Goal: Information Seeking & Learning: Learn about a topic

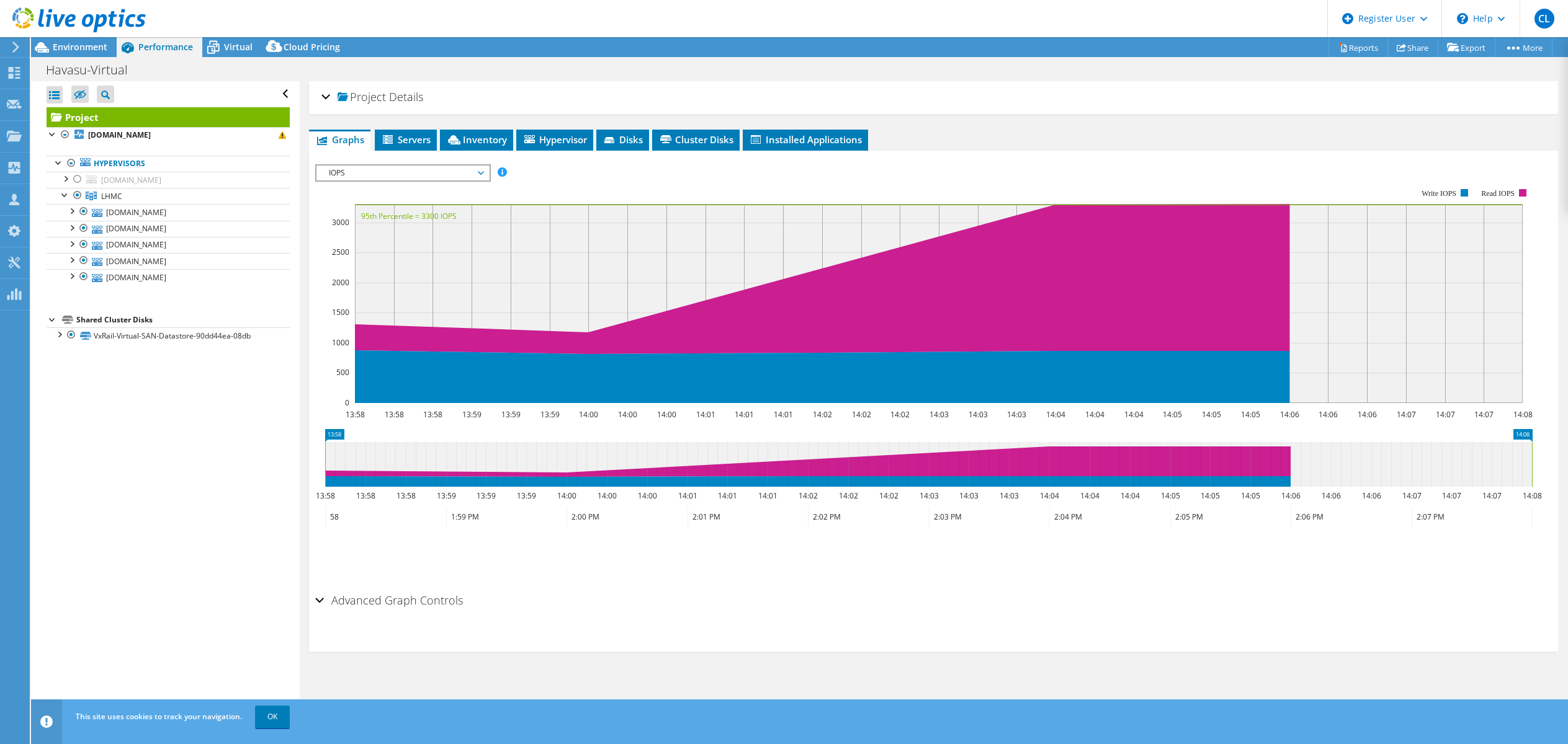
select select "USD"
click at [1362, 43] on link "Reports" at bounding box center [1358, 47] width 59 height 19
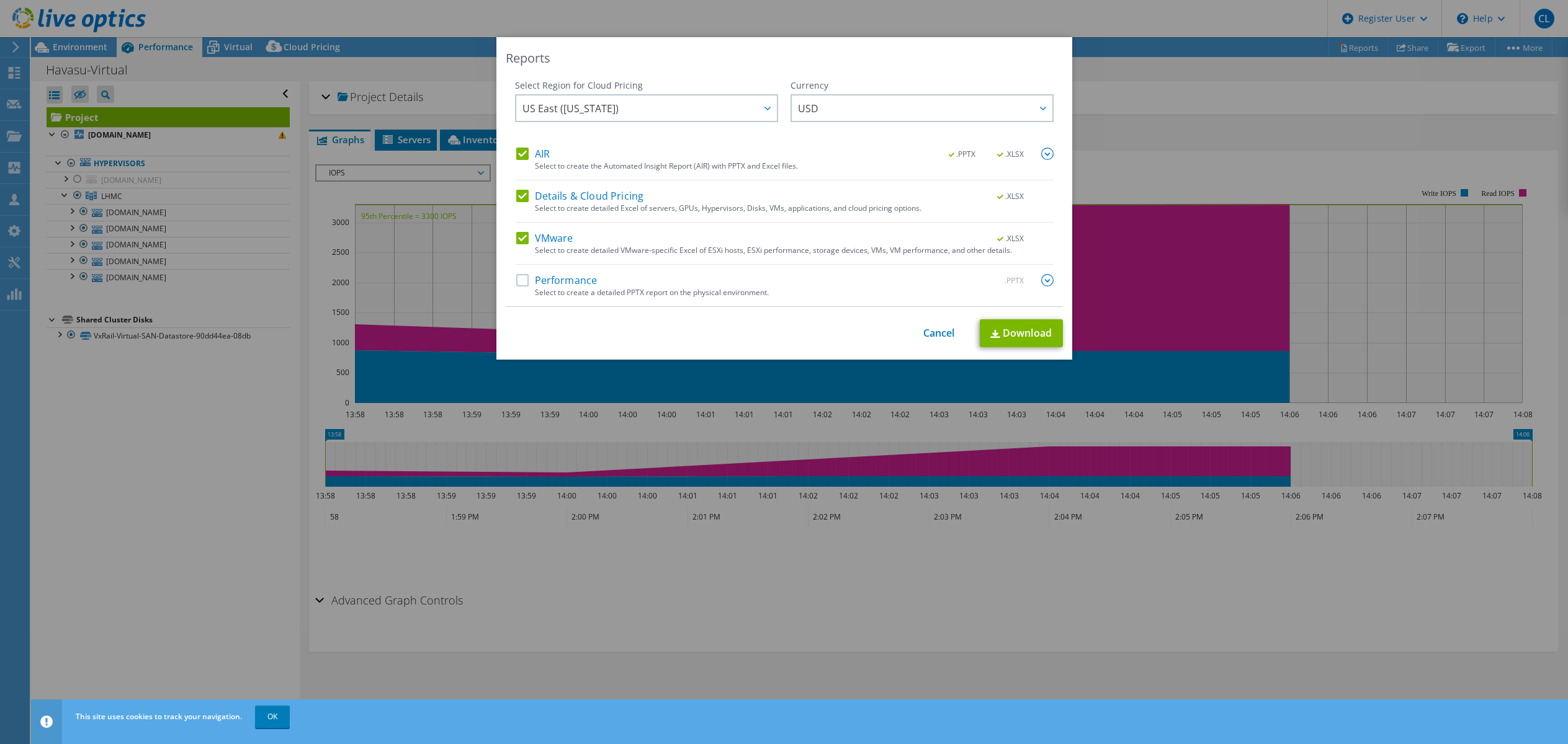
click at [518, 157] on label "AIR" at bounding box center [533, 154] width 34 height 13
click at [0, 0] on input "AIR" at bounding box center [0, 0] width 0 height 0
click at [516, 193] on label "Details & Cloud Pricing" at bounding box center [580, 196] width 128 height 13
click at [0, 0] on input "Details & Cloud Pricing" at bounding box center [0, 0] width 0 height 0
click at [1008, 326] on link "Download" at bounding box center [1021, 333] width 83 height 28
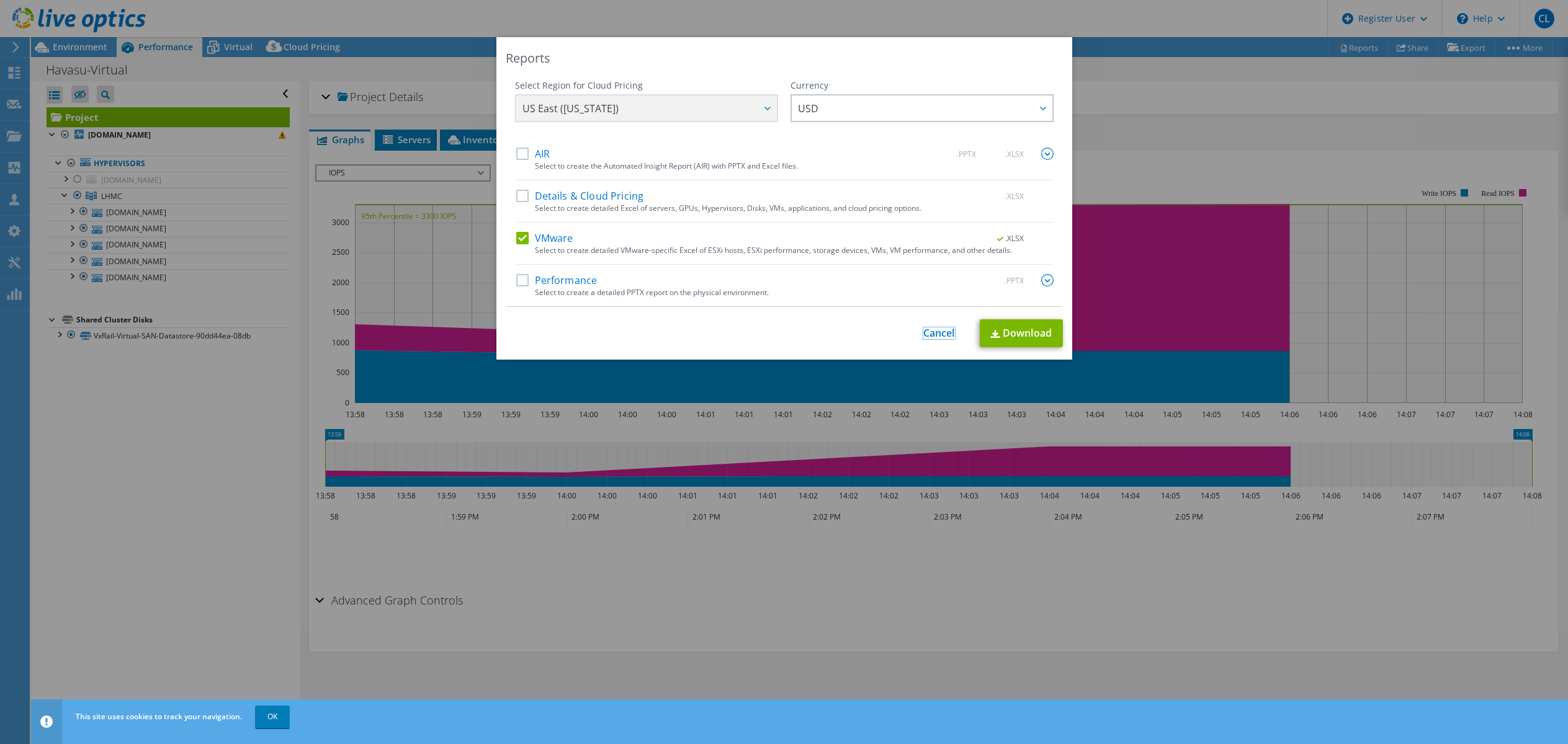
click at [923, 328] on link "Cancel" at bounding box center [939, 333] width 32 height 12
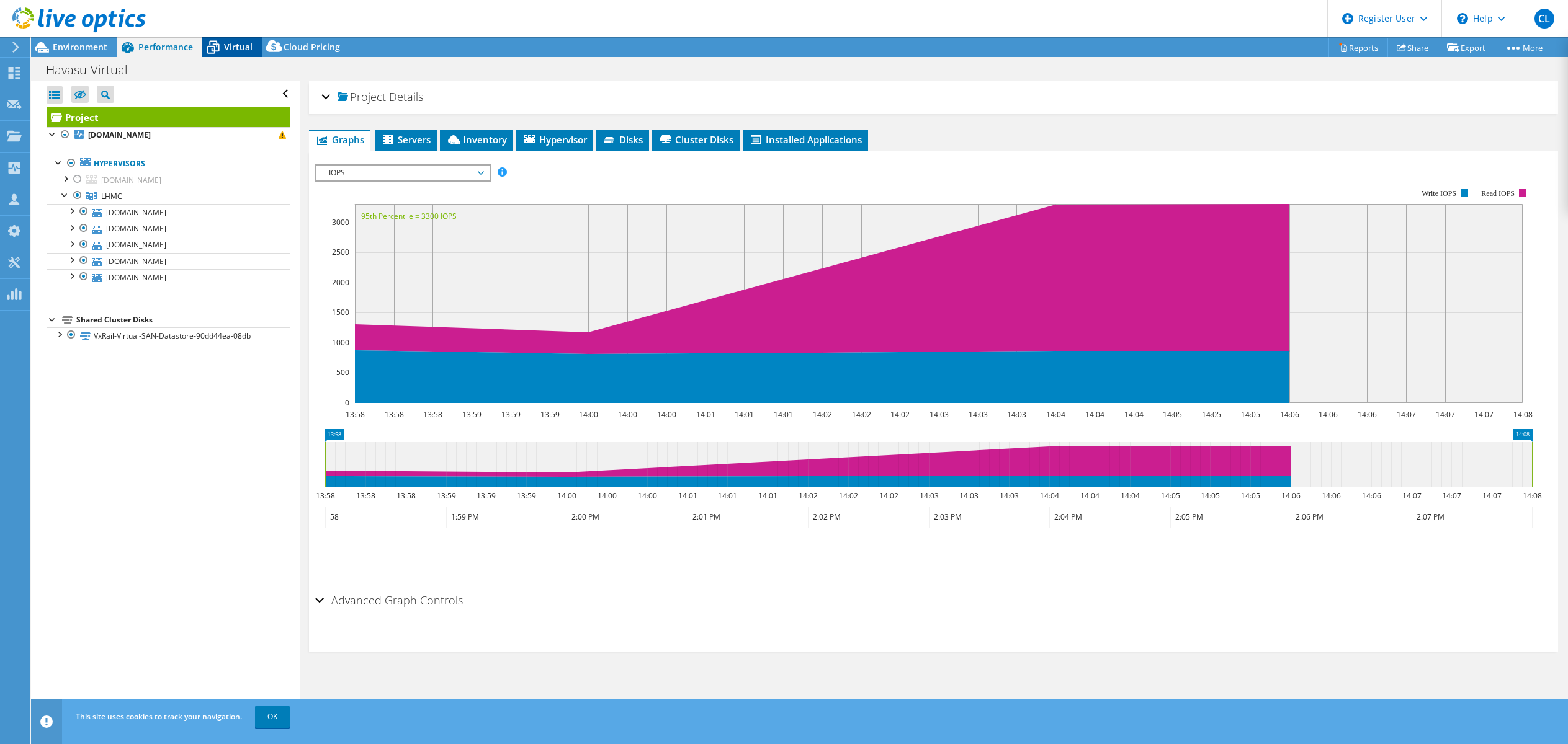
click at [235, 39] on div "Virtual" at bounding box center [232, 47] width 59 height 20
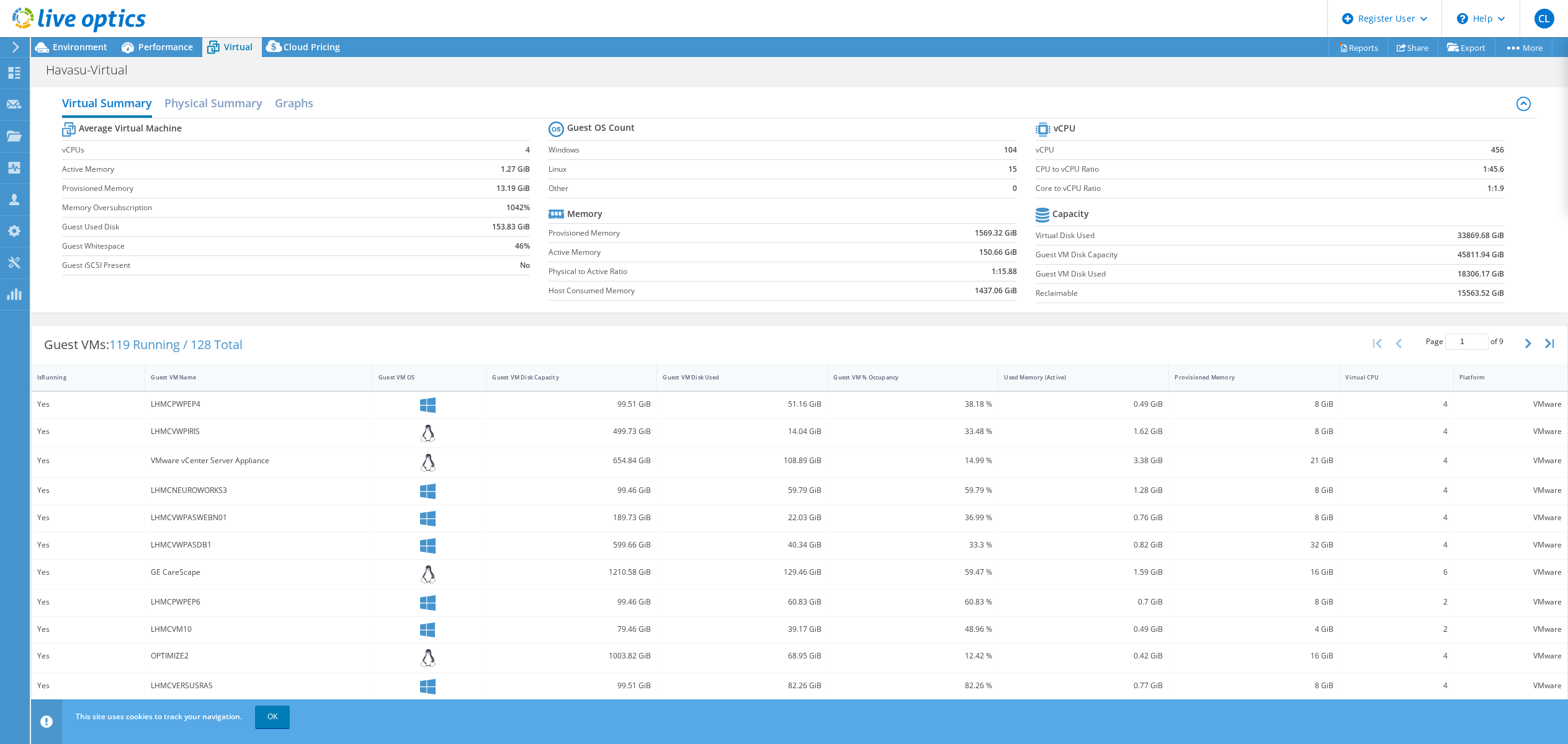
drag, startPoint x: 92, startPoint y: 41, endPoint x: 196, endPoint y: 71, distance: 108.2
click at [92, 41] on div at bounding box center [73, 21] width 146 height 41
click at [93, 46] on span "Environment" at bounding box center [79, 46] width 54 height 12
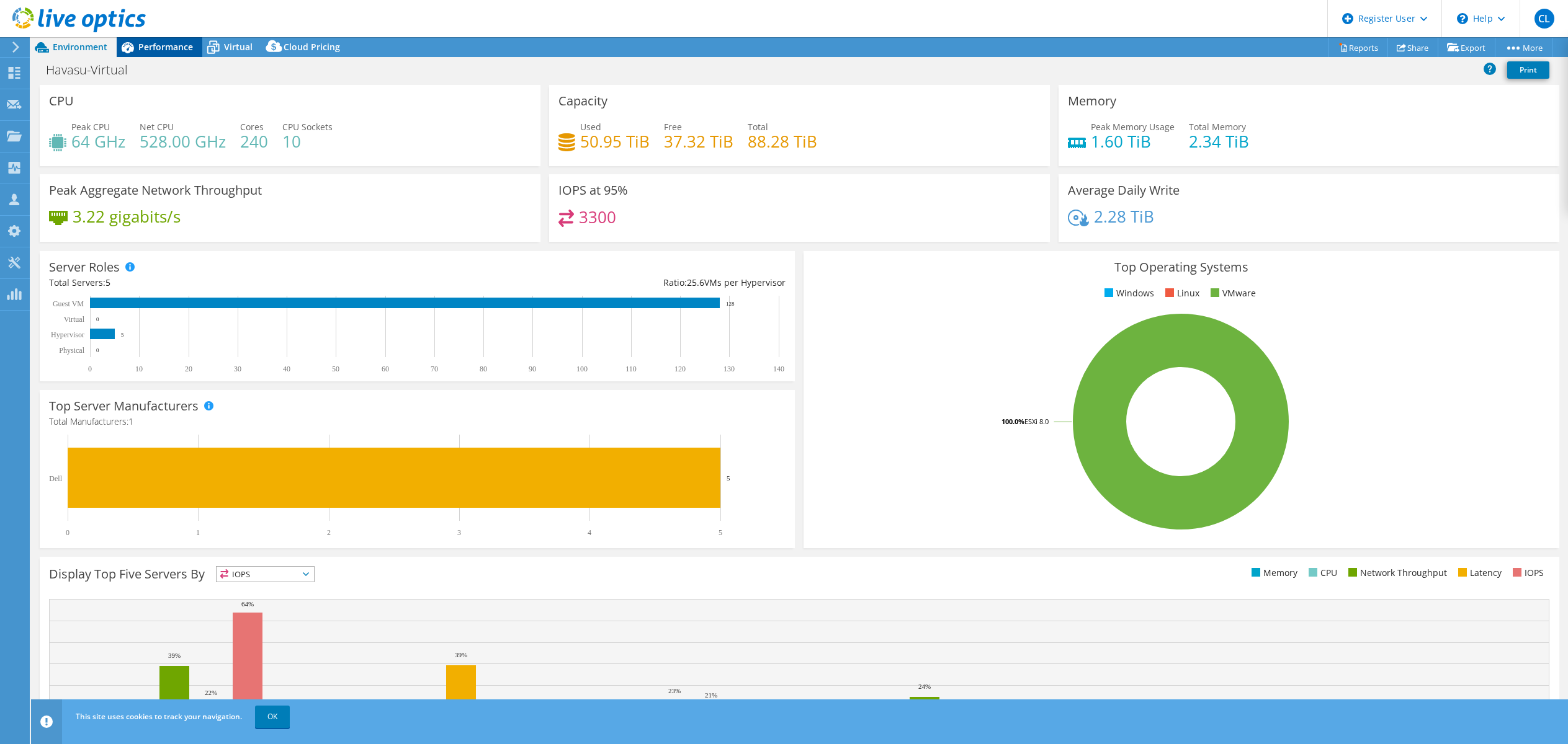
click at [160, 45] on span "Performance" at bounding box center [165, 46] width 54 height 12
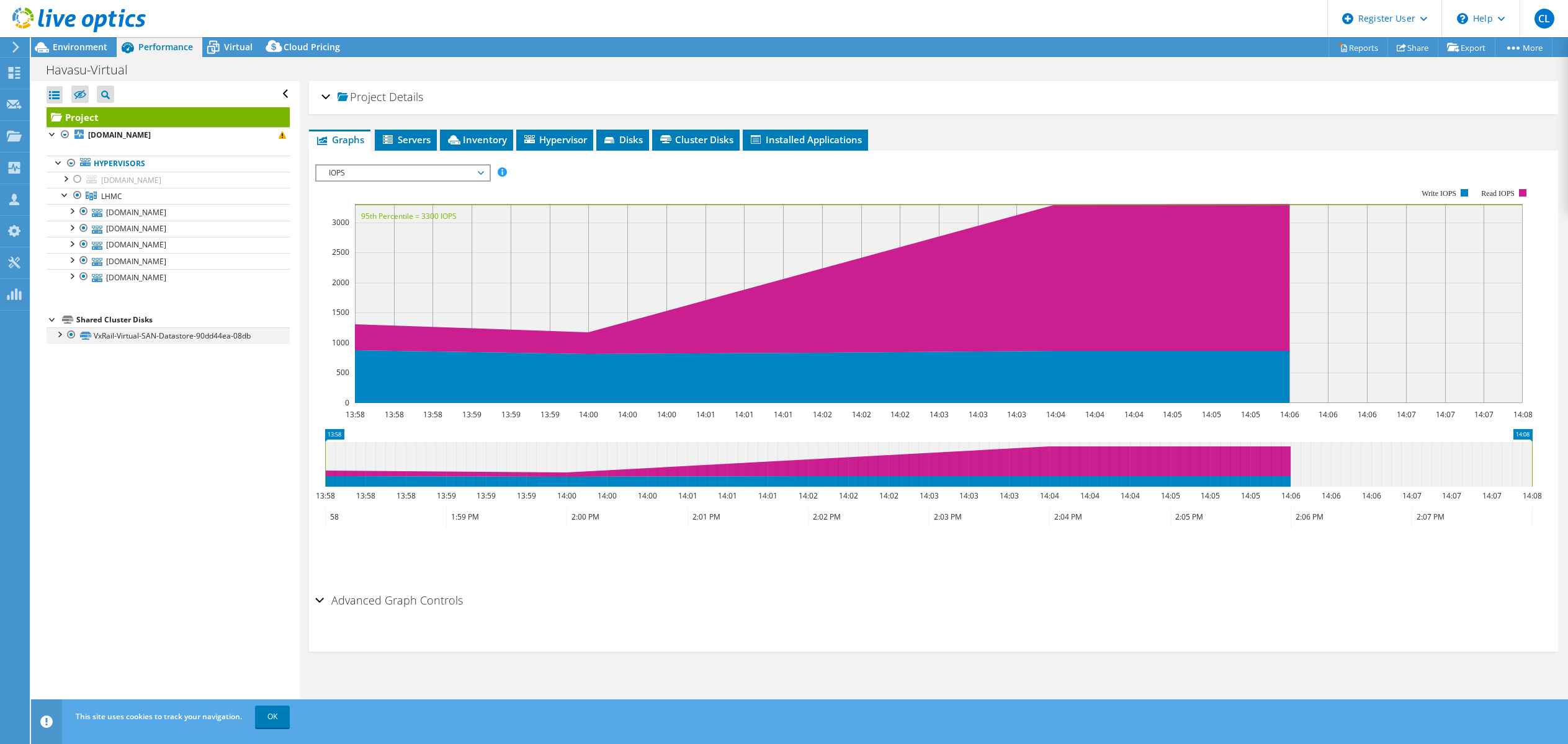
click at [58, 335] on div at bounding box center [59, 334] width 13 height 13
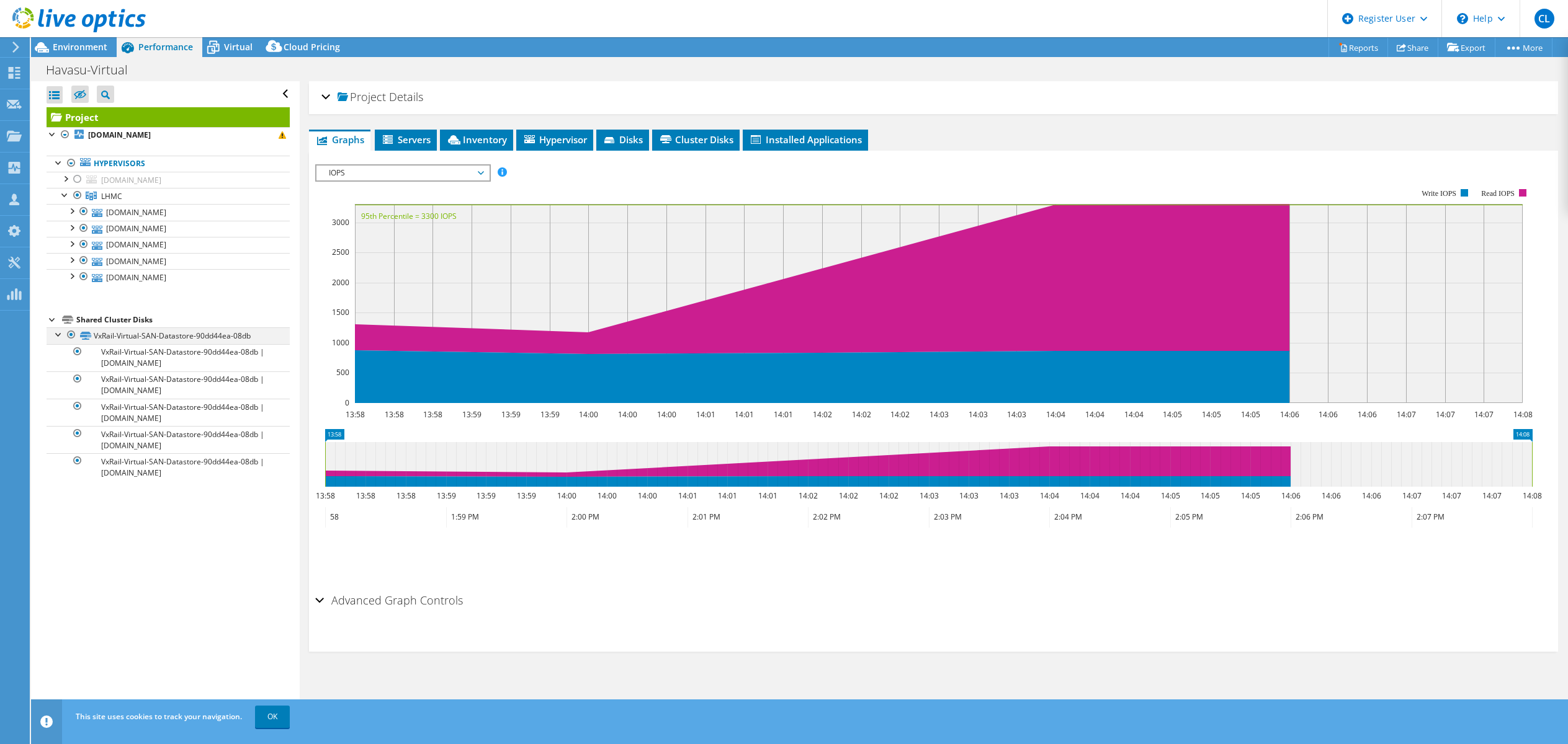
click at [58, 335] on div at bounding box center [59, 334] width 13 height 13
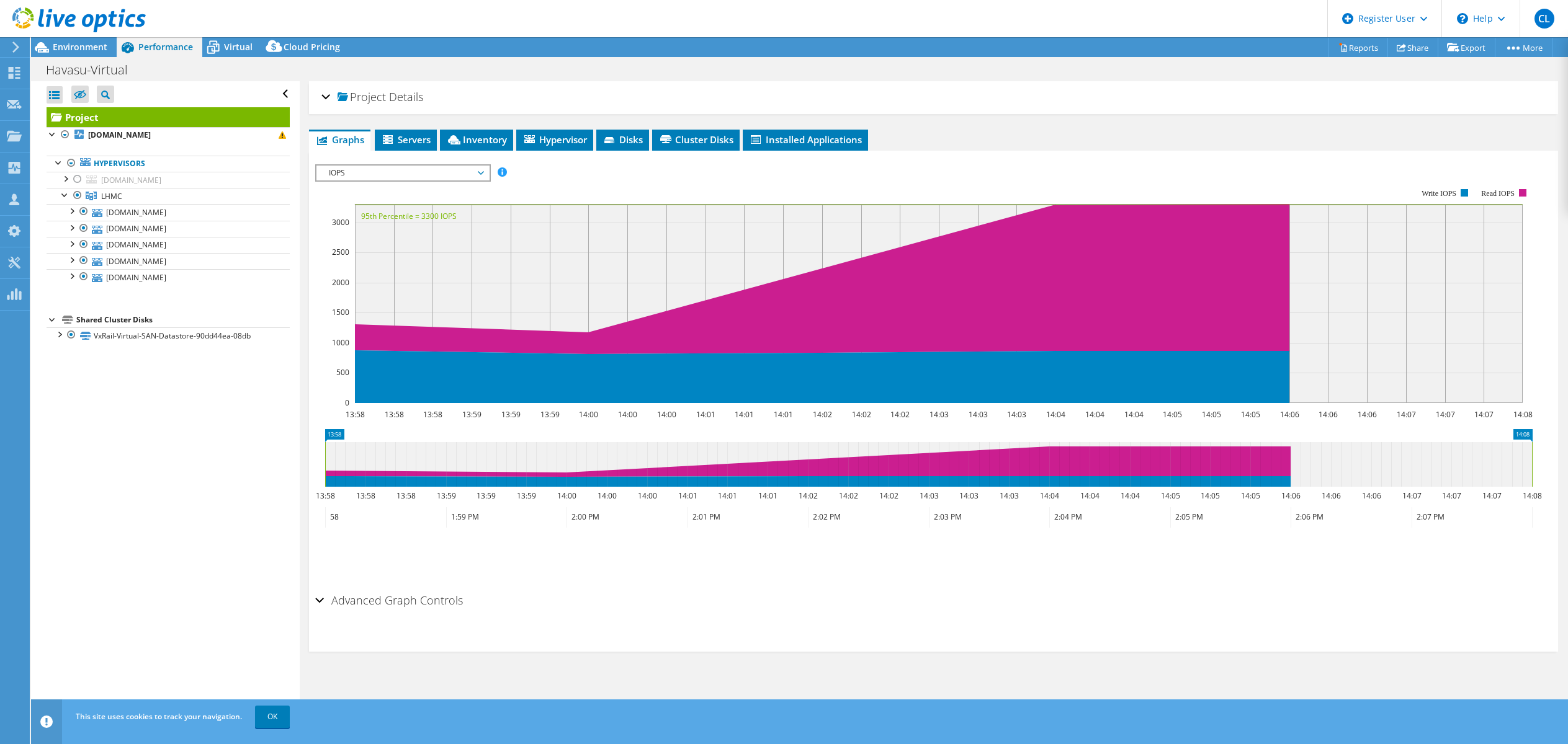
click at [80, 39] on div at bounding box center [73, 21] width 146 height 41
click at [83, 43] on span "Environment" at bounding box center [79, 46] width 54 height 12
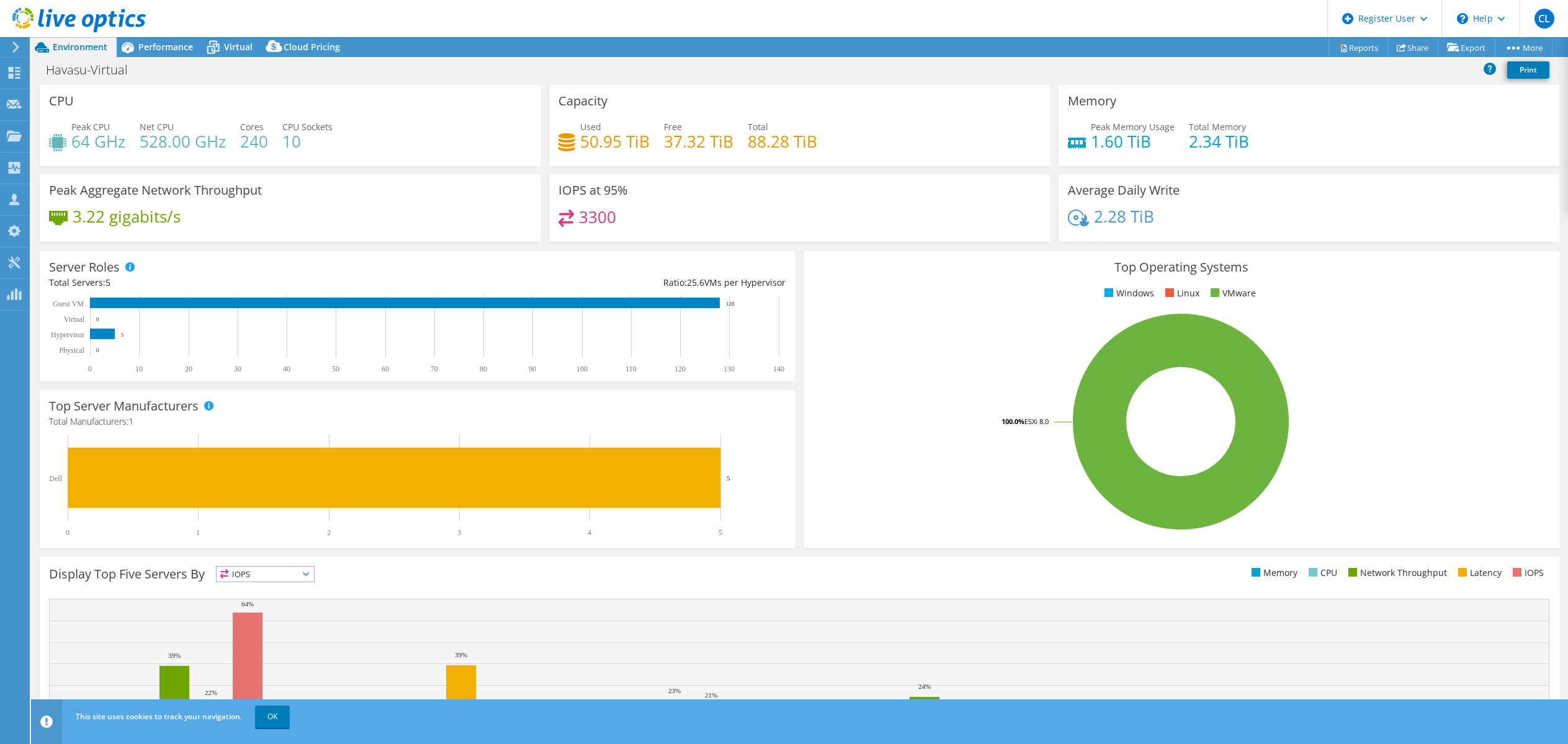
click at [340, 94] on div "CPU Peak CPU 64 GHz Net CPU 528.00 GHz Cores 240 CPU Sockets 10" at bounding box center [290, 126] width 501 height 81
click at [154, 44] on span "Performance" at bounding box center [165, 46] width 54 height 12
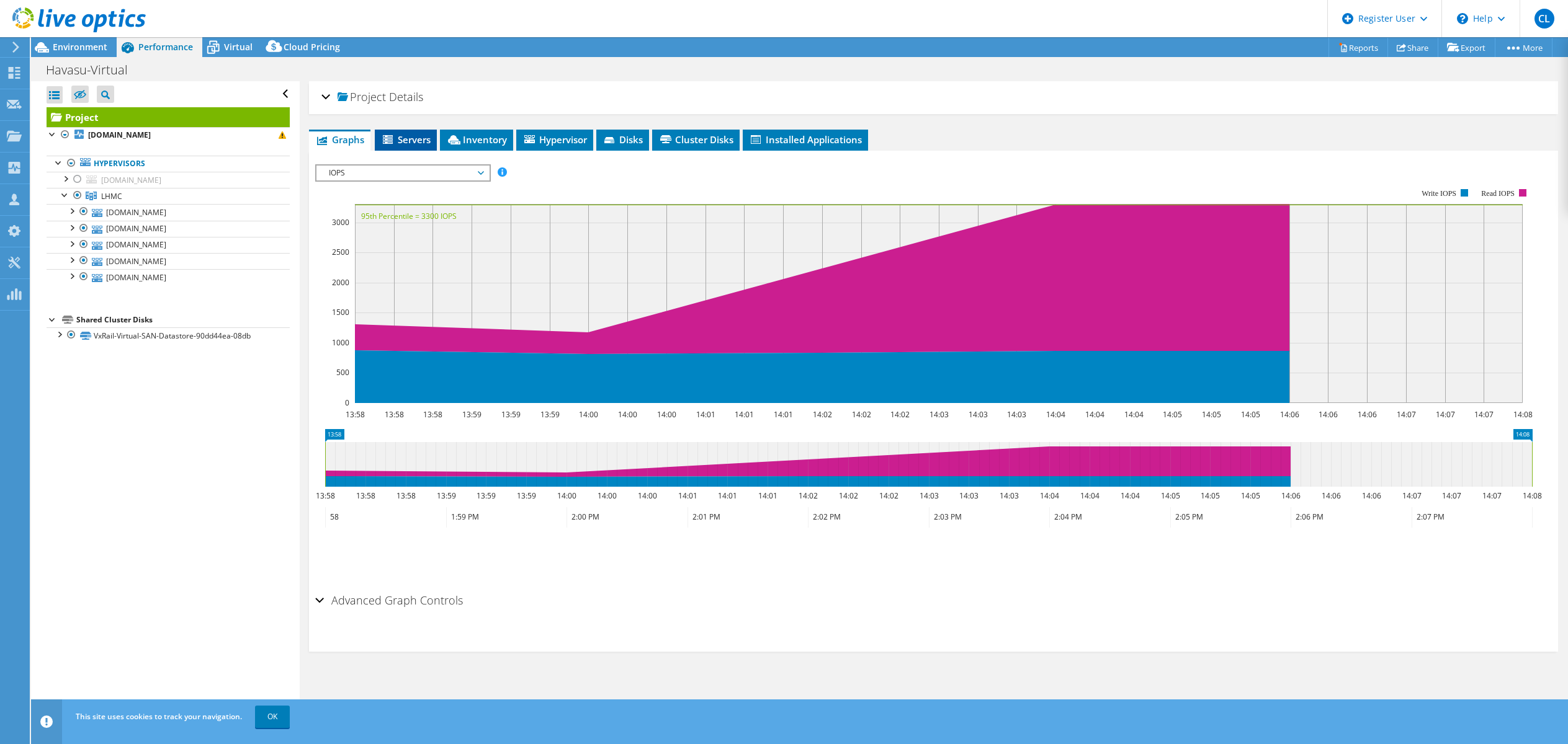
click at [418, 134] on span "Servers" at bounding box center [406, 140] width 49 height 13
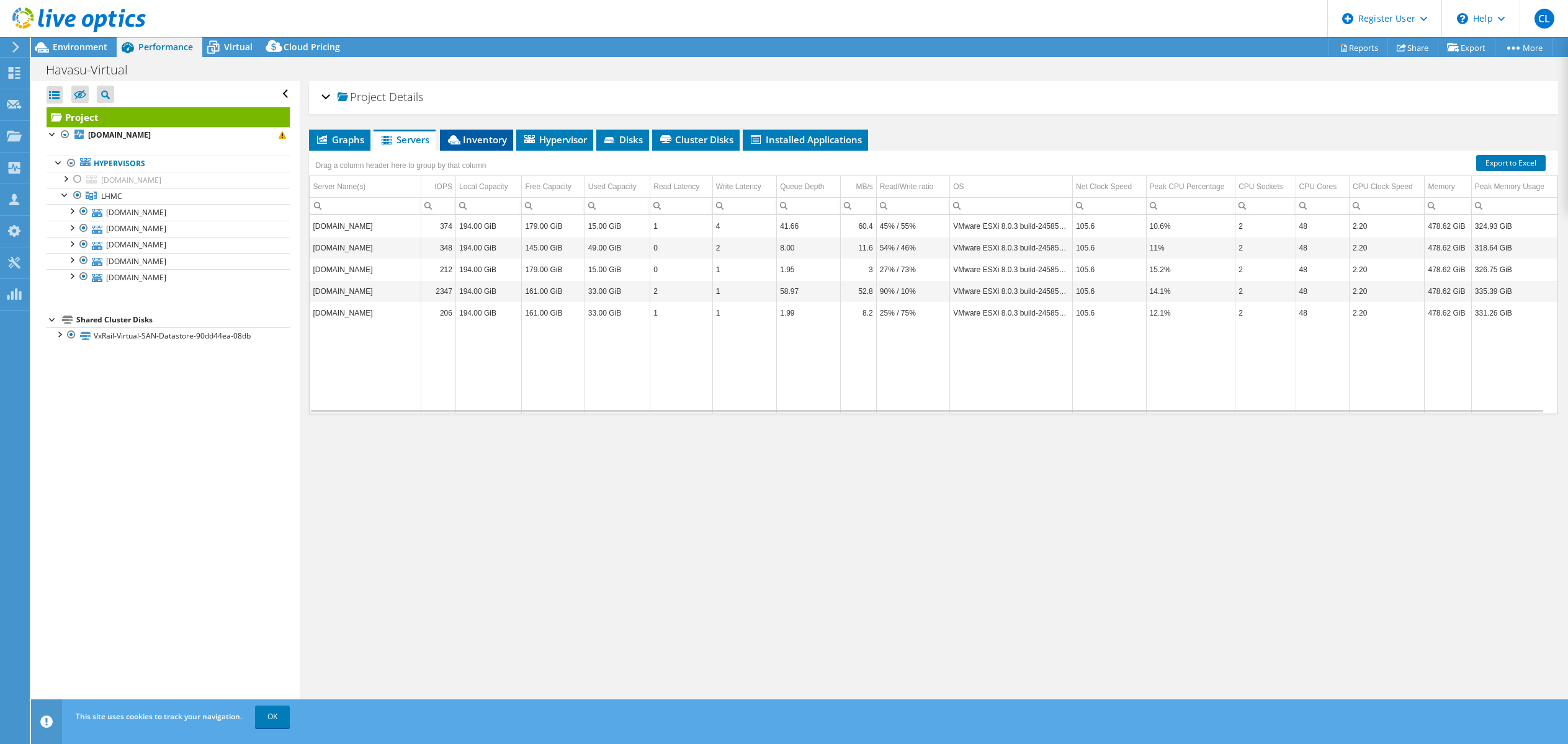
click at [483, 138] on span "Inventory" at bounding box center [476, 140] width 61 height 13
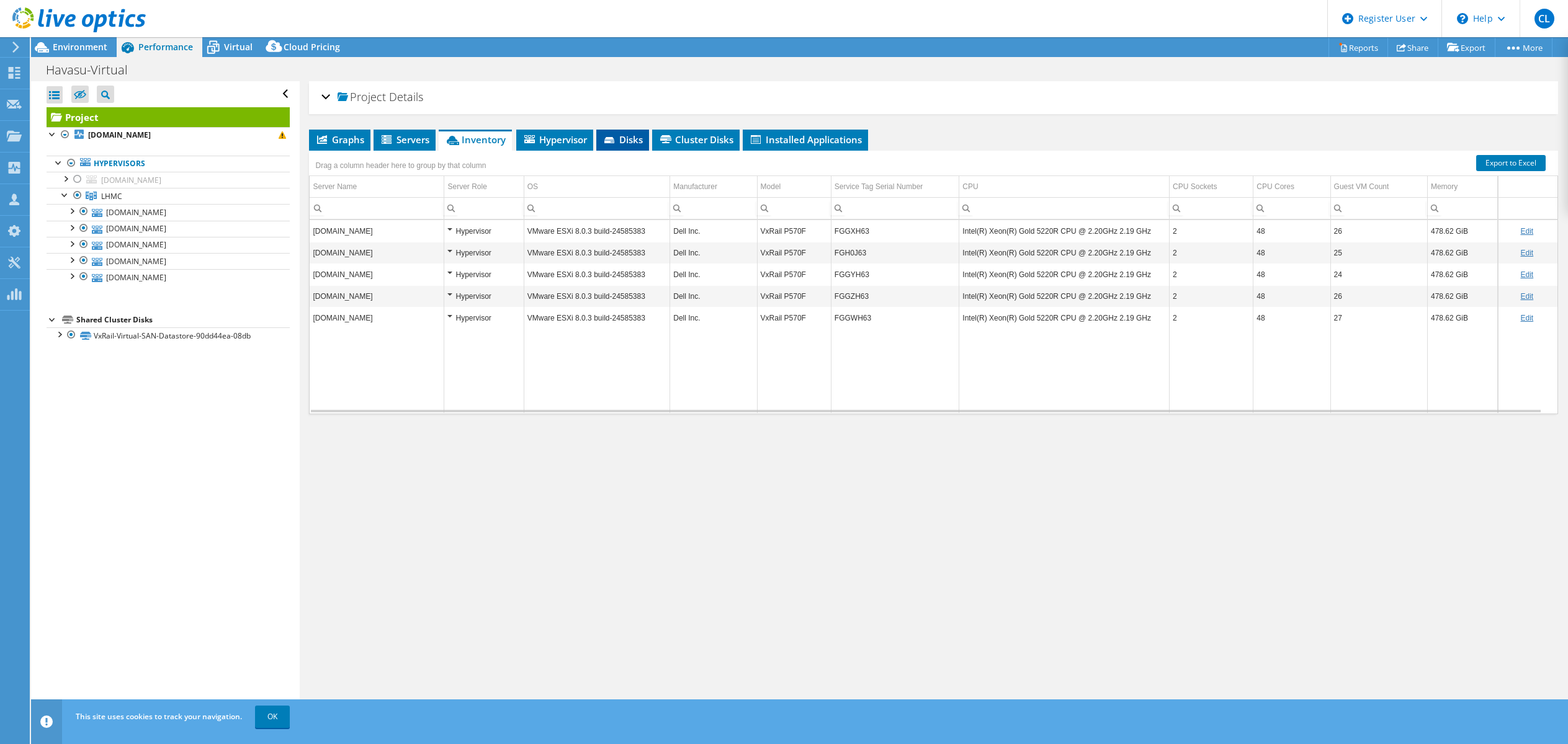
click at [630, 138] on span "Disks" at bounding box center [622, 140] width 40 height 13
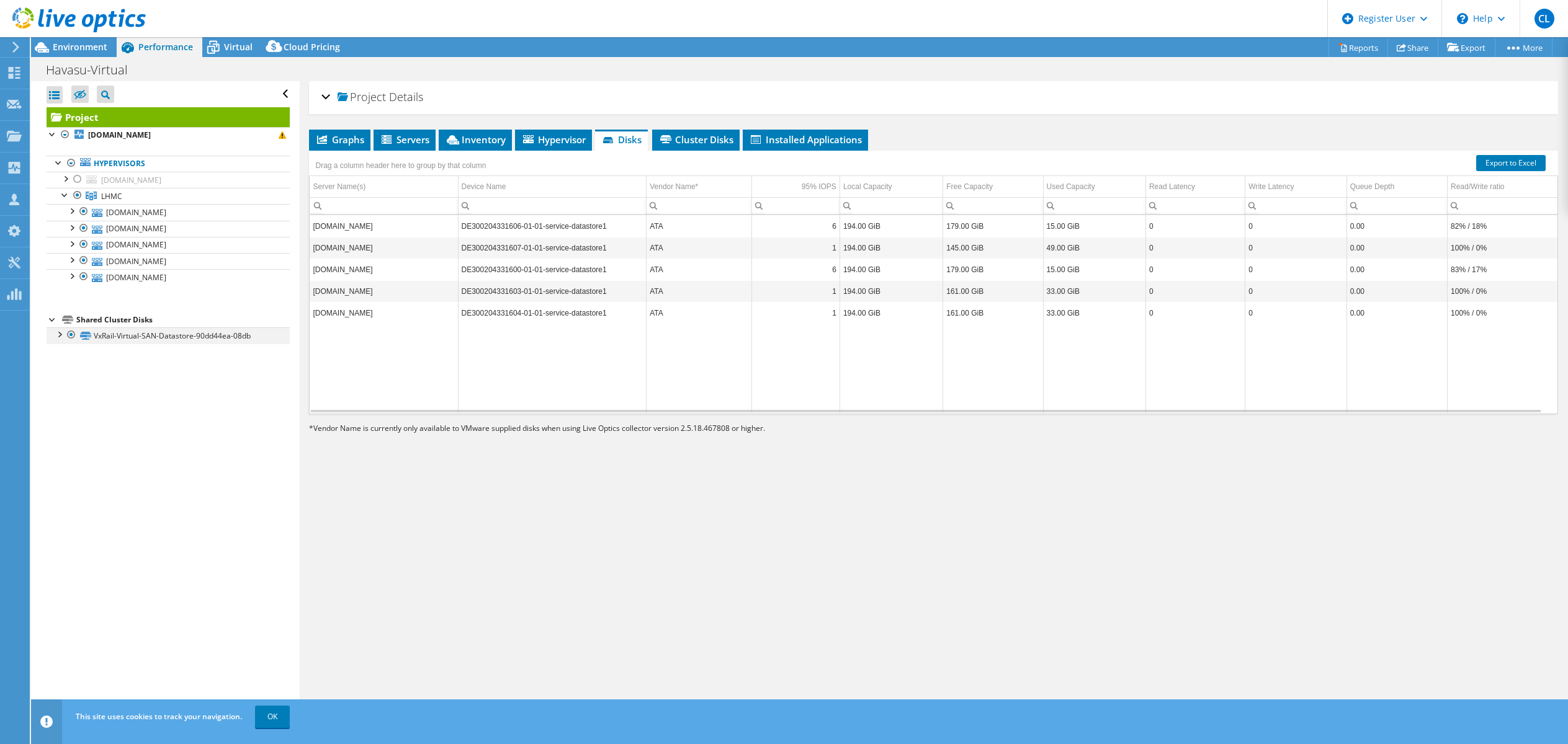
click at [61, 334] on div at bounding box center [59, 334] width 13 height 13
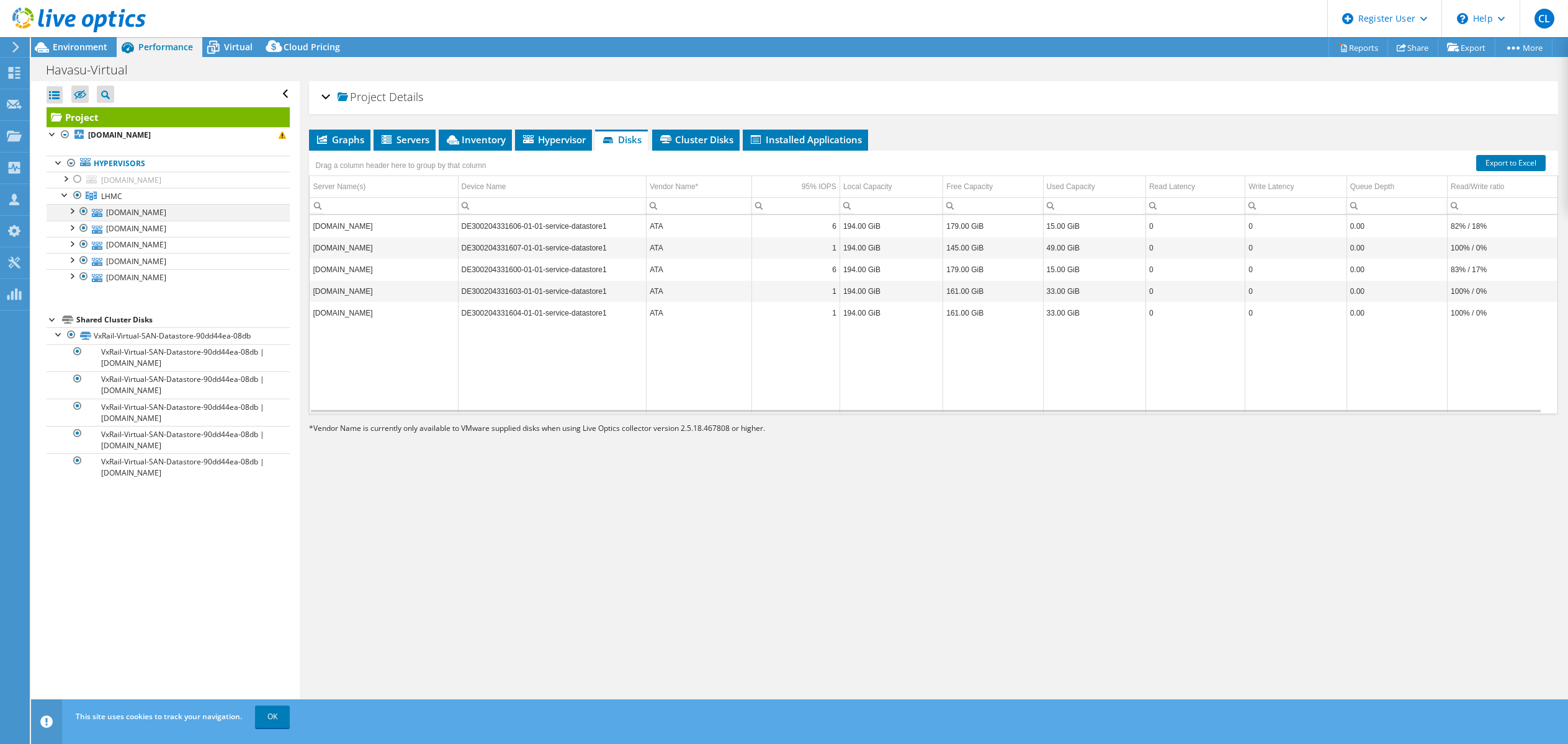
click at [71, 208] on div at bounding box center [71, 210] width 13 height 13
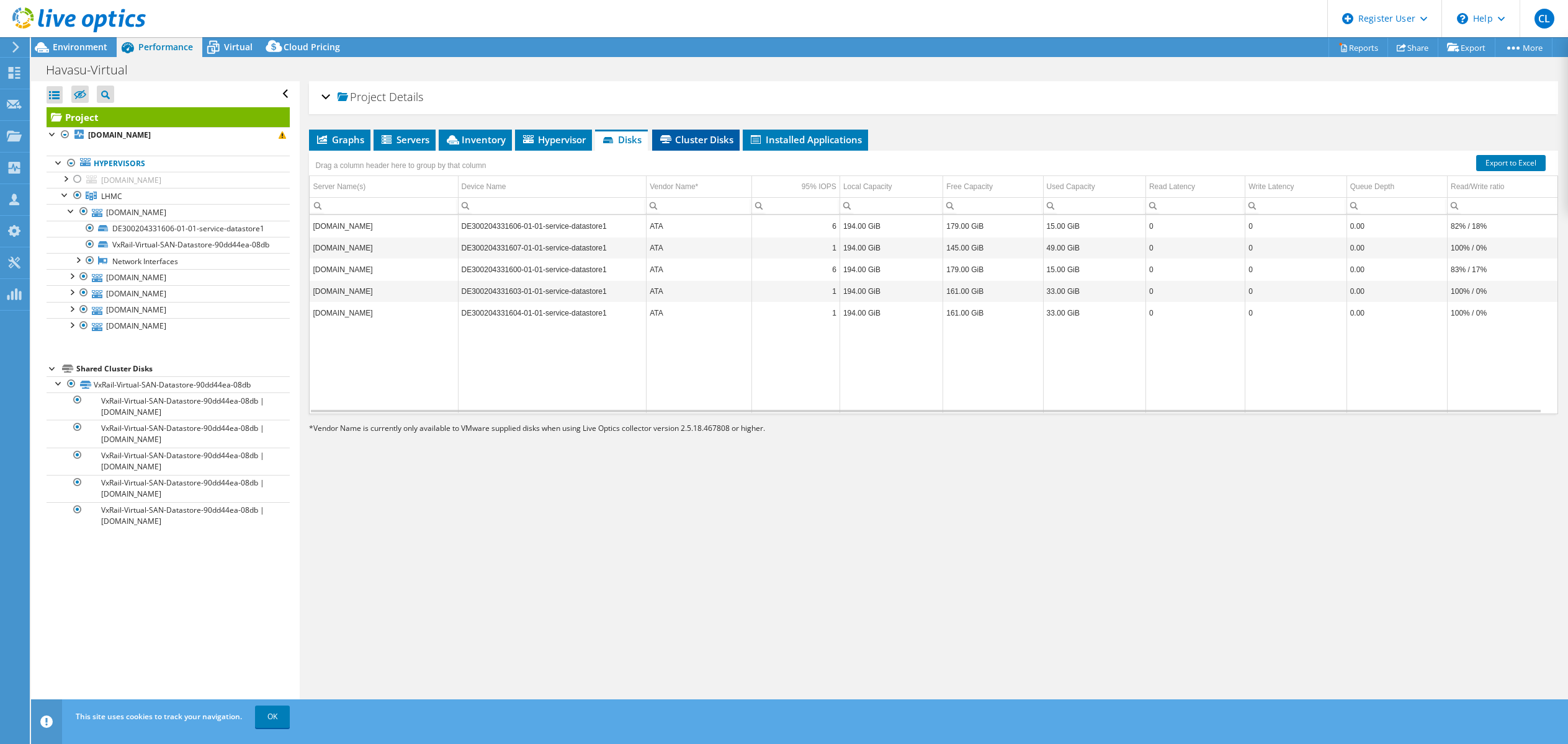
click at [701, 135] on span "Cluster Disks" at bounding box center [696, 140] width 75 height 13
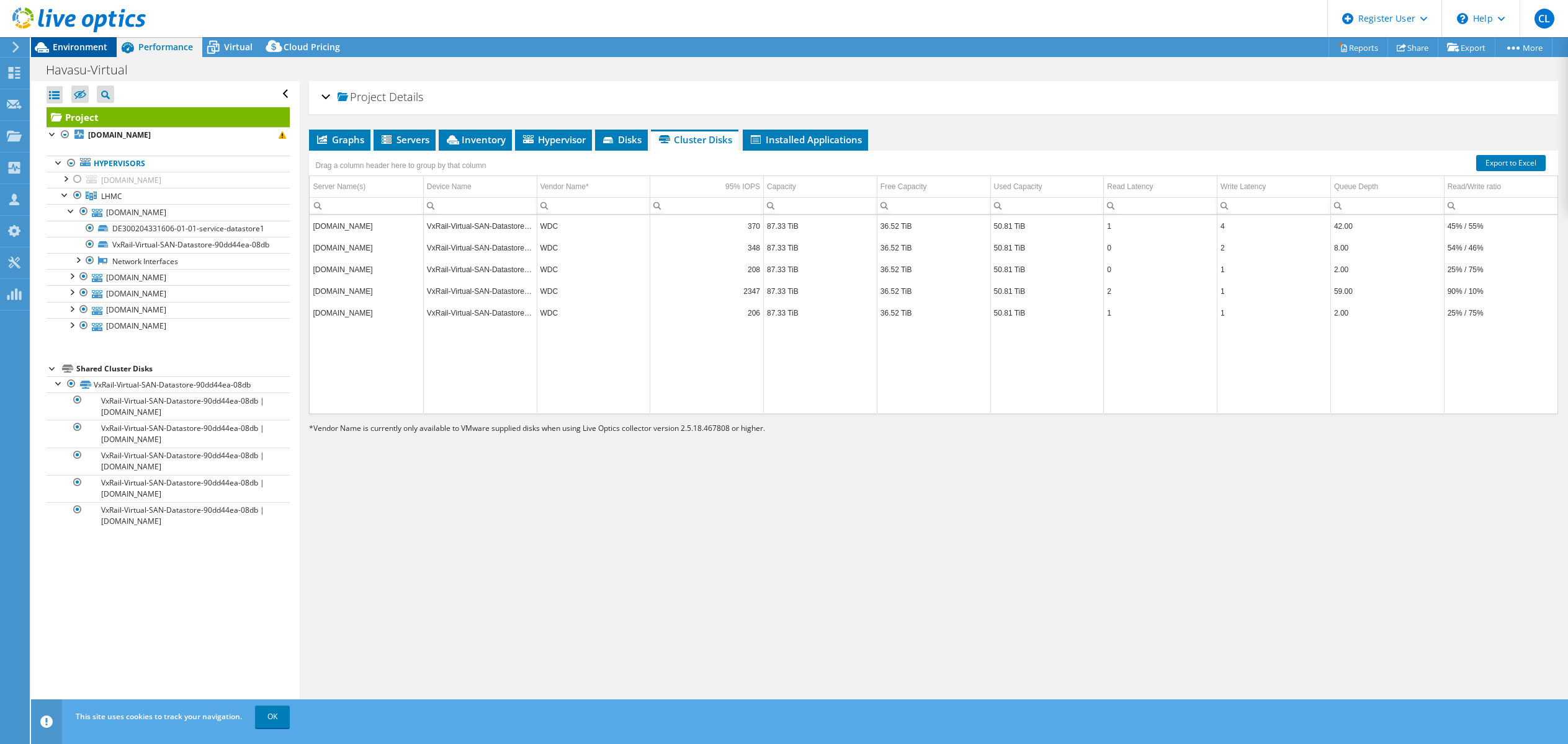
click at [69, 48] on span "Environment" at bounding box center [79, 46] width 54 height 12
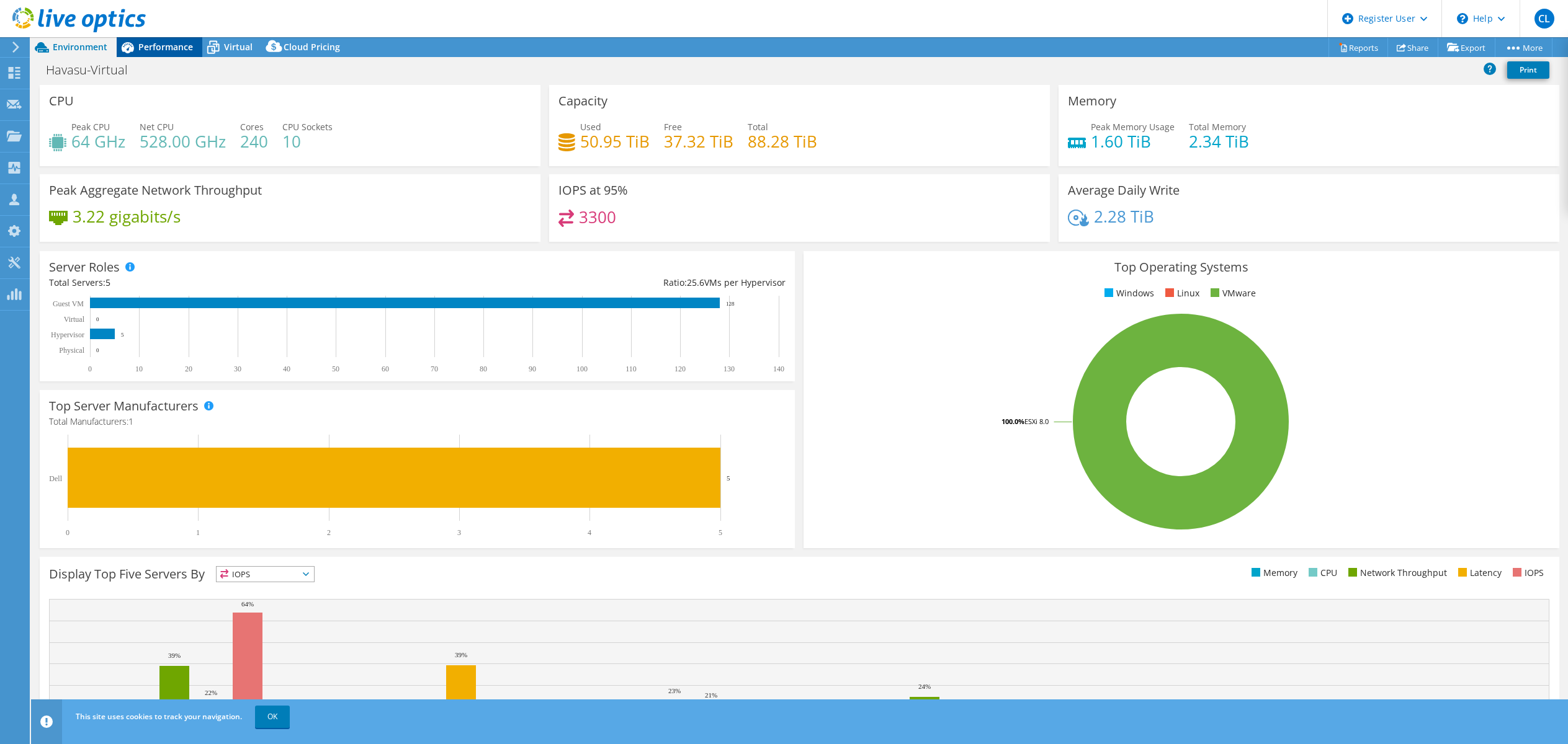
click at [169, 46] on span "Performance" at bounding box center [165, 46] width 54 height 12
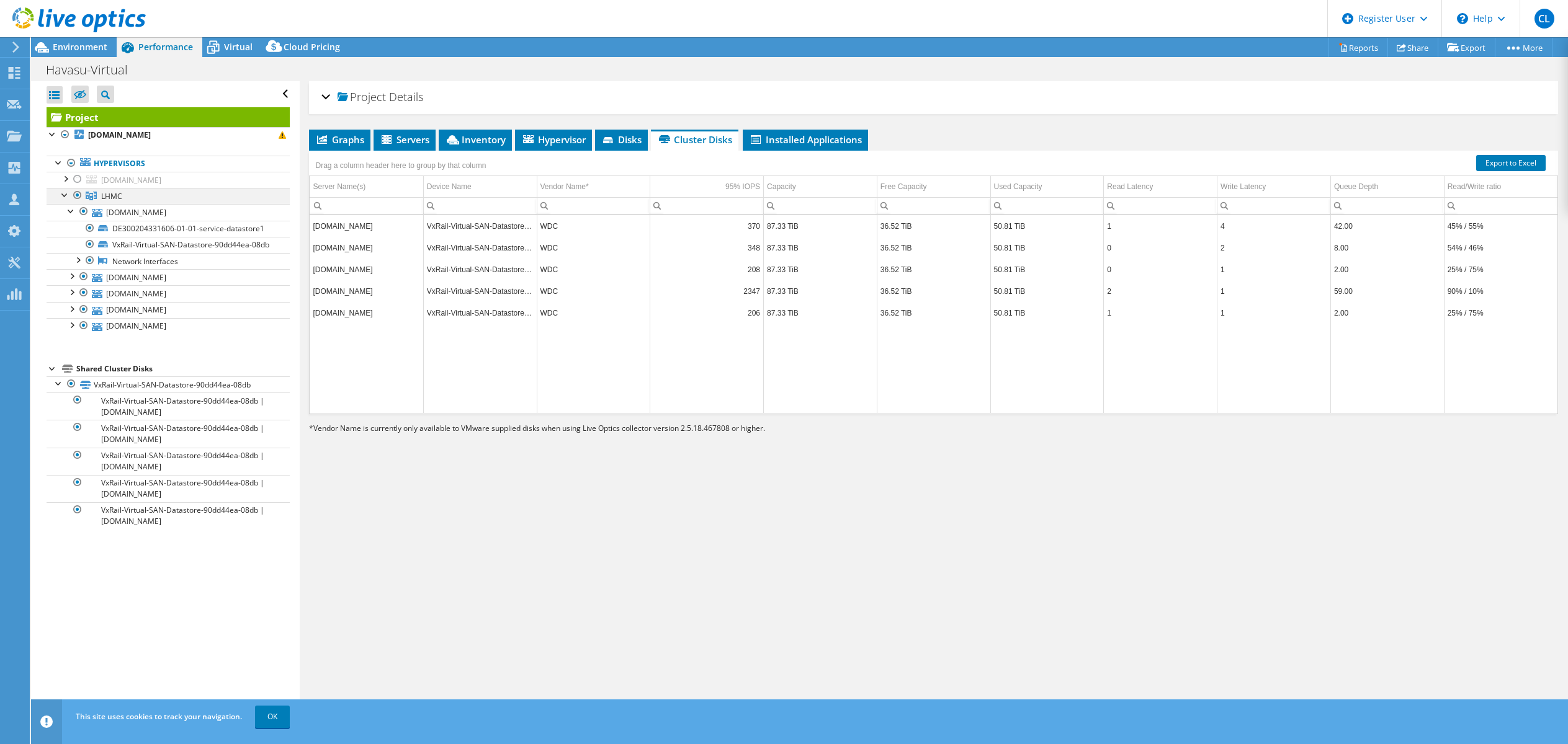
click at [61, 192] on div at bounding box center [65, 194] width 13 height 13
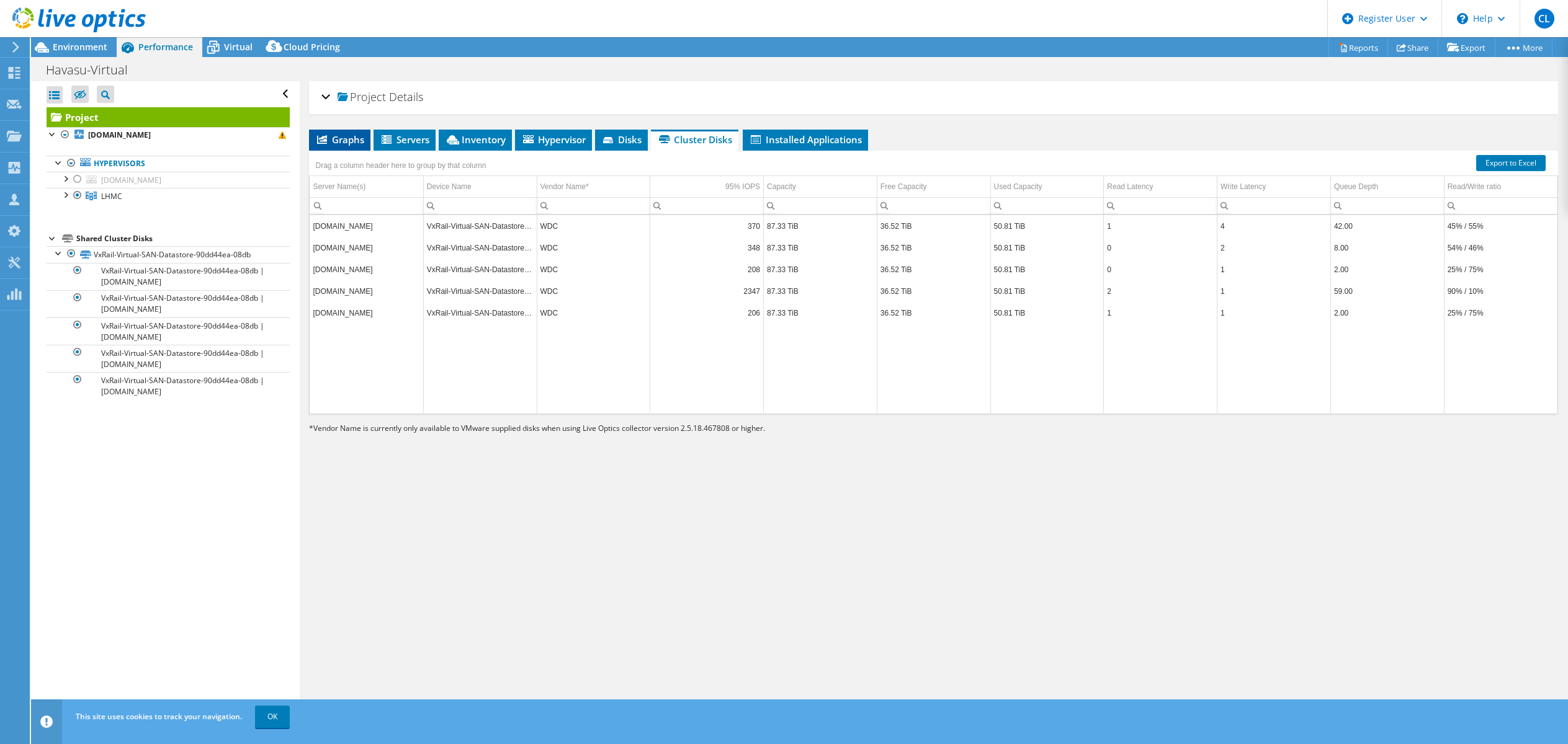
click at [346, 133] on li "Graphs" at bounding box center [340, 140] width 61 height 21
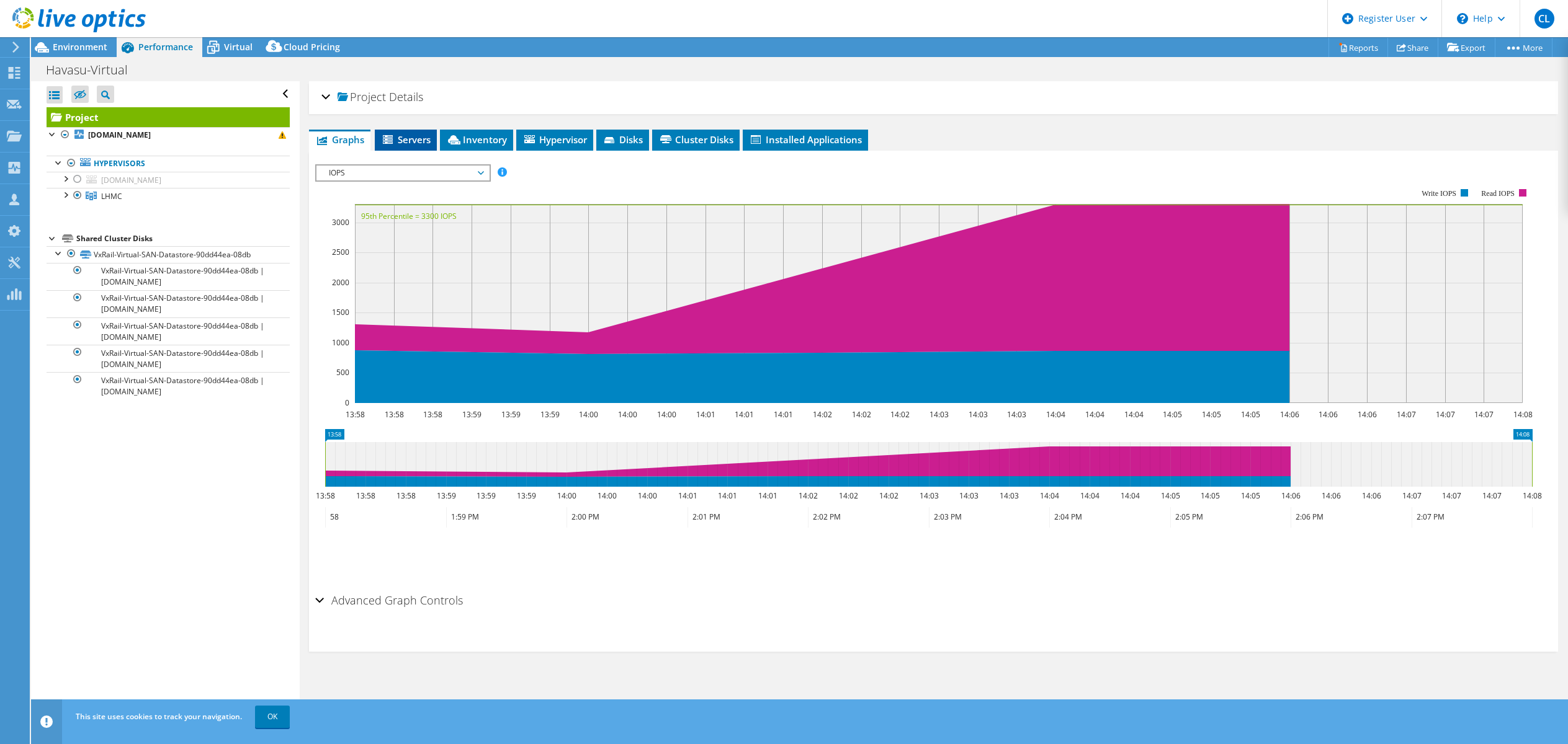
click at [404, 136] on span "Servers" at bounding box center [406, 140] width 49 height 13
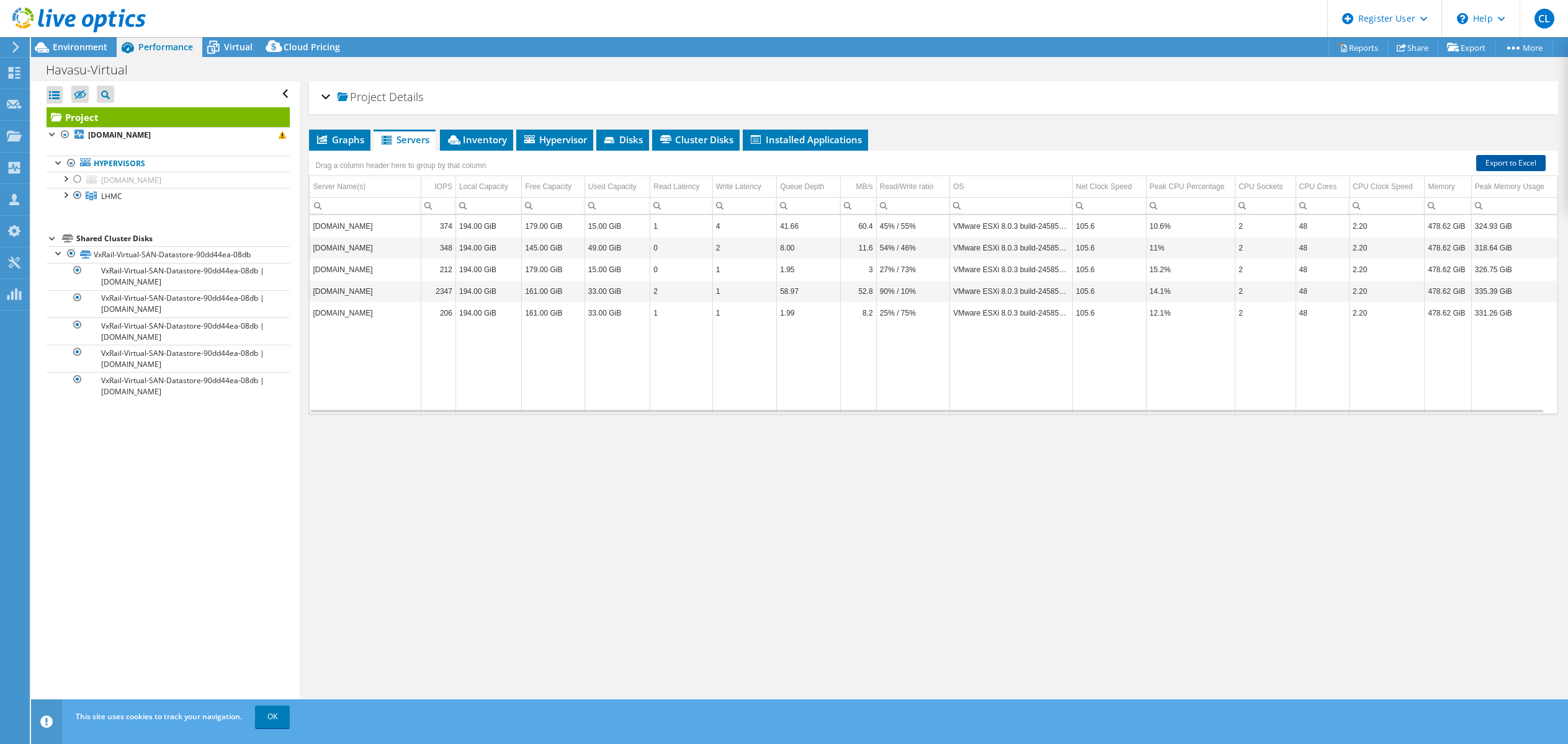
click at [1522, 158] on link "Export to Excel" at bounding box center [1510, 163] width 69 height 16
click at [95, 44] on span "Environment" at bounding box center [79, 46] width 54 height 12
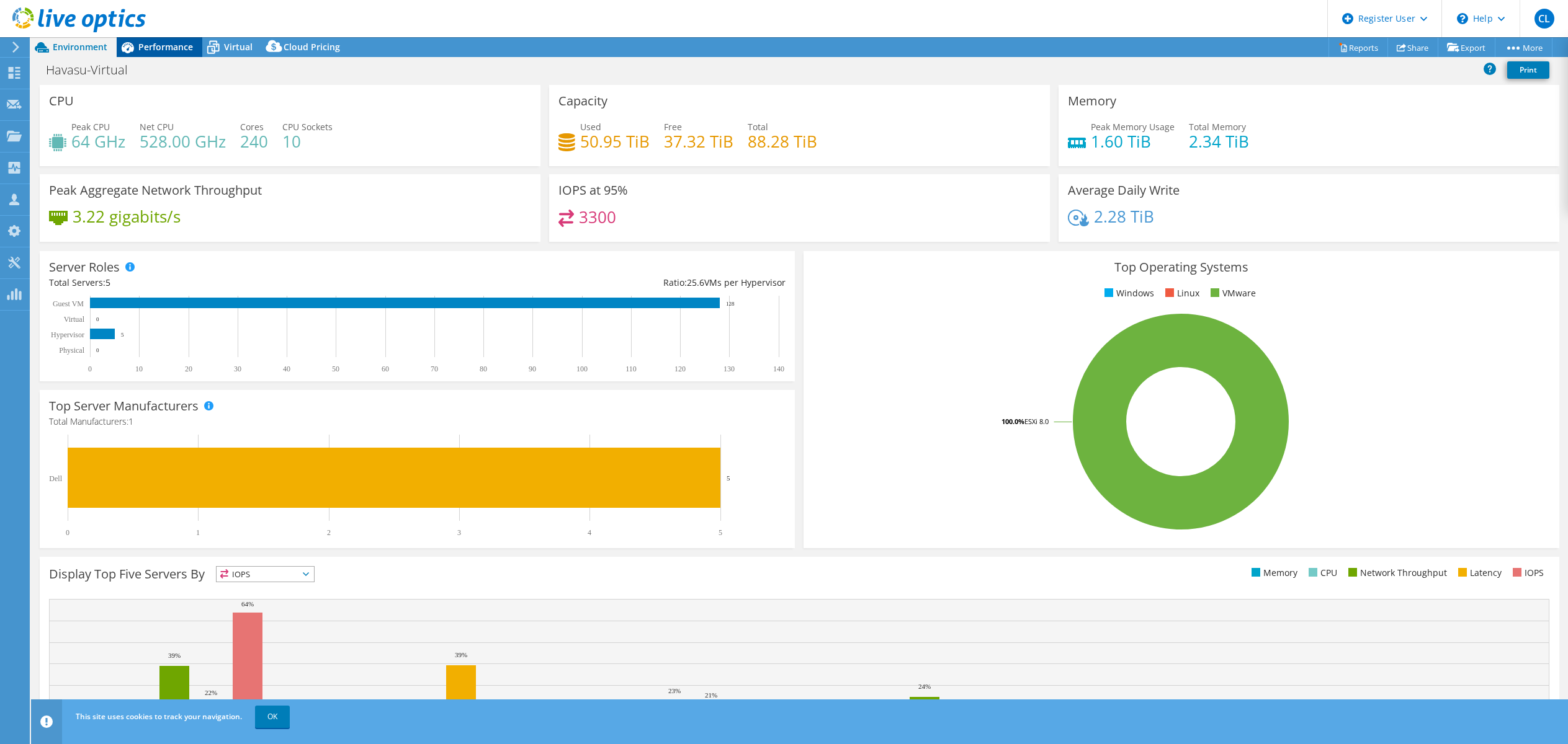
click at [158, 43] on span "Performance" at bounding box center [165, 46] width 54 height 12
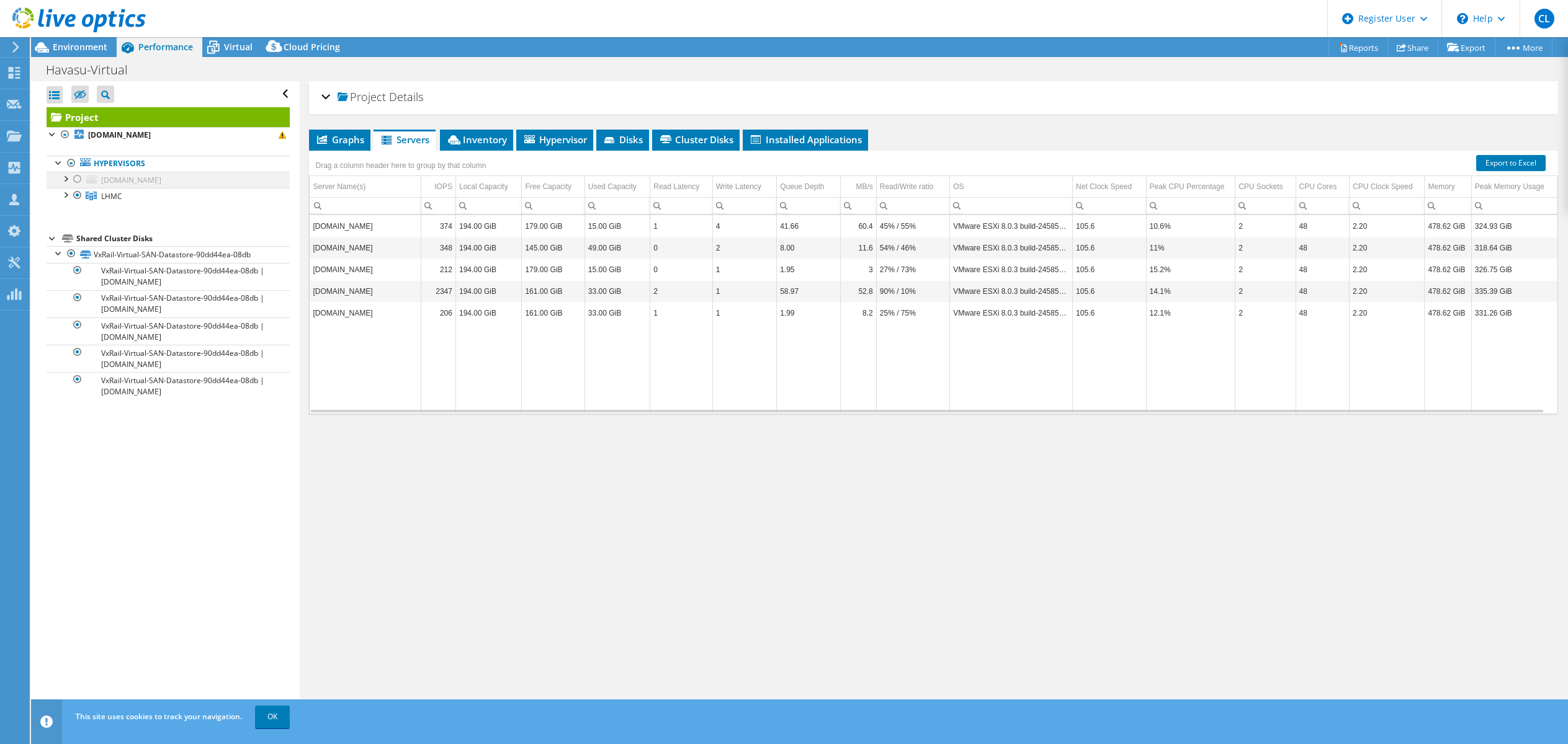
click at [76, 180] on div at bounding box center [78, 180] width 13 height 15
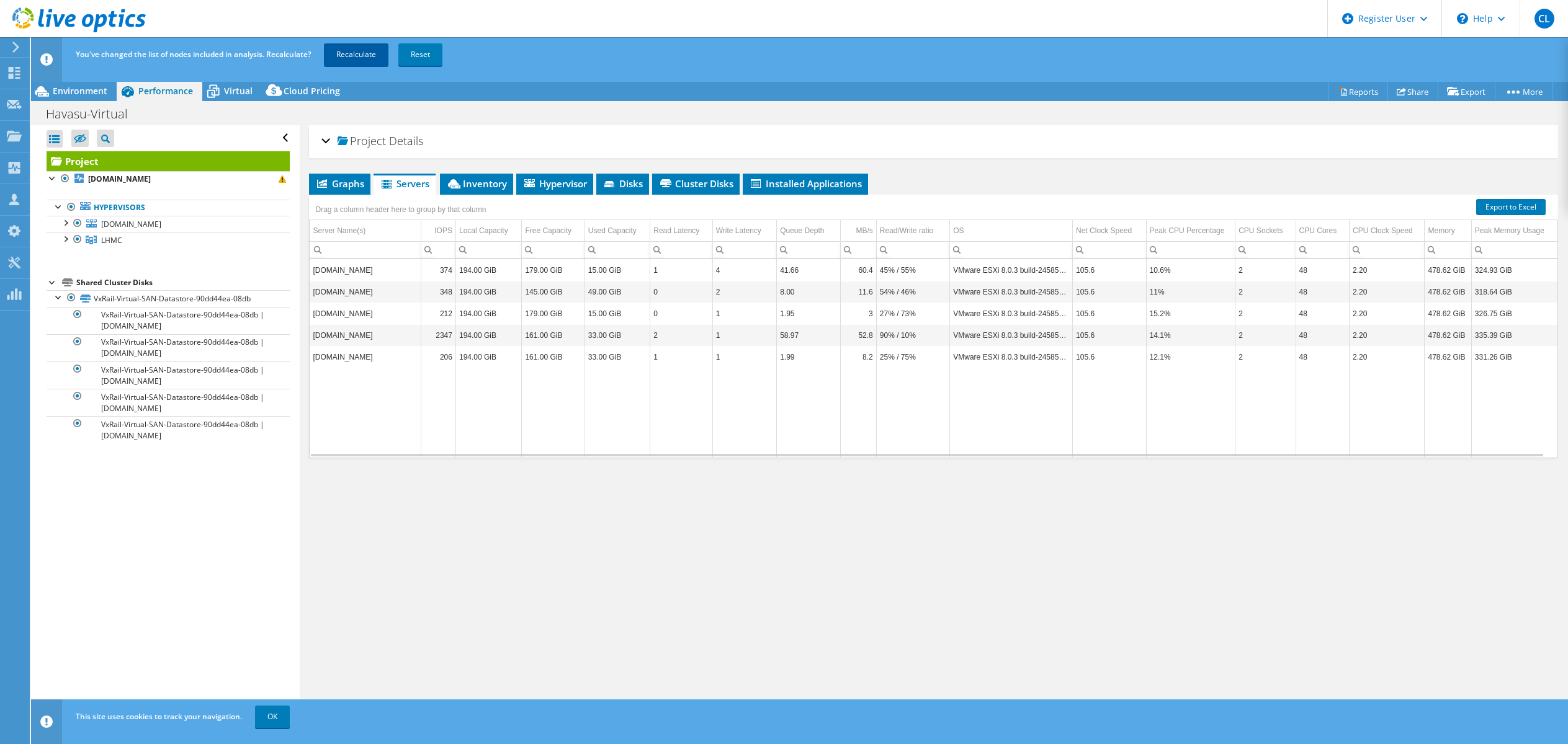
click at [362, 53] on link "Recalculate" at bounding box center [356, 54] width 64 height 23
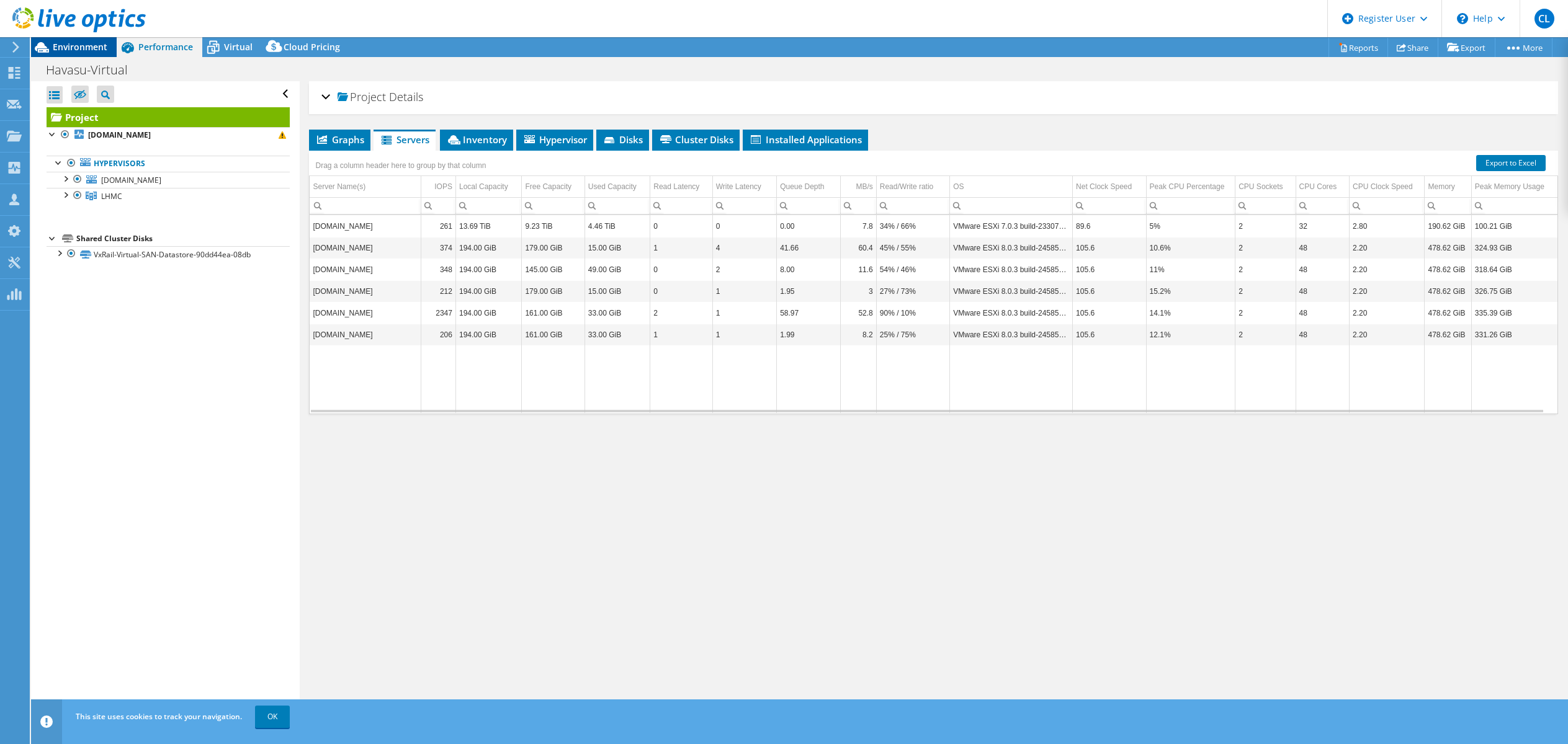
click at [83, 46] on span "Environment" at bounding box center [79, 46] width 54 height 12
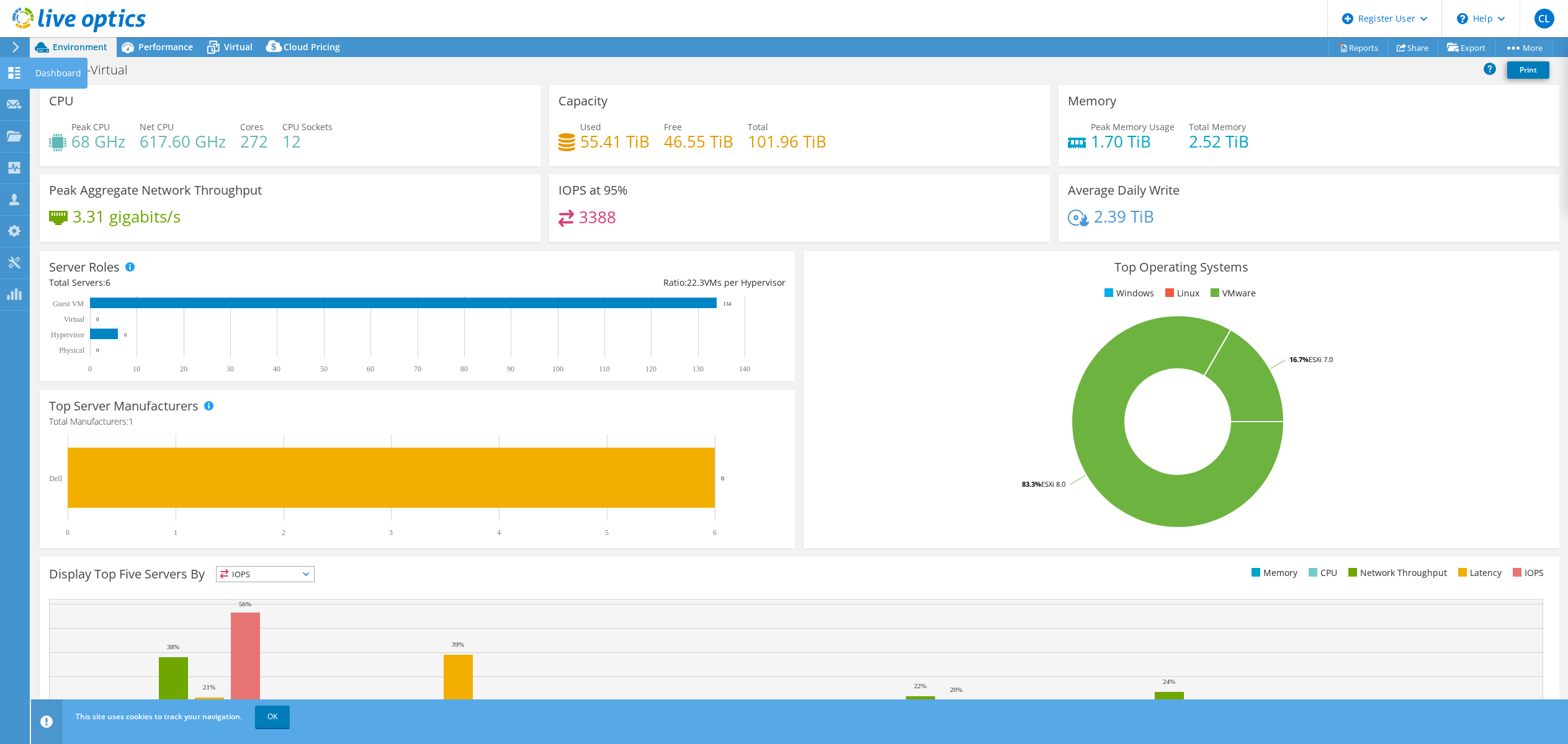
click at [18, 73] on icon at bounding box center [14, 73] width 15 height 12
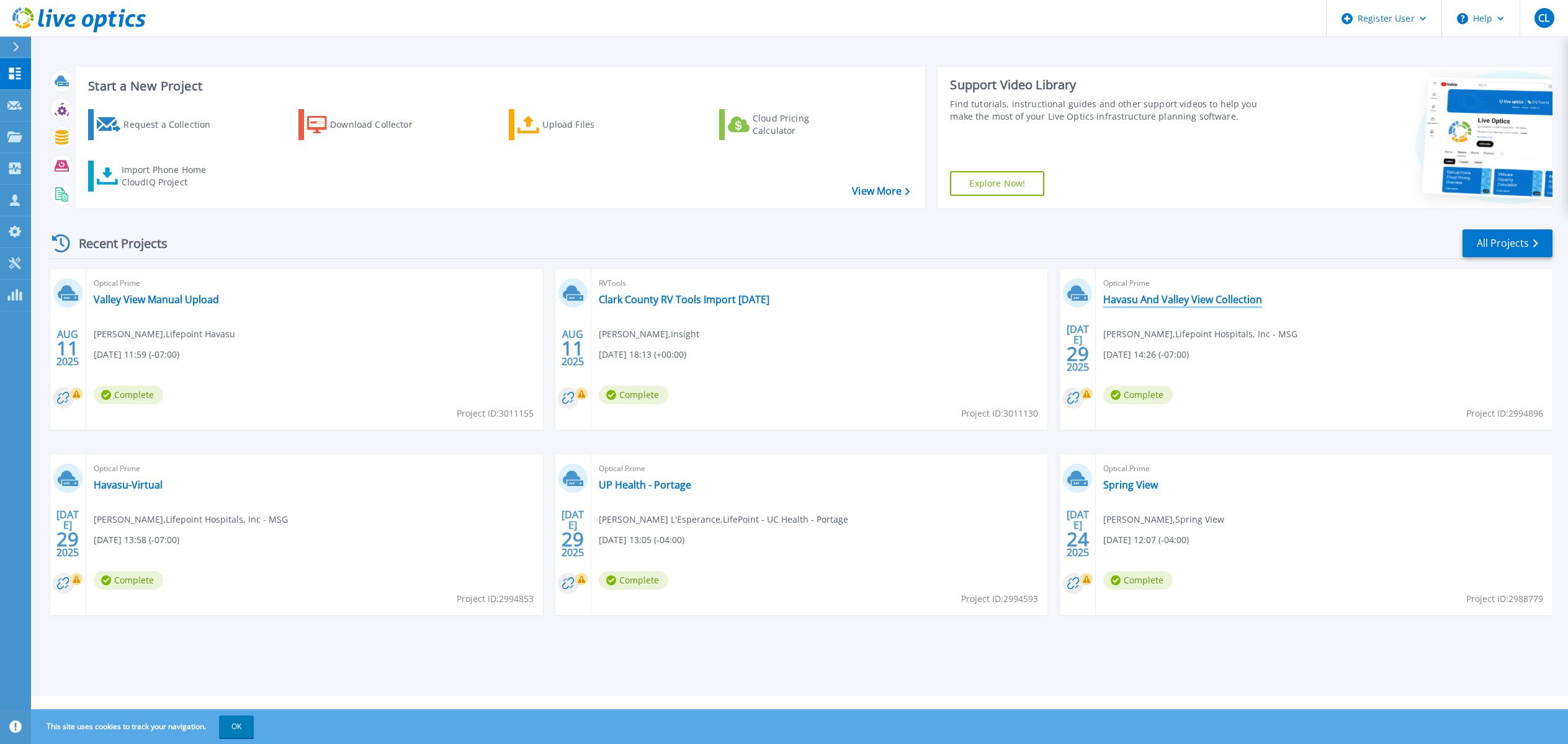
click at [1186, 300] on link "Havasu And Valley View Collection" at bounding box center [1182, 300] width 159 height 13
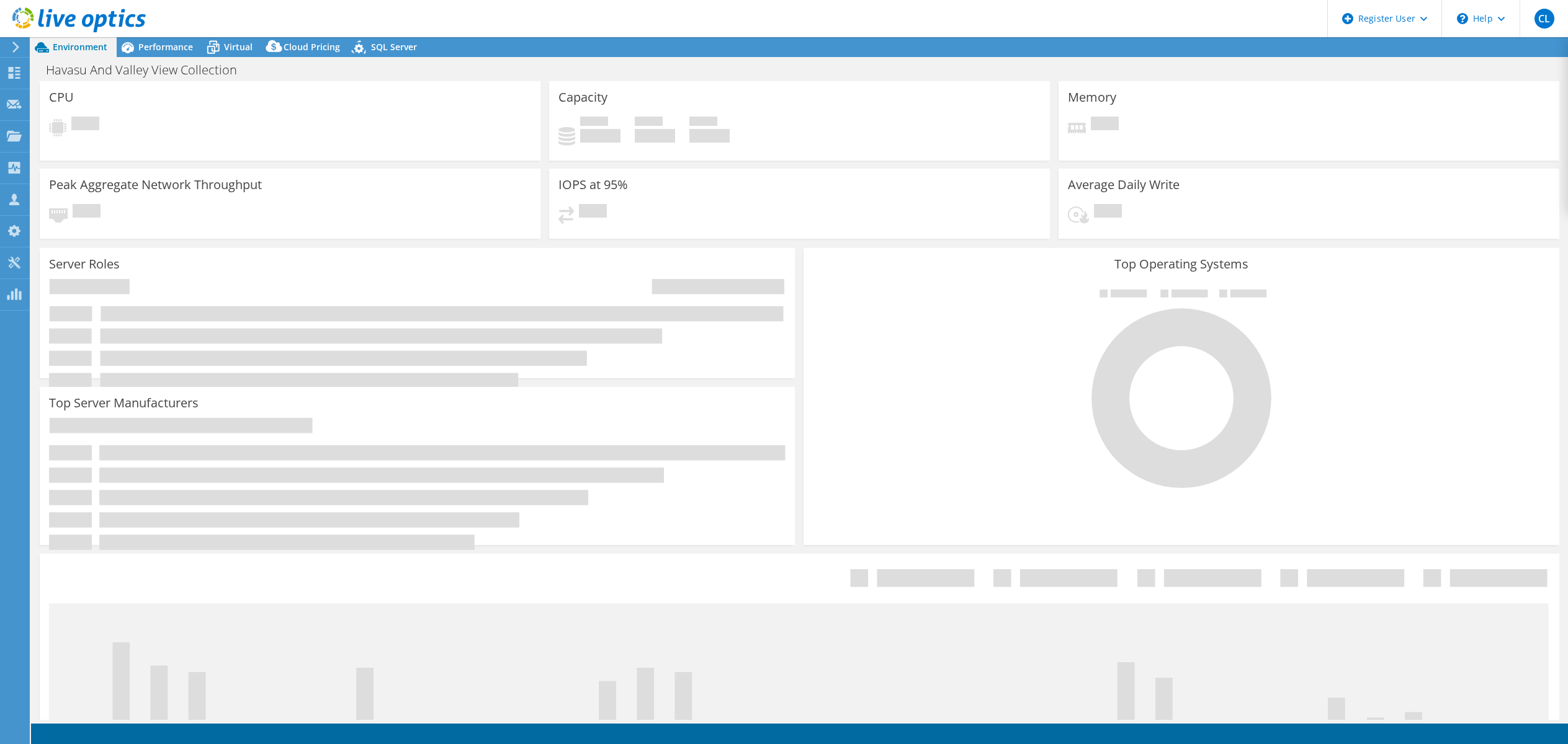
select select "USD"
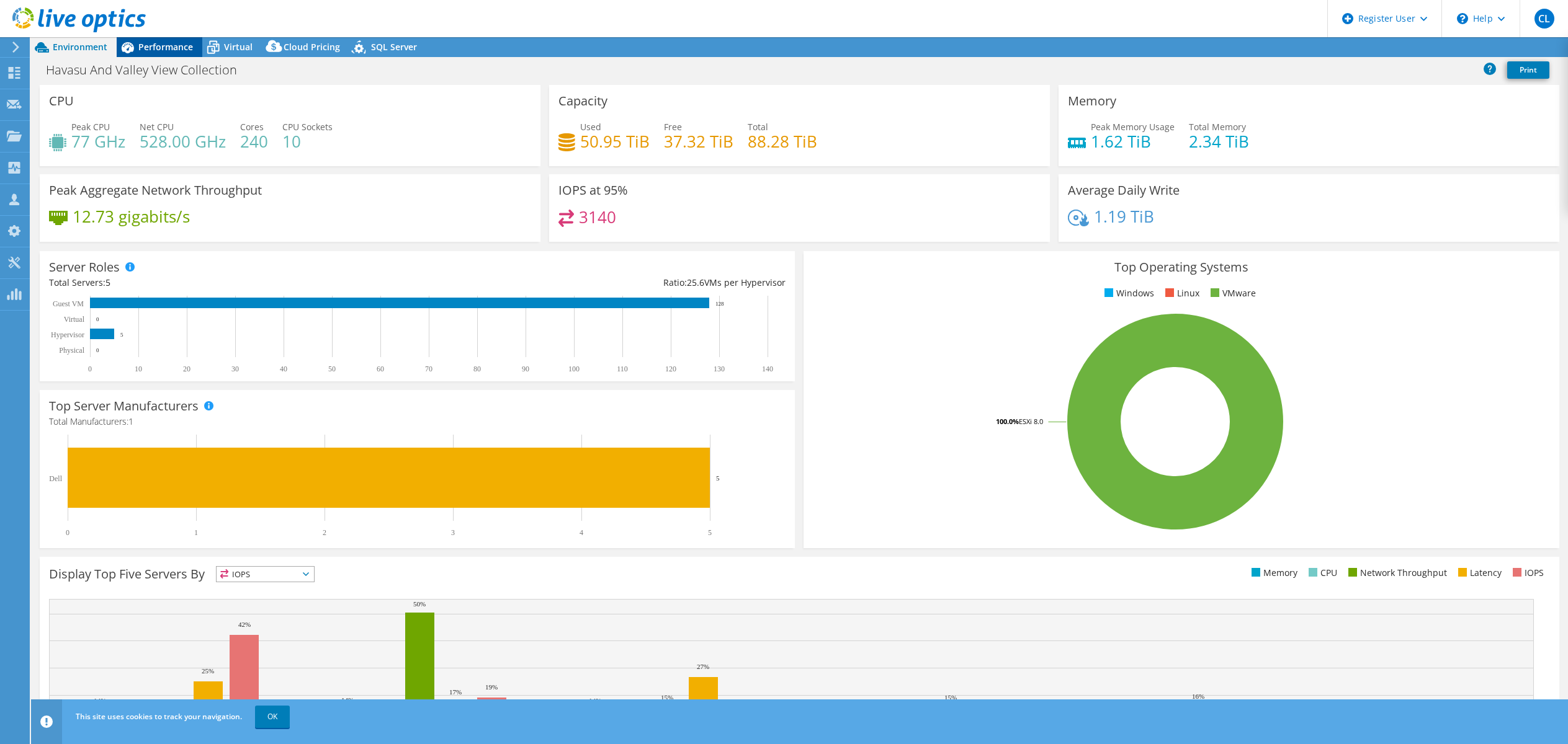
click at [153, 47] on span "Performance" at bounding box center [165, 46] width 54 height 12
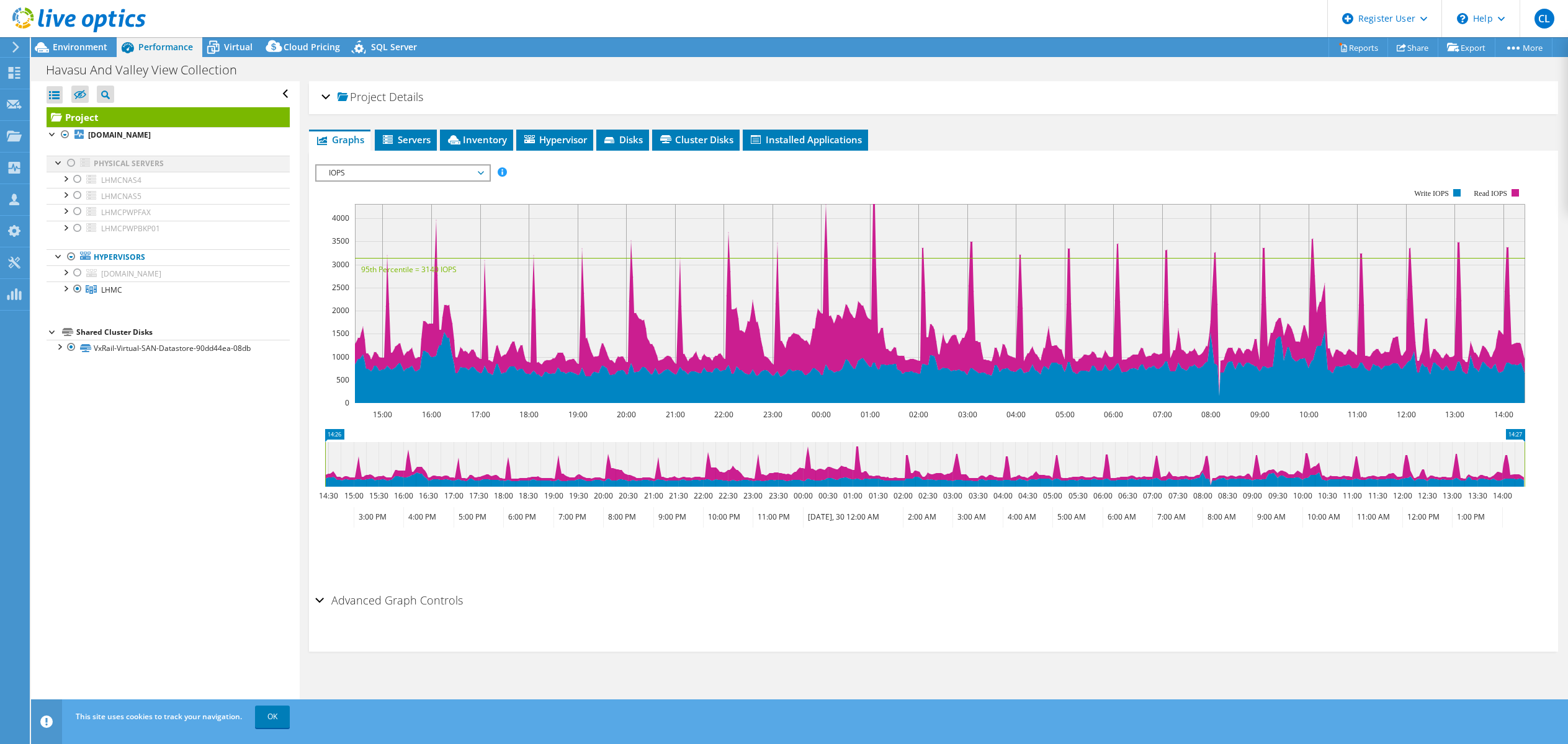
click at [71, 161] on div at bounding box center [71, 163] width 13 height 15
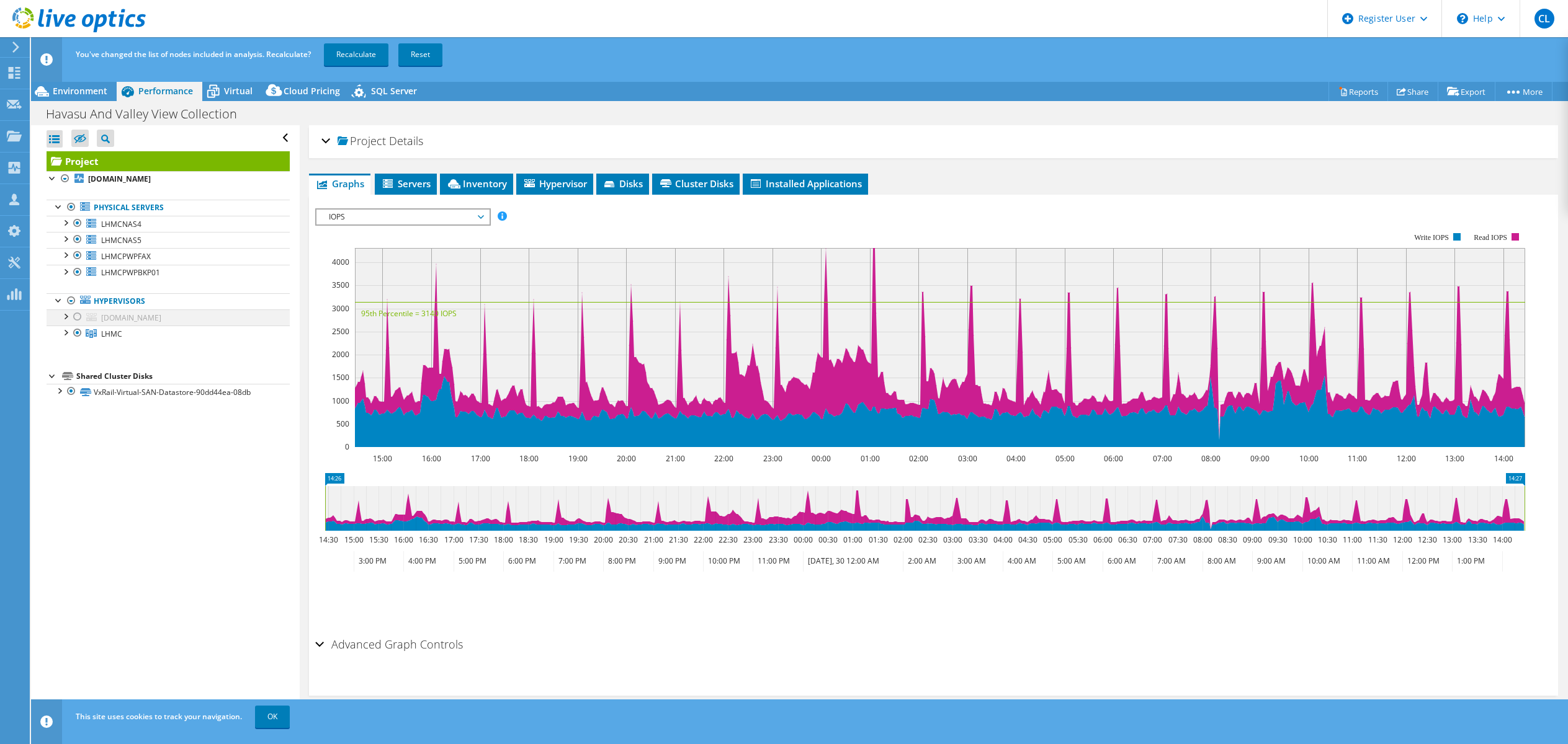
click at [80, 319] on div at bounding box center [78, 317] width 13 height 15
click at [352, 58] on link "Recalculate" at bounding box center [356, 54] width 64 height 23
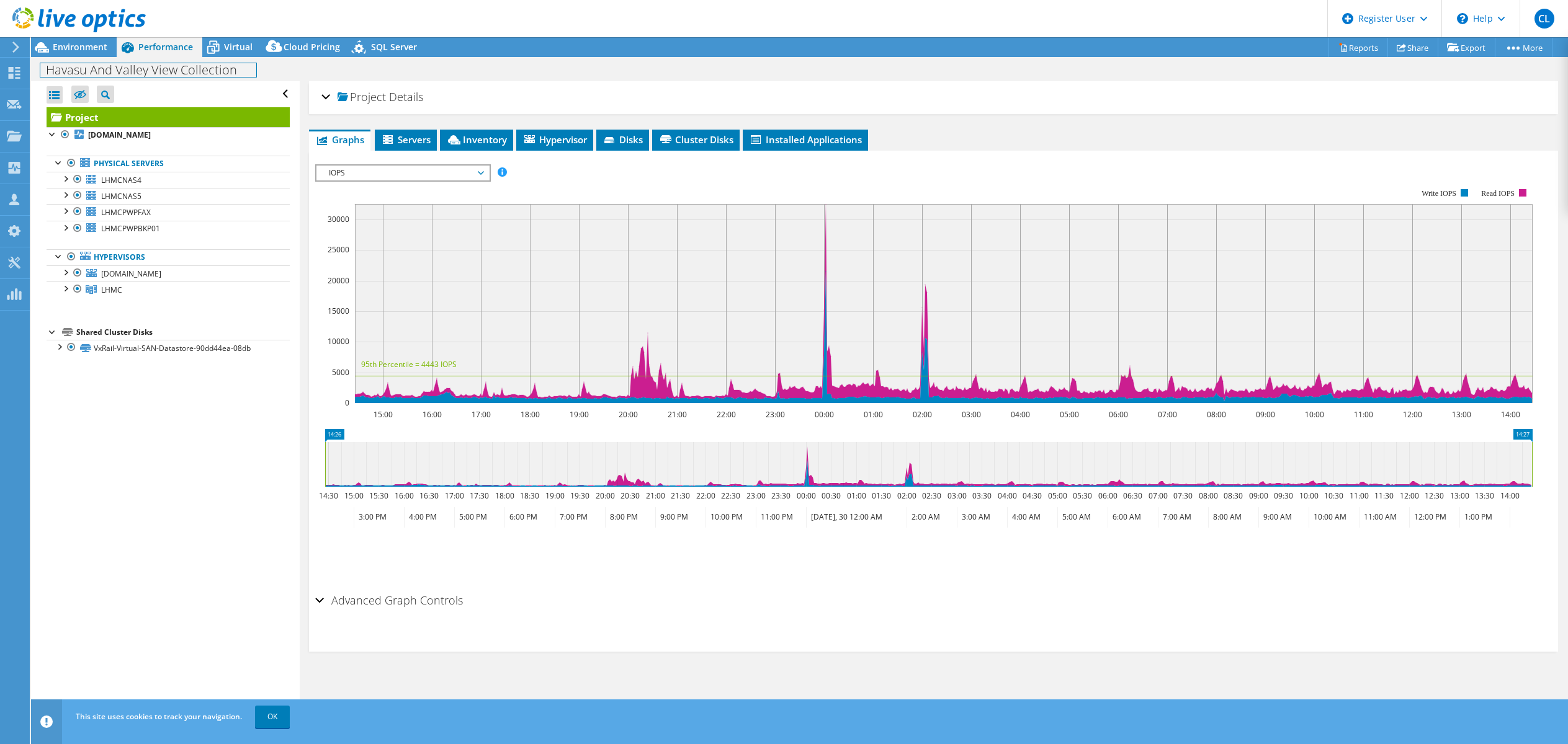
click at [81, 58] on div "Havasu And Valley View Collection Print" at bounding box center [799, 69] width 1537 height 24
click at [84, 51] on span "Environment" at bounding box center [79, 46] width 54 height 12
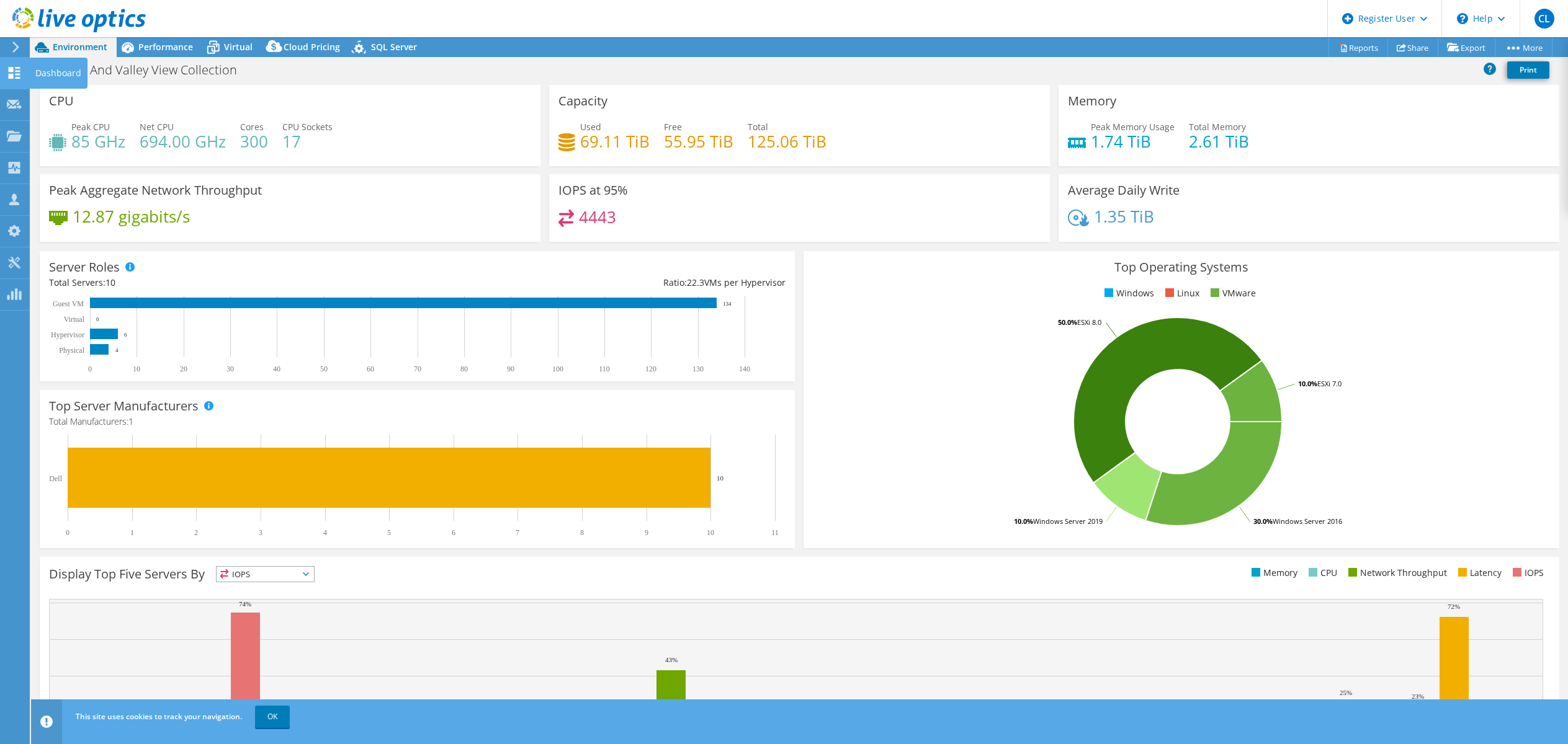
click at [16, 74] on use at bounding box center [14, 73] width 12 height 12
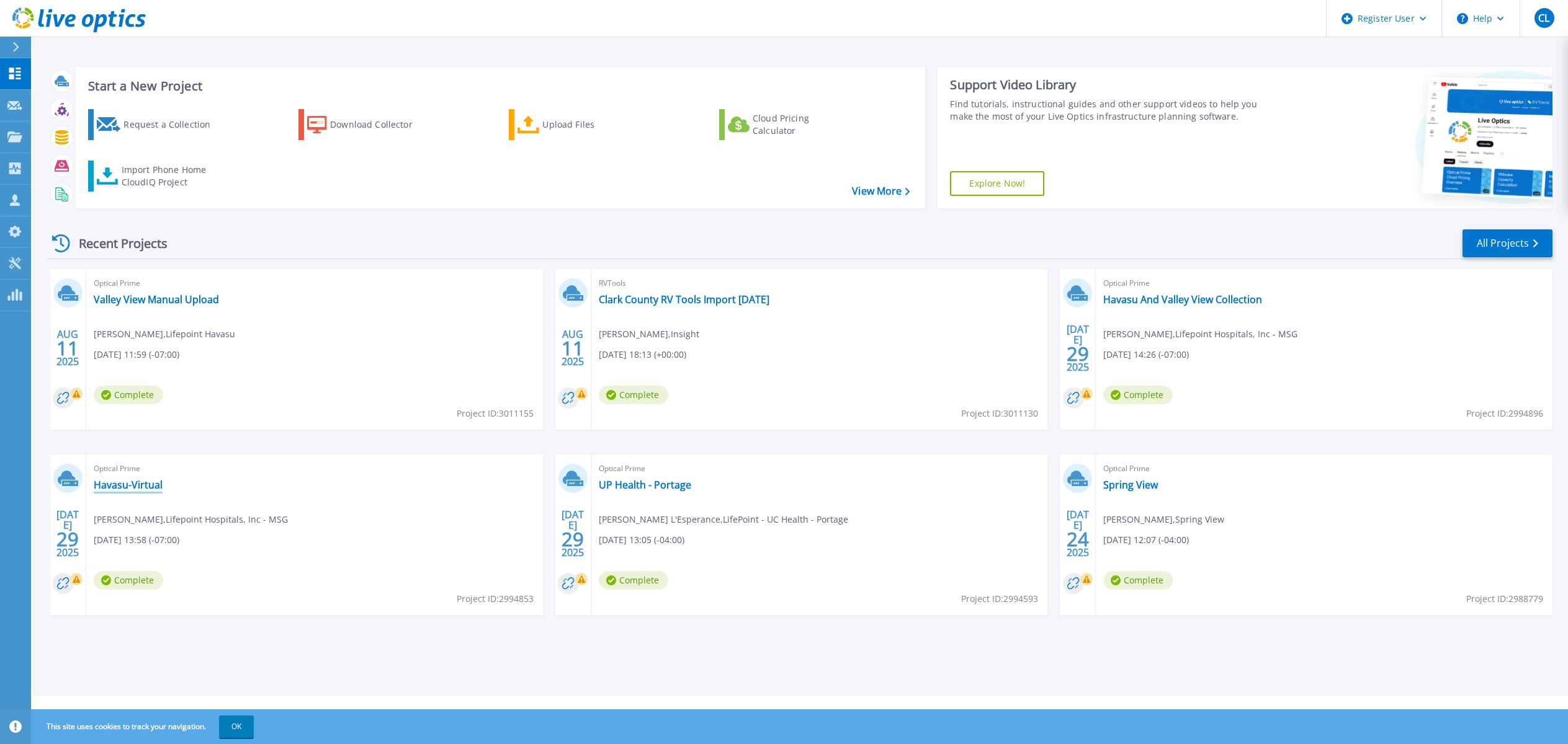
click at [141, 484] on link "Havasu-Virtual" at bounding box center [128, 485] width 69 height 13
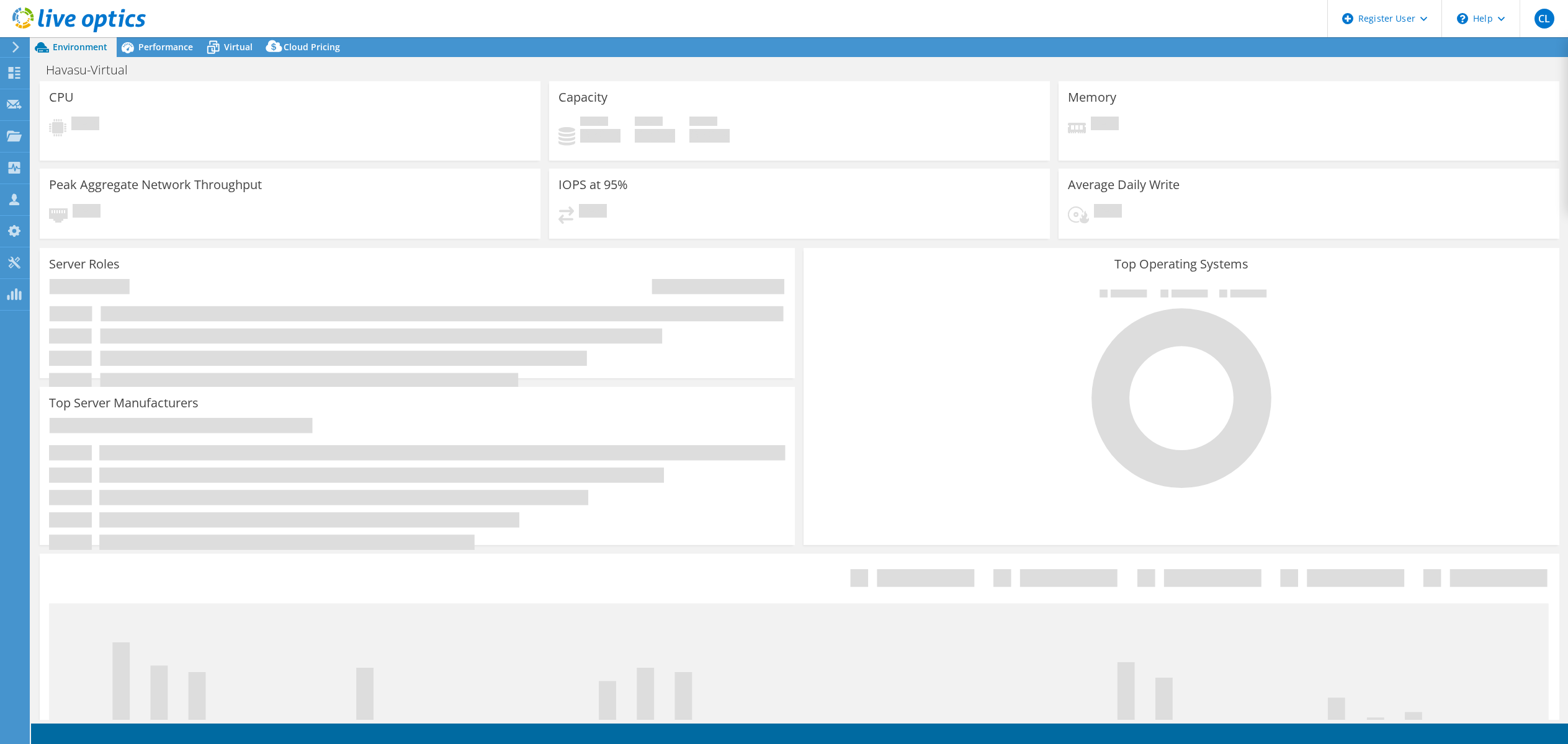
select select "USD"
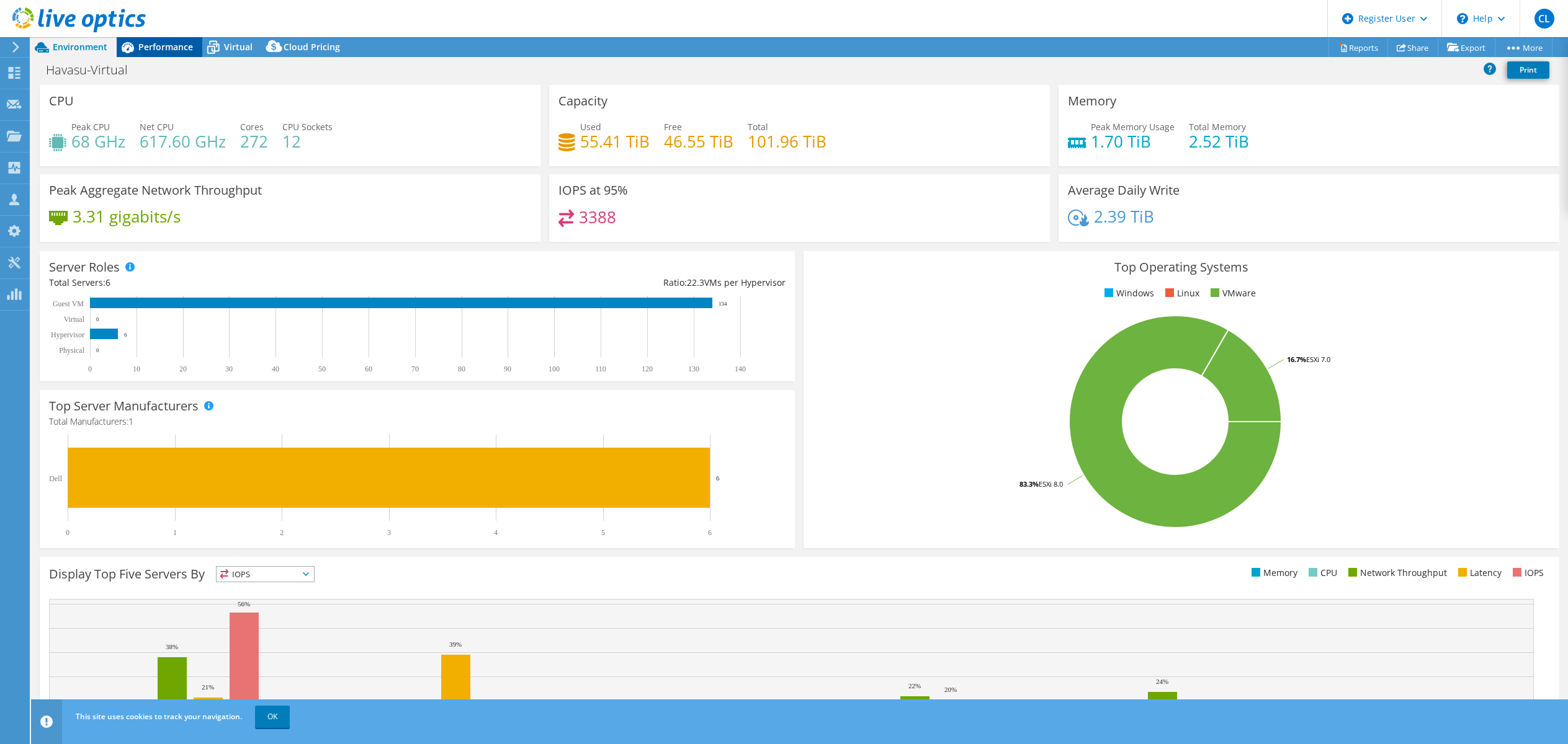
click at [165, 45] on span "Performance" at bounding box center [165, 46] width 54 height 12
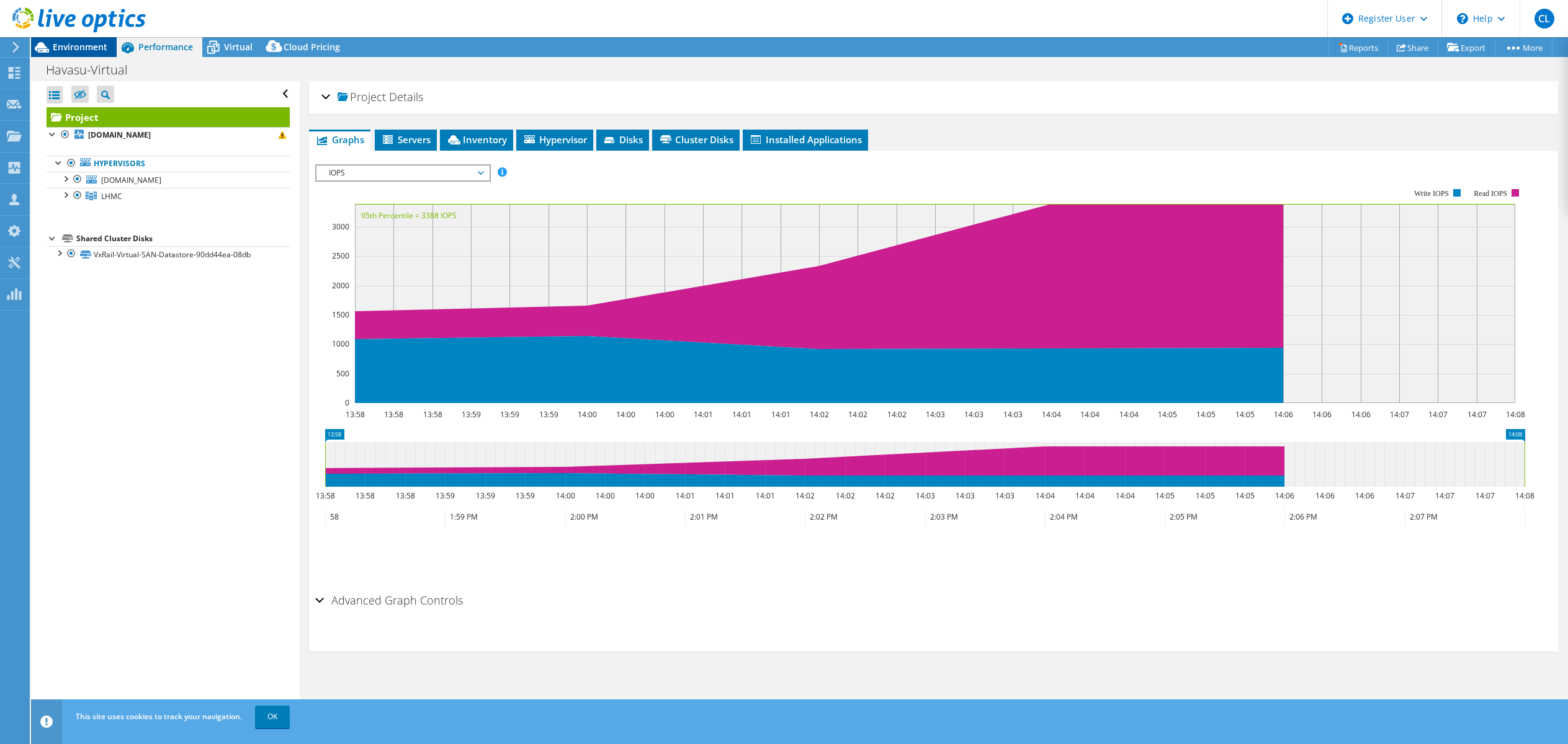
click at [86, 53] on div "Environment" at bounding box center [74, 47] width 86 height 20
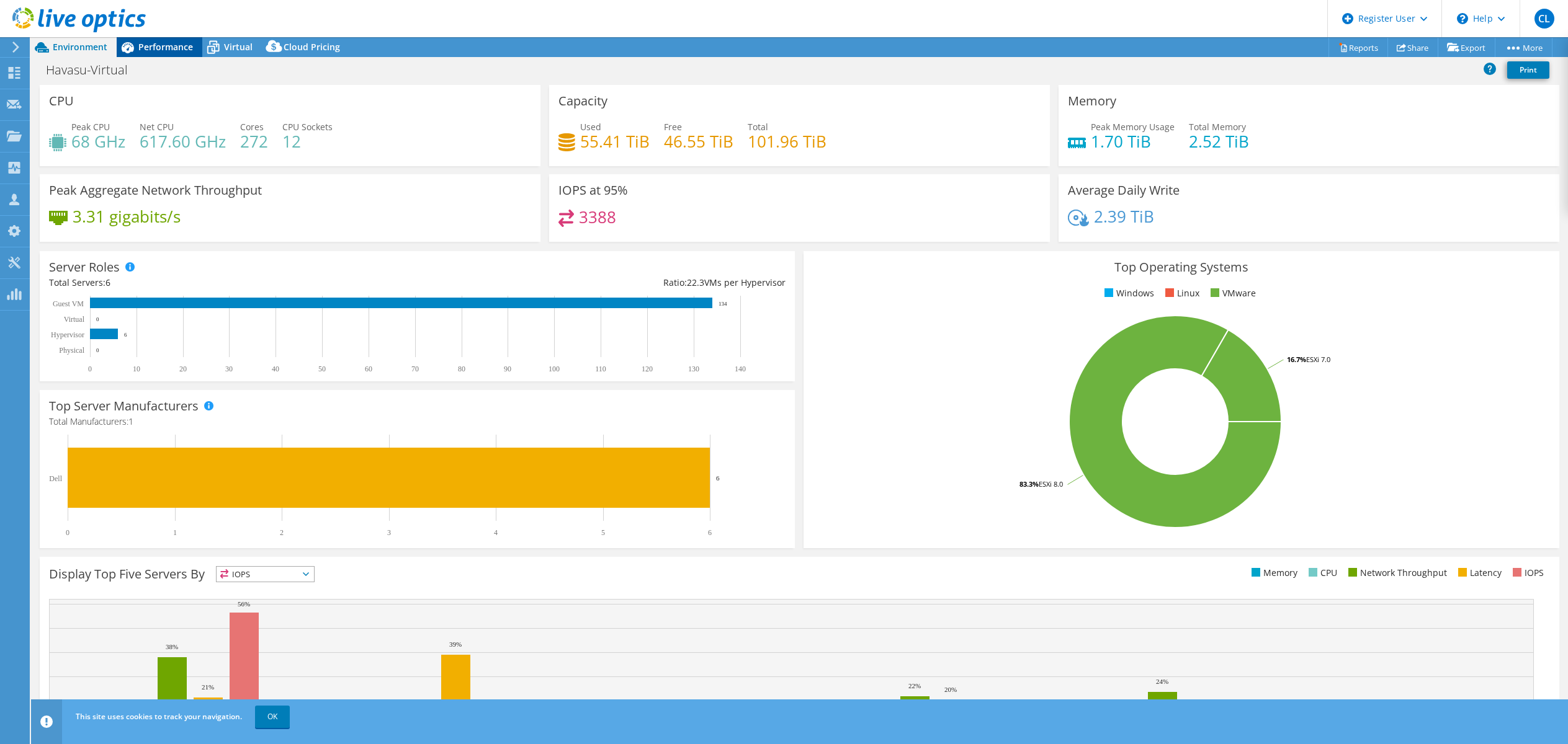
click at [173, 49] on span "Performance" at bounding box center [165, 46] width 54 height 12
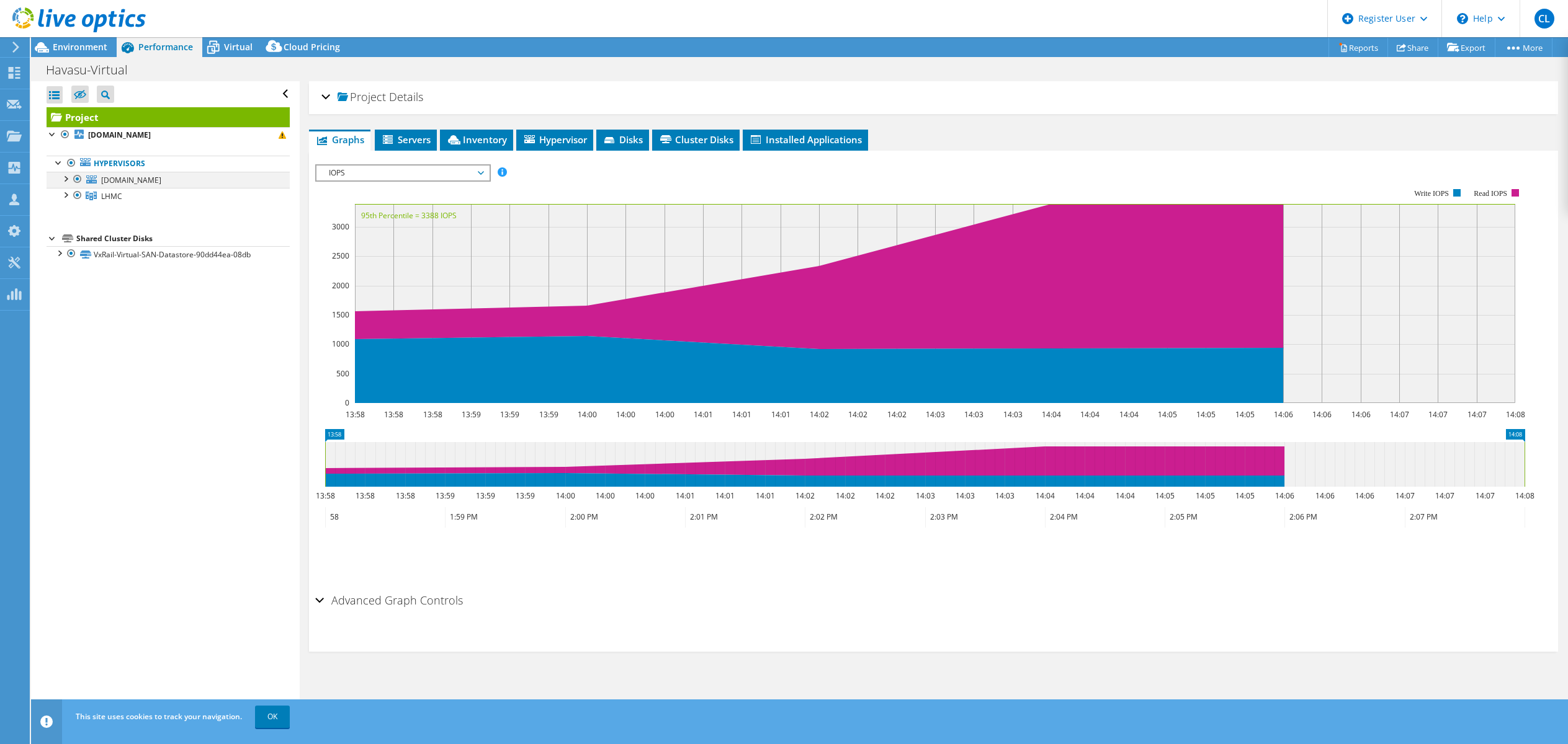
click at [76, 179] on div at bounding box center [78, 180] width 13 height 15
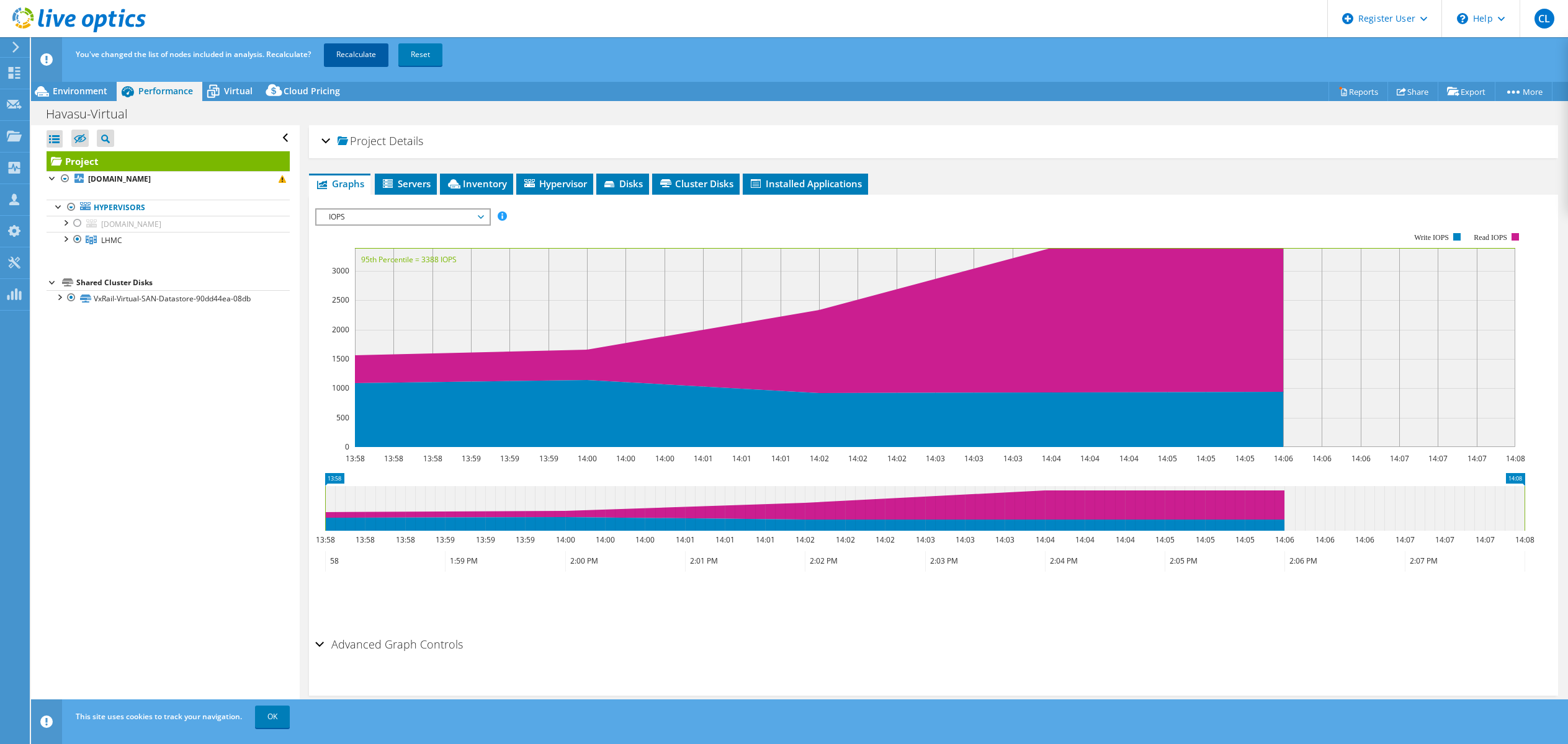
click at [348, 49] on link "Recalculate" at bounding box center [356, 54] width 64 height 23
click at [82, 88] on span "Environment" at bounding box center [79, 91] width 54 height 12
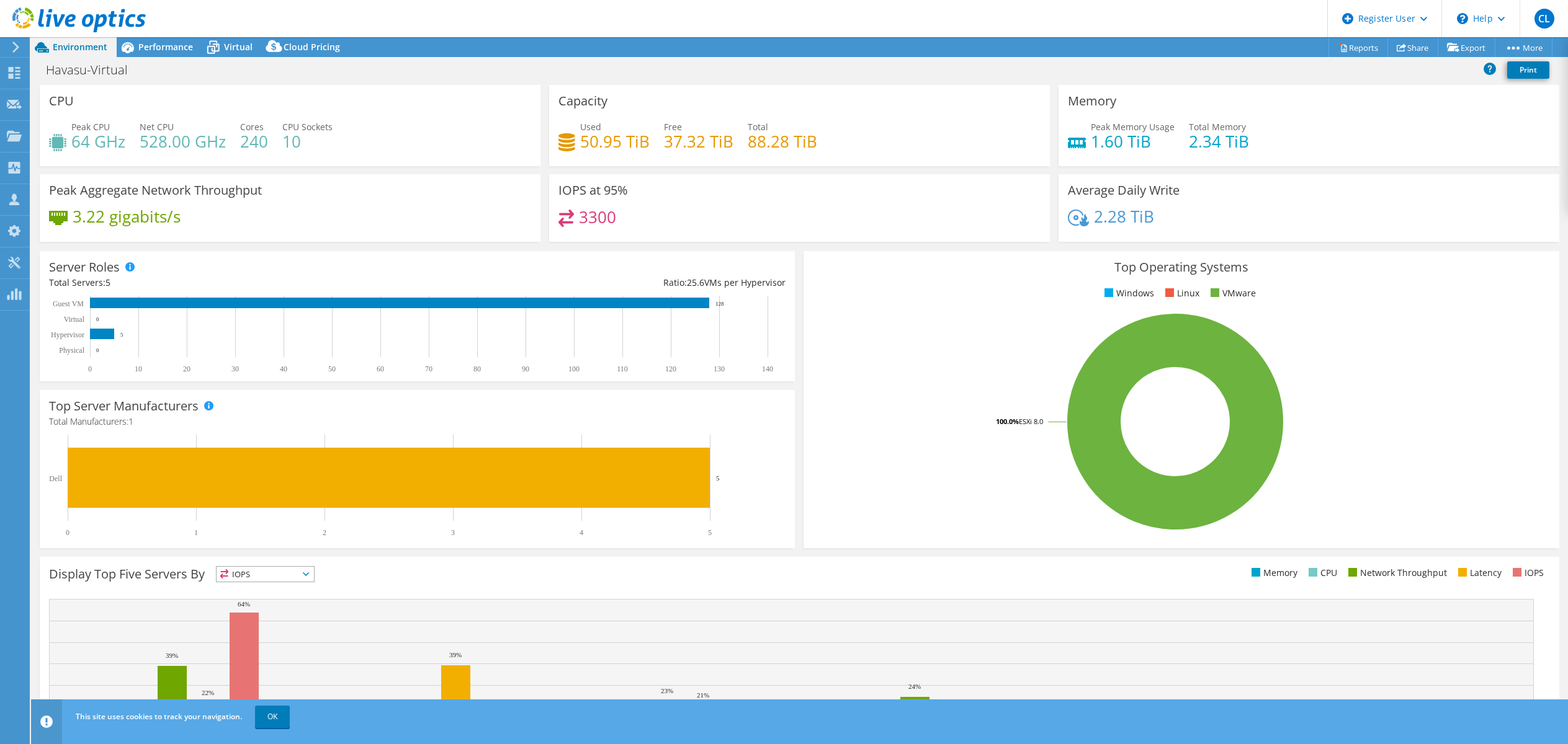
click at [243, 36] on header "CL Dell User Chad Lowe Chad.Lowe@Dell.com Dell My Profile Log Out \n Help Explo…" at bounding box center [784, 18] width 1568 height 37
click at [243, 46] on span "Virtual" at bounding box center [238, 46] width 29 height 12
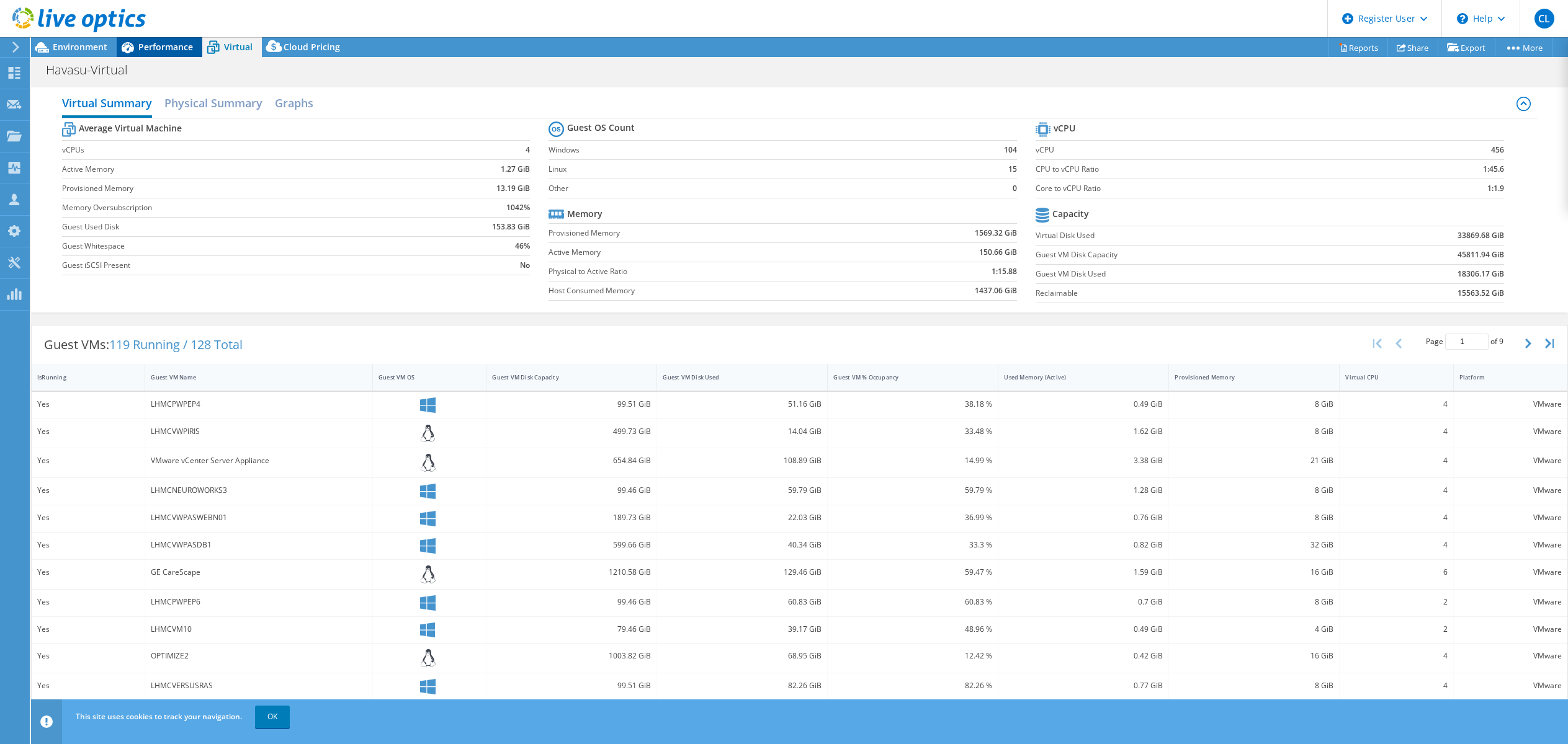
click at [150, 40] on div "Performance" at bounding box center [159, 47] width 86 height 20
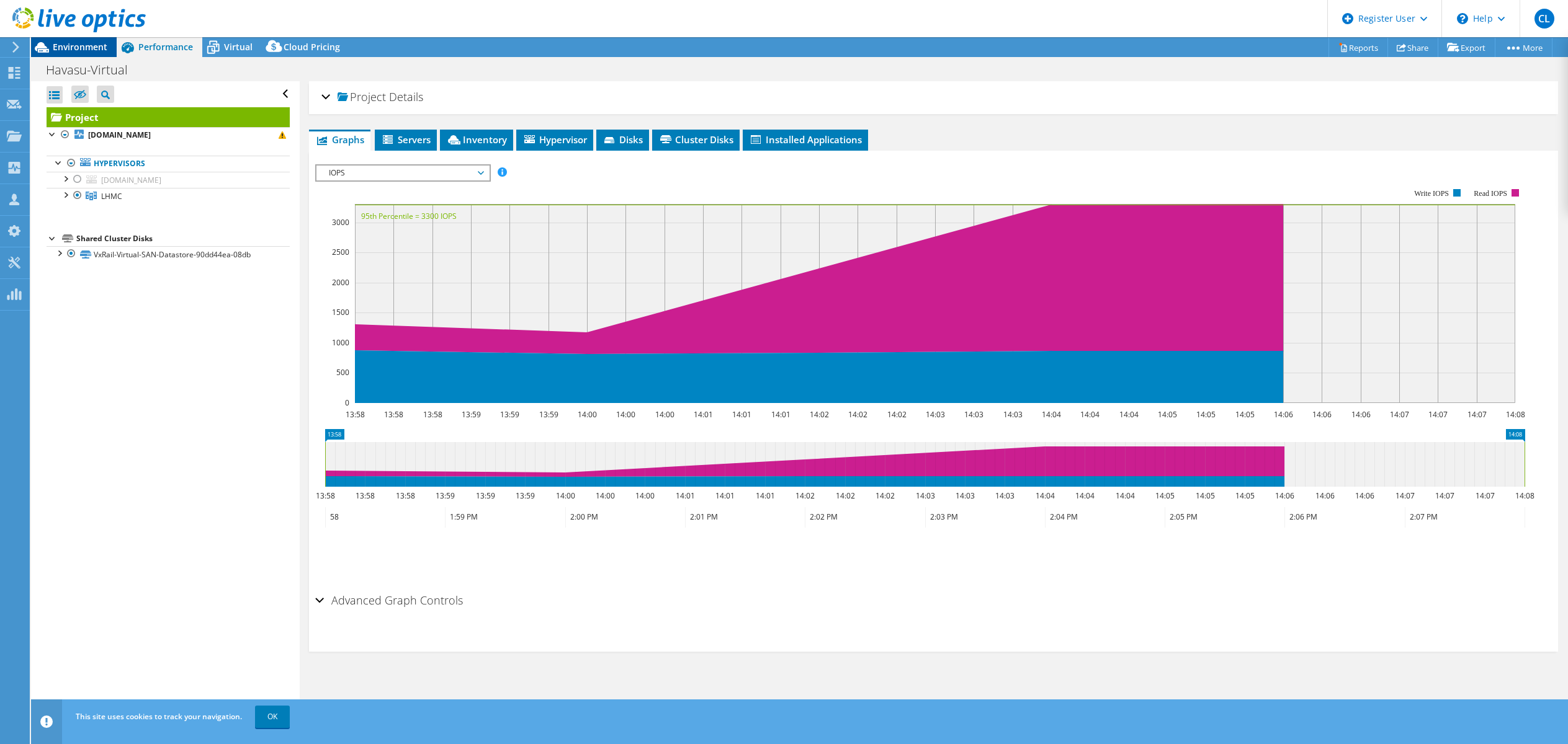
click at [86, 42] on span "Environment" at bounding box center [79, 46] width 54 height 12
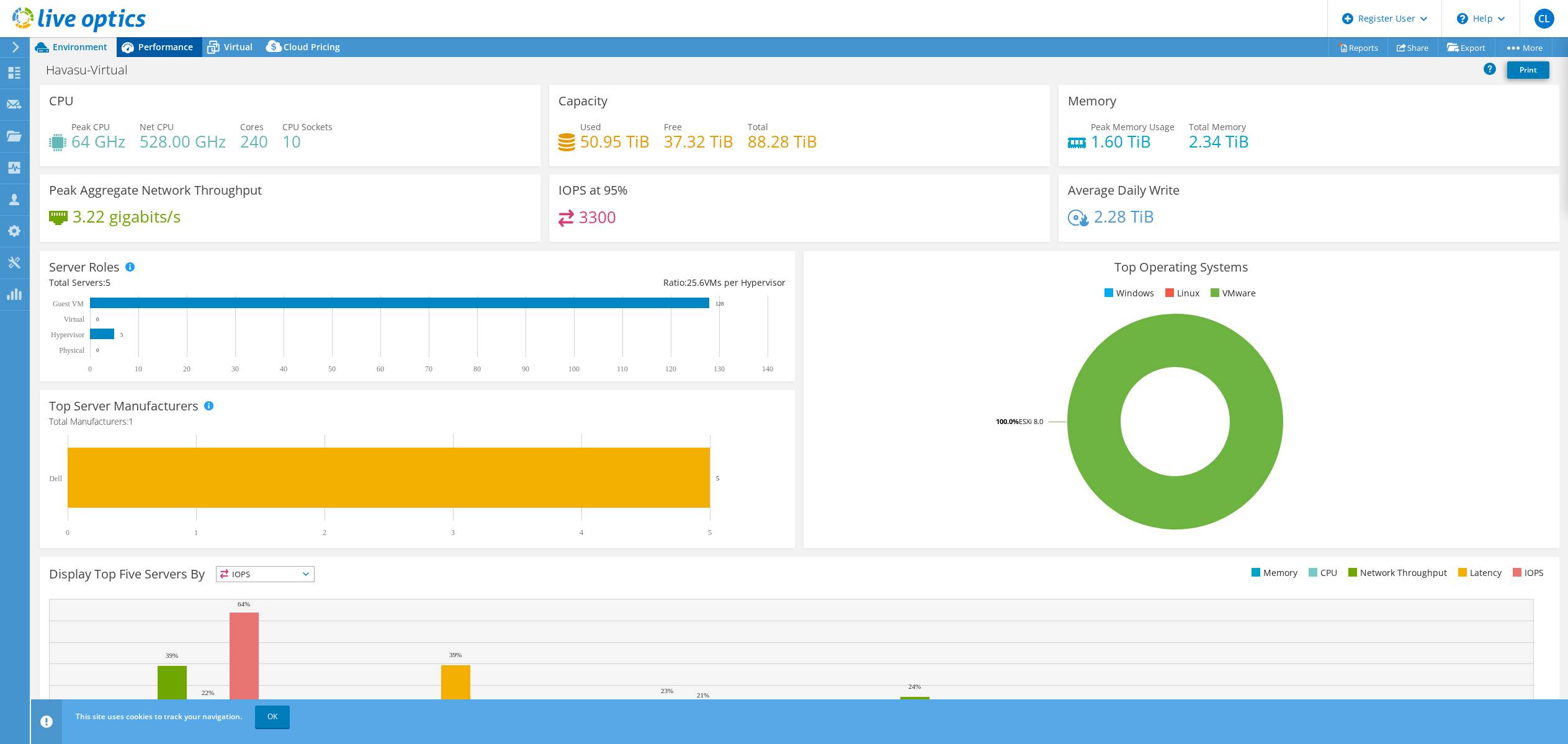
click at [165, 46] on span "Performance" at bounding box center [165, 46] width 54 height 12
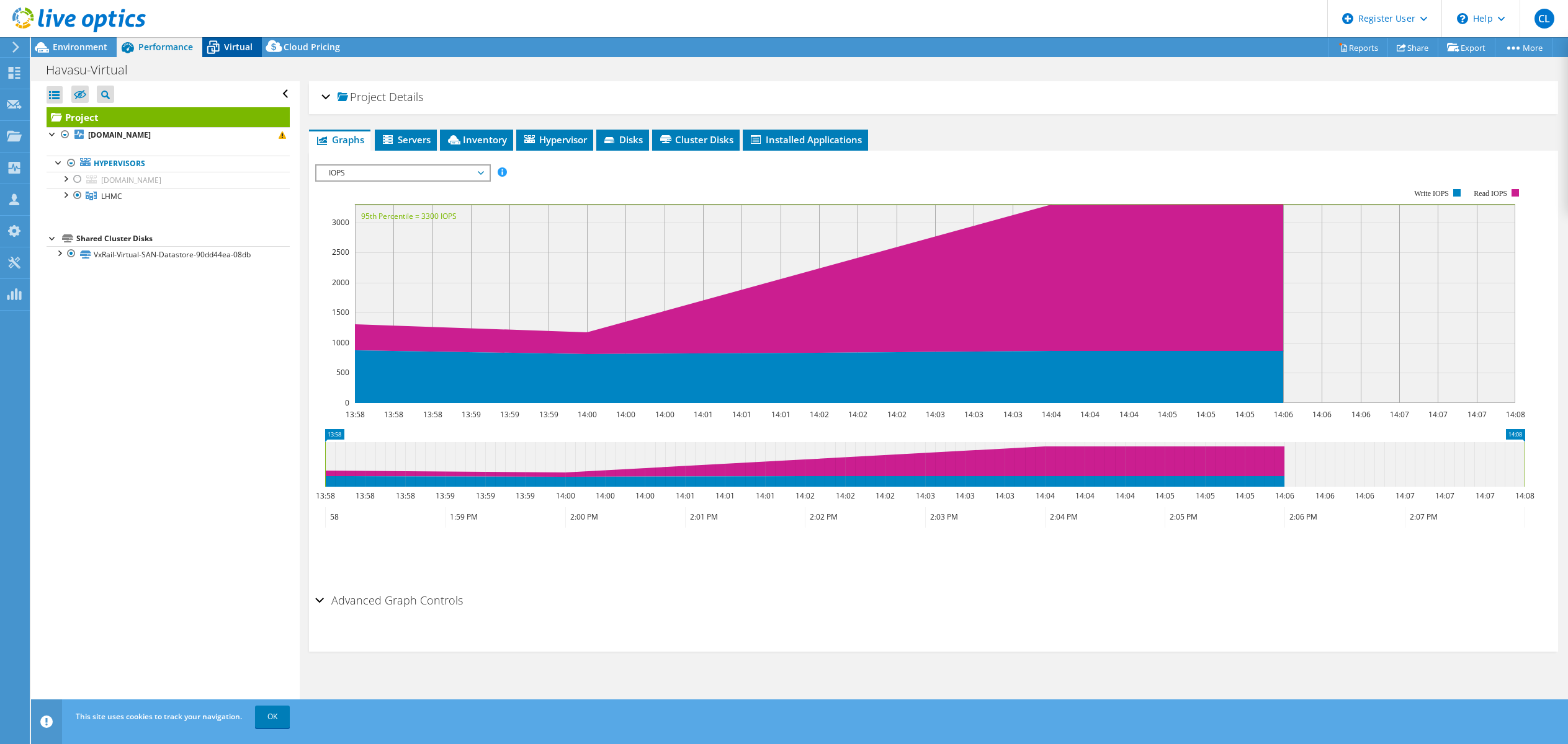
click at [242, 42] on span "Virtual" at bounding box center [238, 46] width 29 height 12
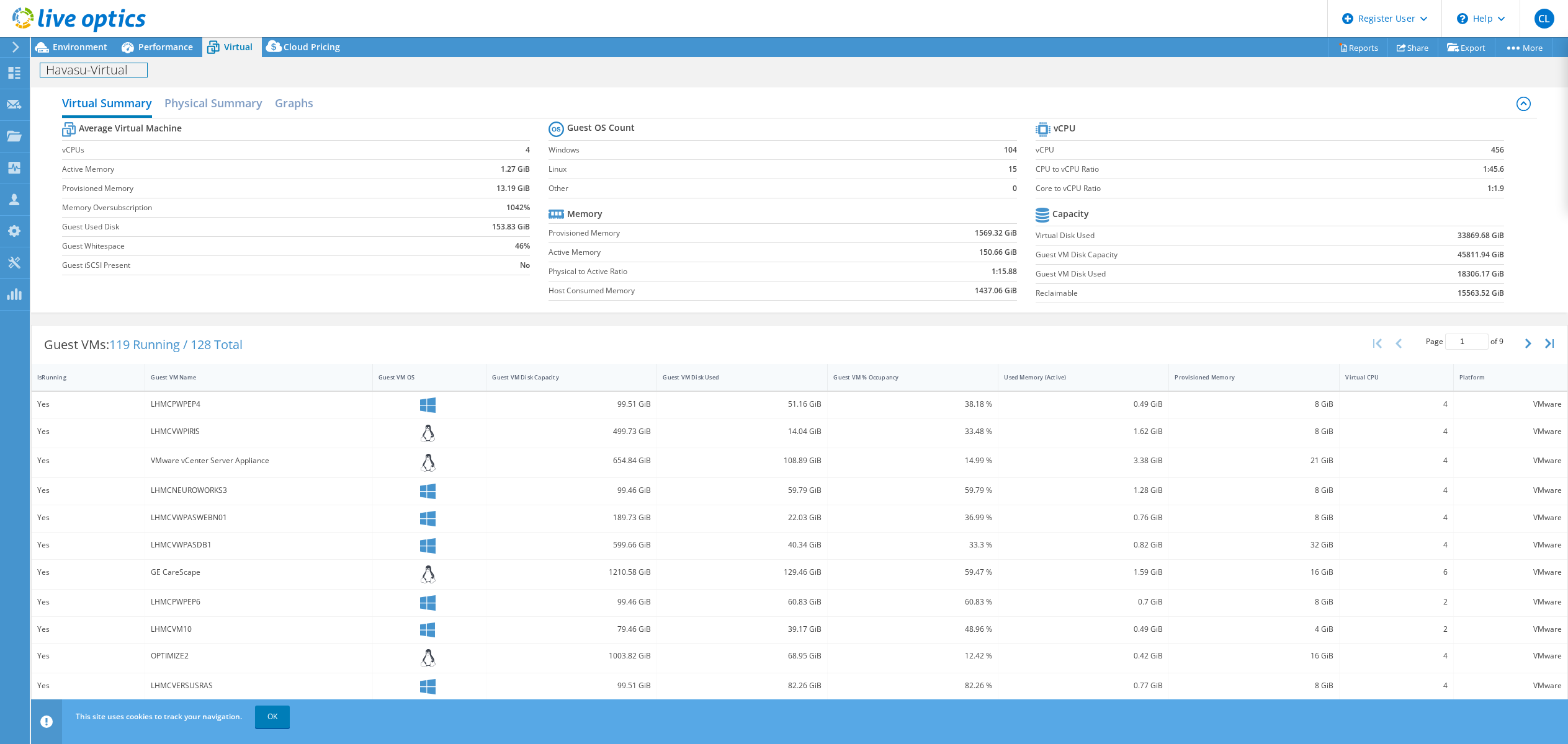
click at [88, 69] on h1 "Havasu-Virtual" at bounding box center [93, 70] width 106 height 14
click at [91, 46] on span "Environment" at bounding box center [79, 46] width 54 height 12
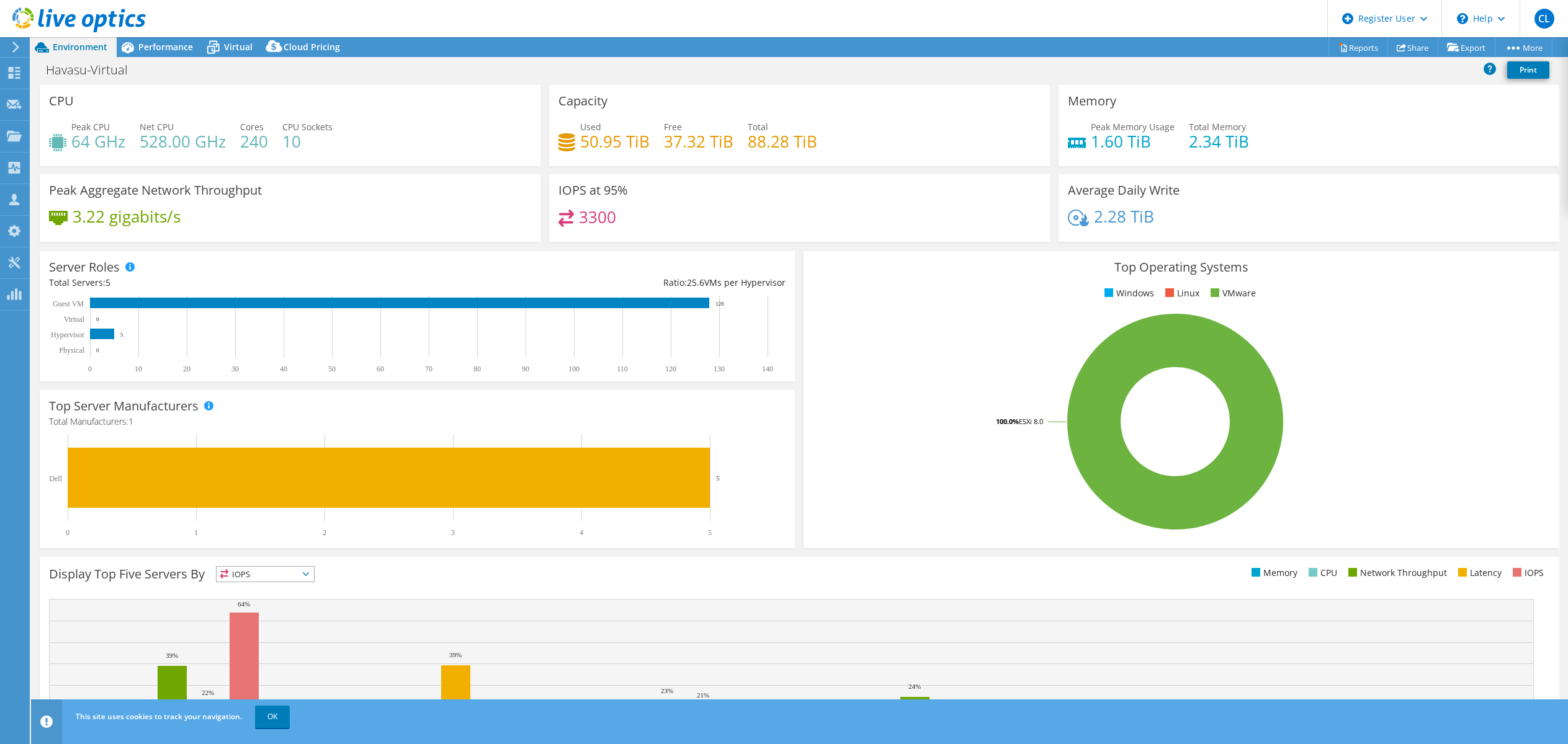
click at [167, 32] on header "CL Dell User Chad Lowe Chad.Lowe@Dell.com Dell My Profile Log Out \n Help Explo…" at bounding box center [784, 18] width 1568 height 37
drag, startPoint x: 165, startPoint y: 40, endPoint x: 159, endPoint y: 82, distance: 42.4
click at [165, 41] on div "Performance" at bounding box center [159, 47] width 86 height 20
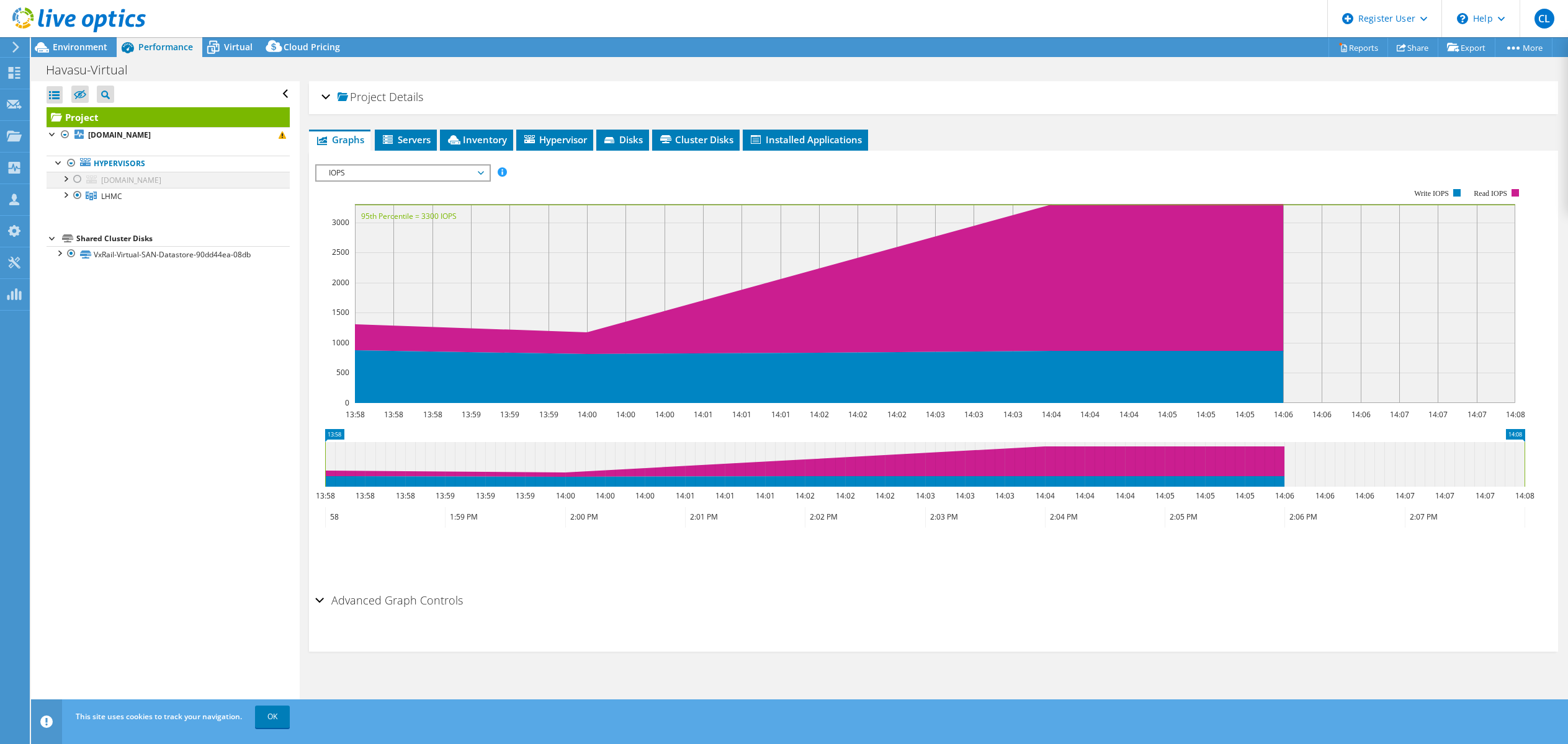
click at [68, 176] on div at bounding box center [65, 178] width 13 height 13
drag, startPoint x: 43, startPoint y: 365, endPoint x: 115, endPoint y: 324, distance: 82.9
click at [46, 365] on div "Open All Close All Hide Excluded Nodes Project Tree Filter" at bounding box center [165, 400] width 268 height 639
click at [228, 46] on span "Virtual" at bounding box center [238, 46] width 29 height 12
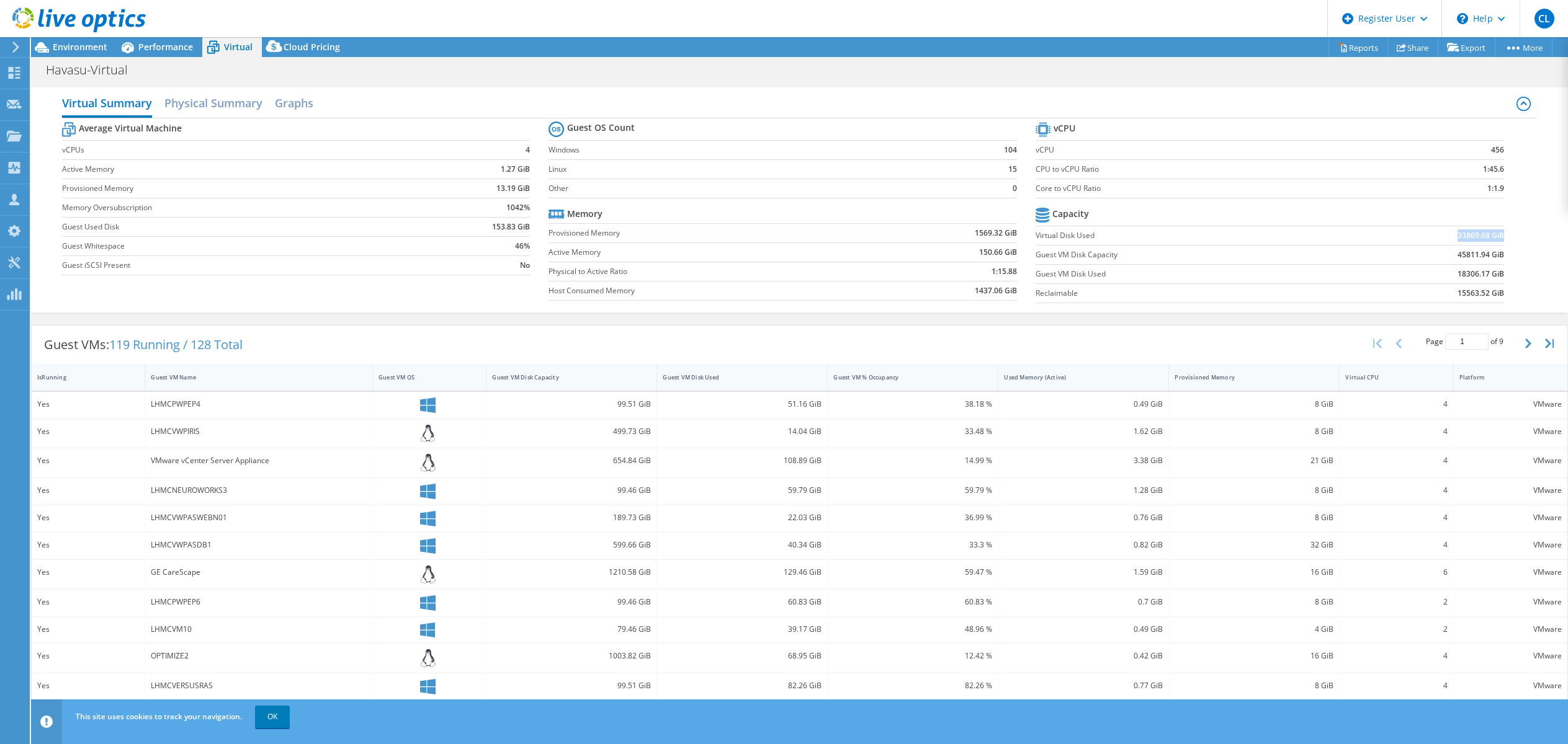
drag, startPoint x: 1445, startPoint y: 236, endPoint x: 1495, endPoint y: 235, distance: 50.0
click at [1495, 235] on td "33869.68 GiB" at bounding box center [1423, 235] width 162 height 19
click at [161, 41] on span "Performance" at bounding box center [165, 46] width 54 height 12
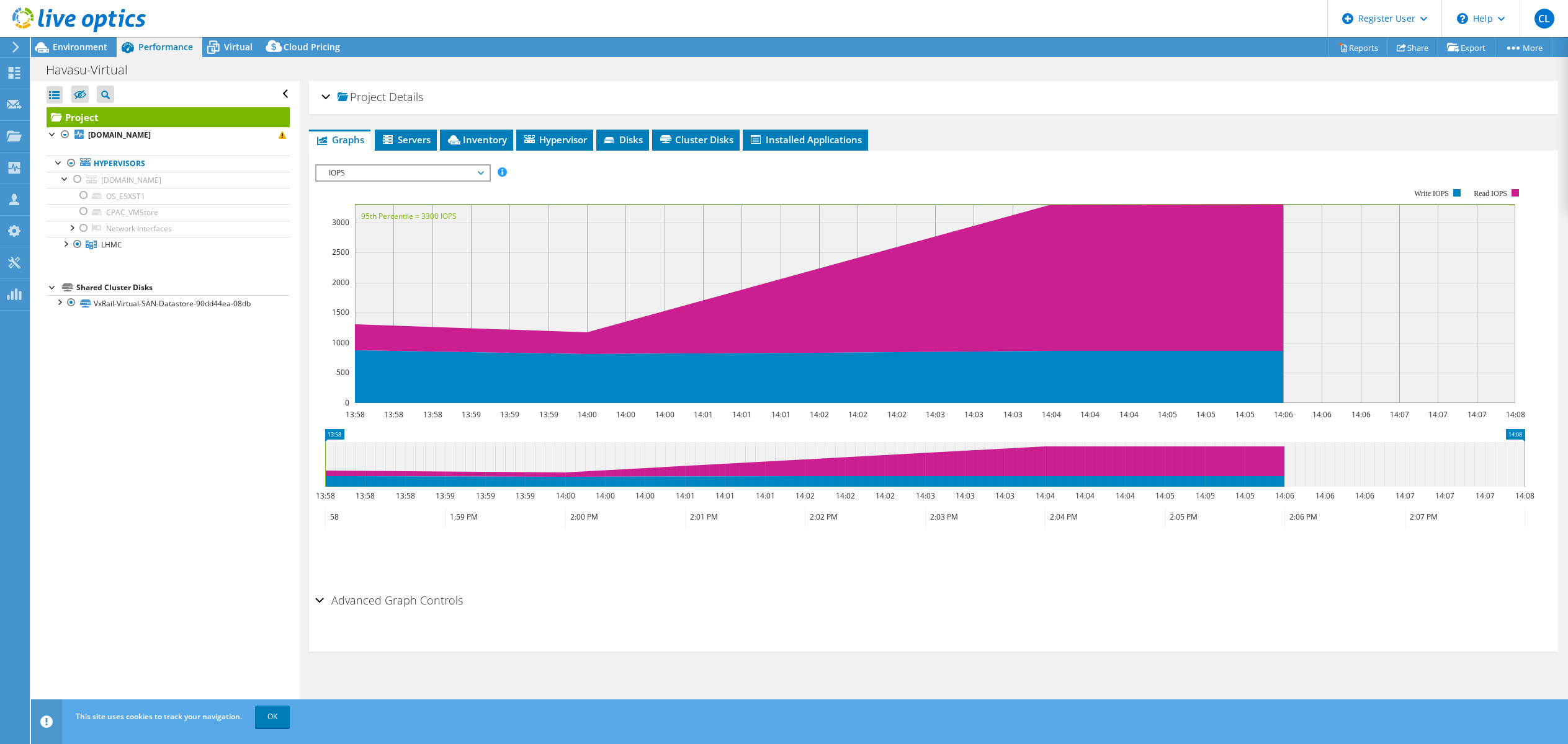
click at [50, 40] on div at bounding box center [73, 21] width 146 height 41
click at [78, 40] on div at bounding box center [73, 21] width 146 height 41
click at [80, 49] on span "Environment" at bounding box center [79, 46] width 54 height 12
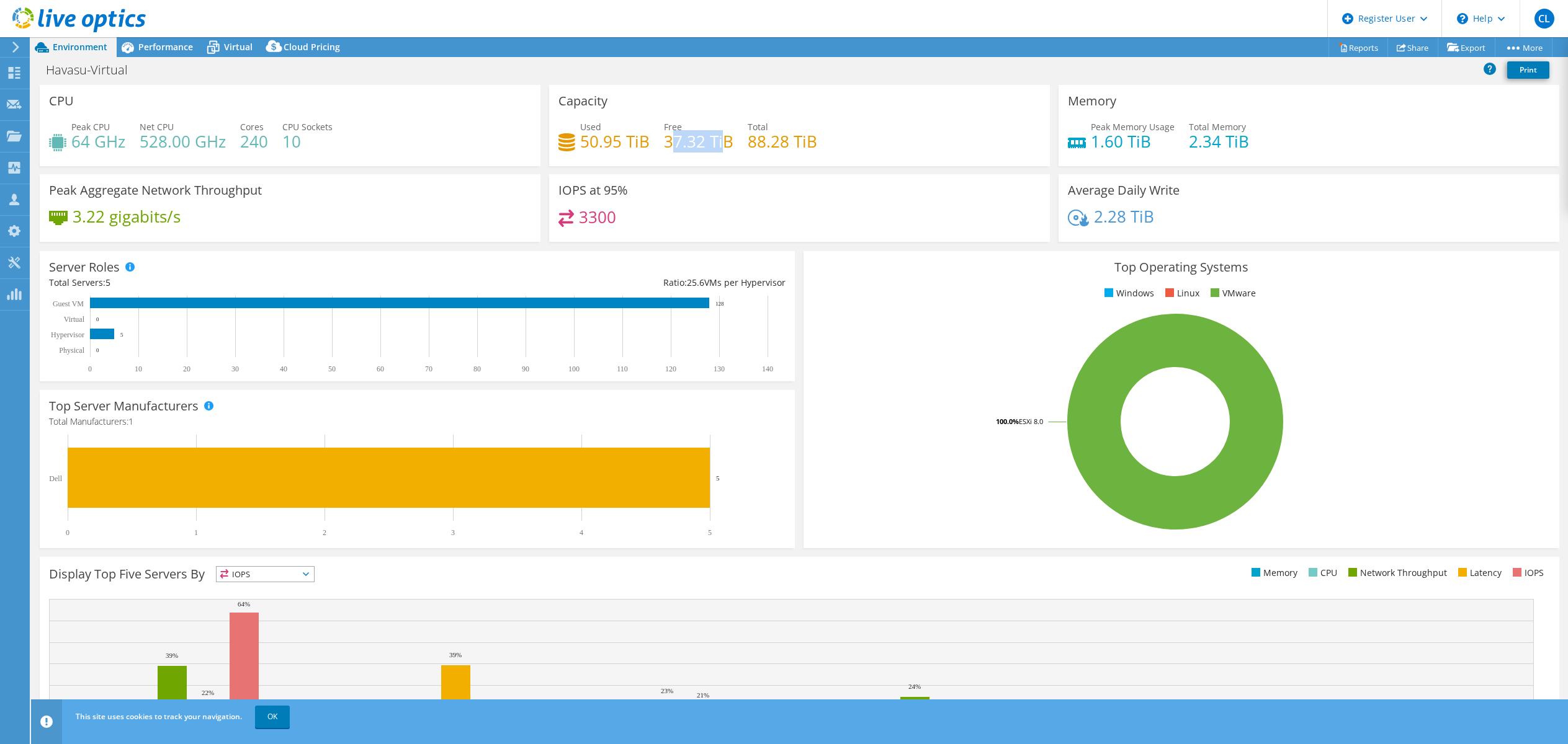
drag, startPoint x: 667, startPoint y: 142, endPoint x: 721, endPoint y: 144, distance: 54.0
click at [721, 144] on h4 "37.32 TiB" at bounding box center [699, 141] width 69 height 14
drag, startPoint x: 208, startPoint y: 79, endPoint x: 350, endPoint y: 76, distance: 142.0
click at [208, 79] on div "Havasu-Virtual Print" at bounding box center [799, 69] width 1537 height 23
click at [185, 46] on span "Performance" at bounding box center [165, 46] width 54 height 12
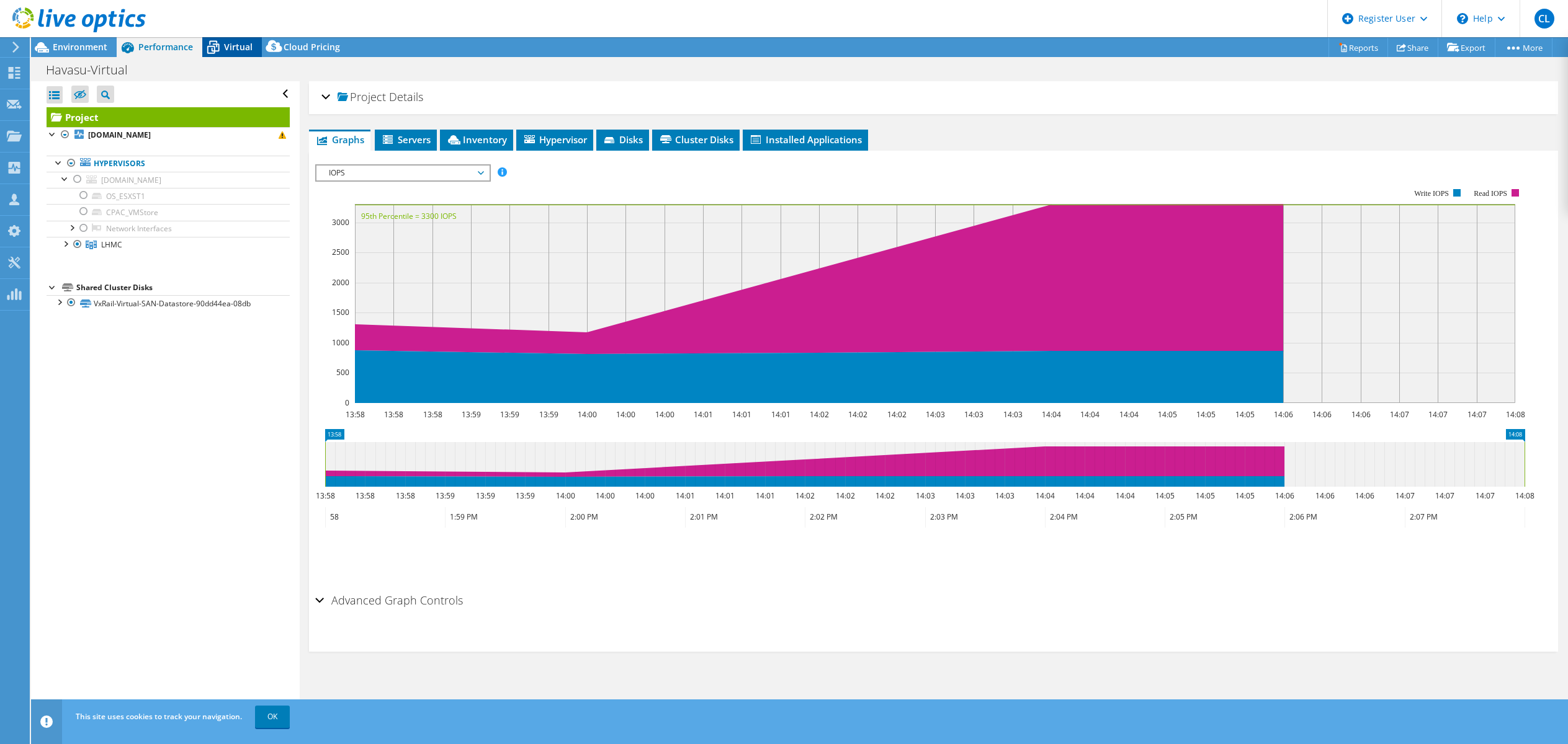
click at [246, 41] on span "Virtual" at bounding box center [238, 46] width 29 height 12
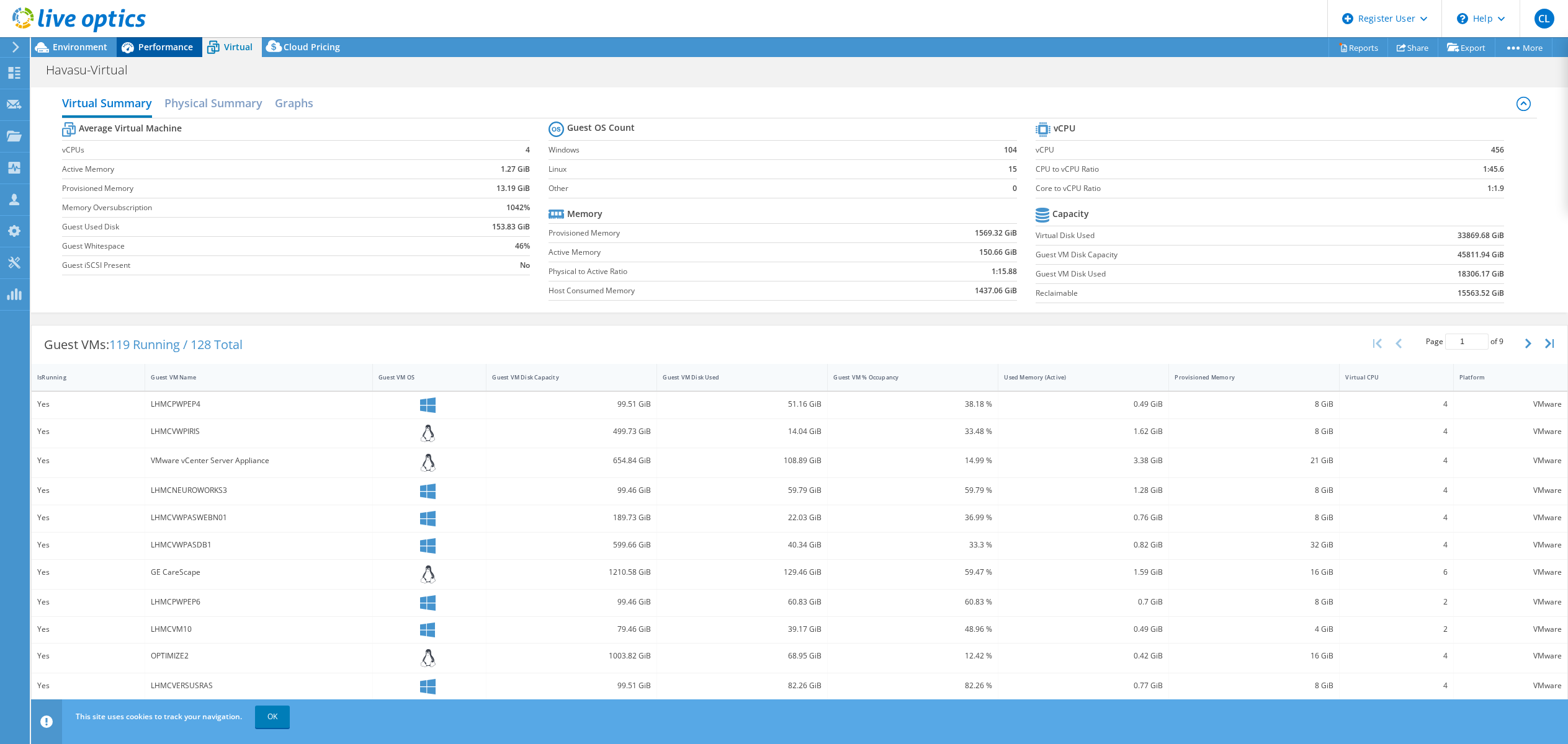
click at [171, 44] on span "Performance" at bounding box center [165, 46] width 54 height 12
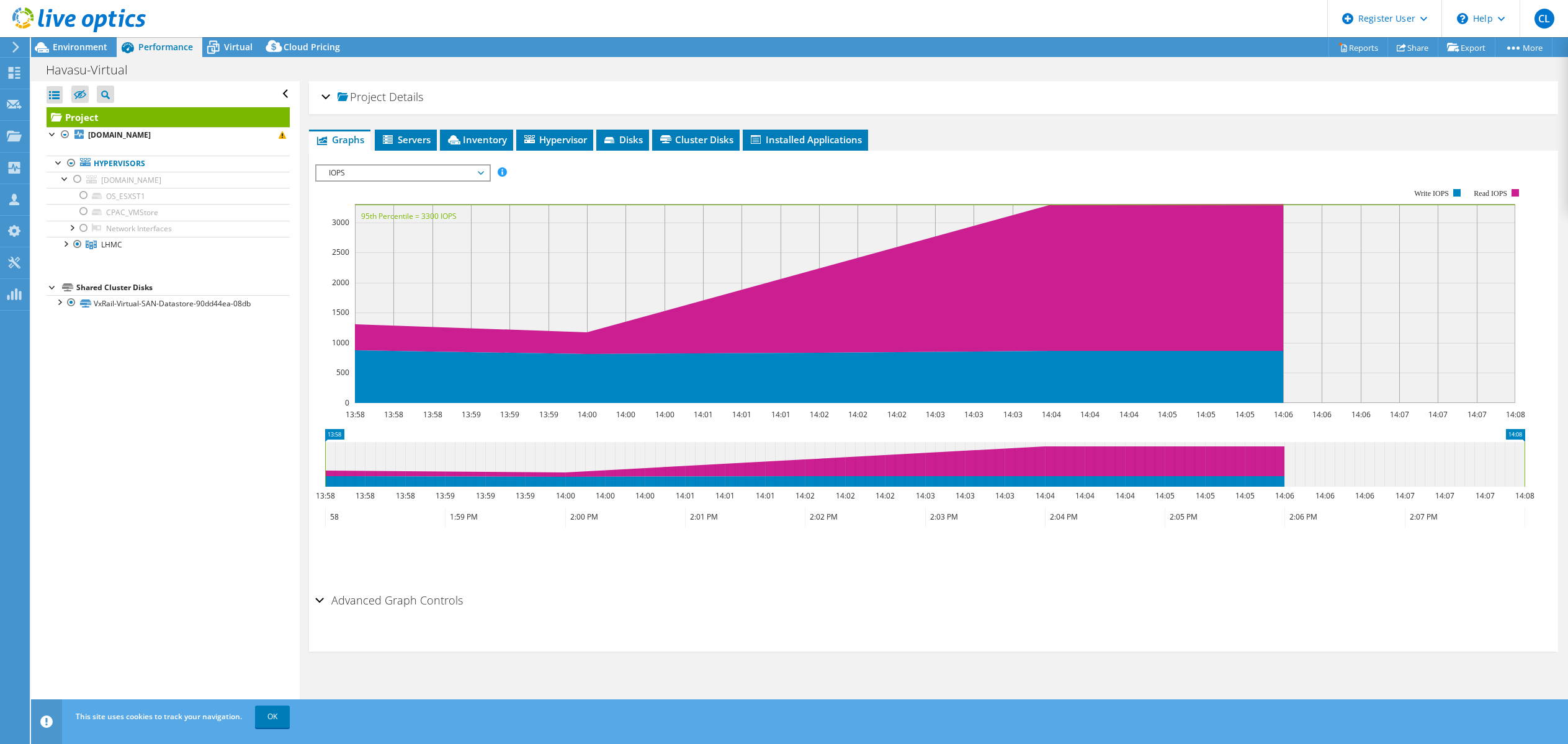
click at [78, 40] on div at bounding box center [73, 21] width 146 height 41
click at [76, 41] on span "Environment" at bounding box center [79, 46] width 54 height 12
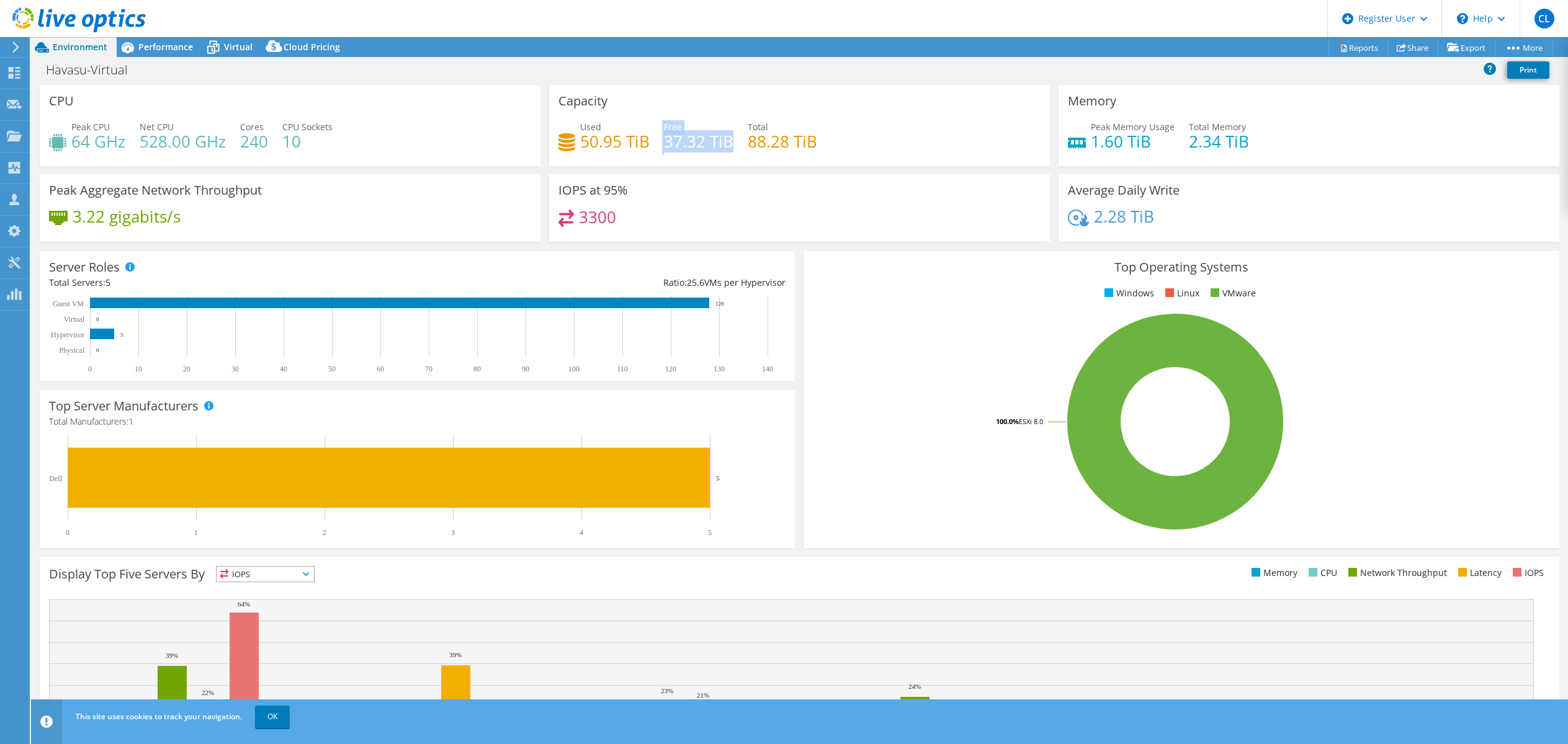
drag, startPoint x: 658, startPoint y: 143, endPoint x: 727, endPoint y: 143, distance: 69.0
click at [727, 143] on div "Used 50.95 TiB Free 37.32 TiB Total 88.28 TiB" at bounding box center [799, 140] width 482 height 40
click at [160, 49] on span "Performance" at bounding box center [165, 46] width 54 height 12
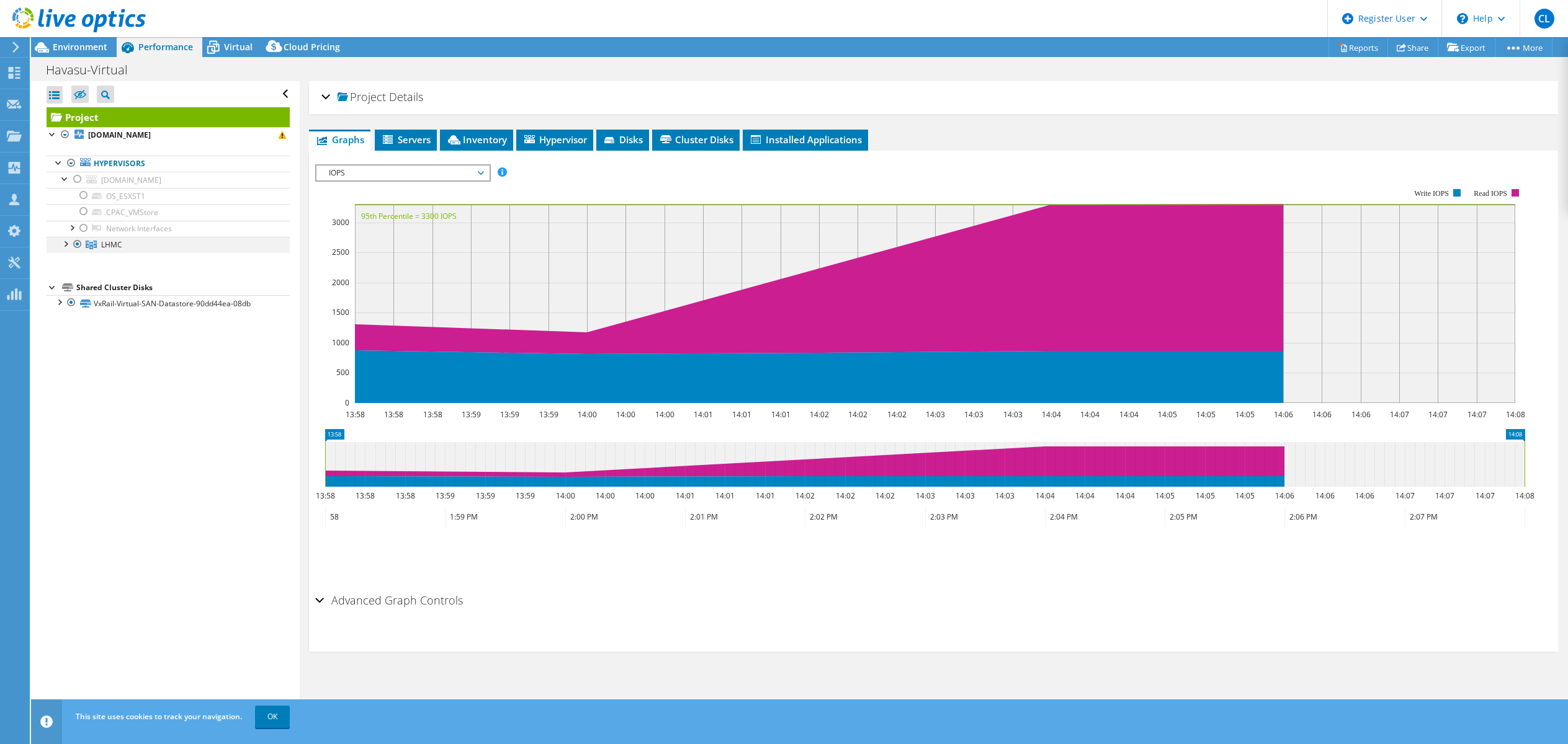
click at [68, 243] on div at bounding box center [65, 243] width 13 height 13
click at [73, 260] on div at bounding box center [71, 259] width 13 height 13
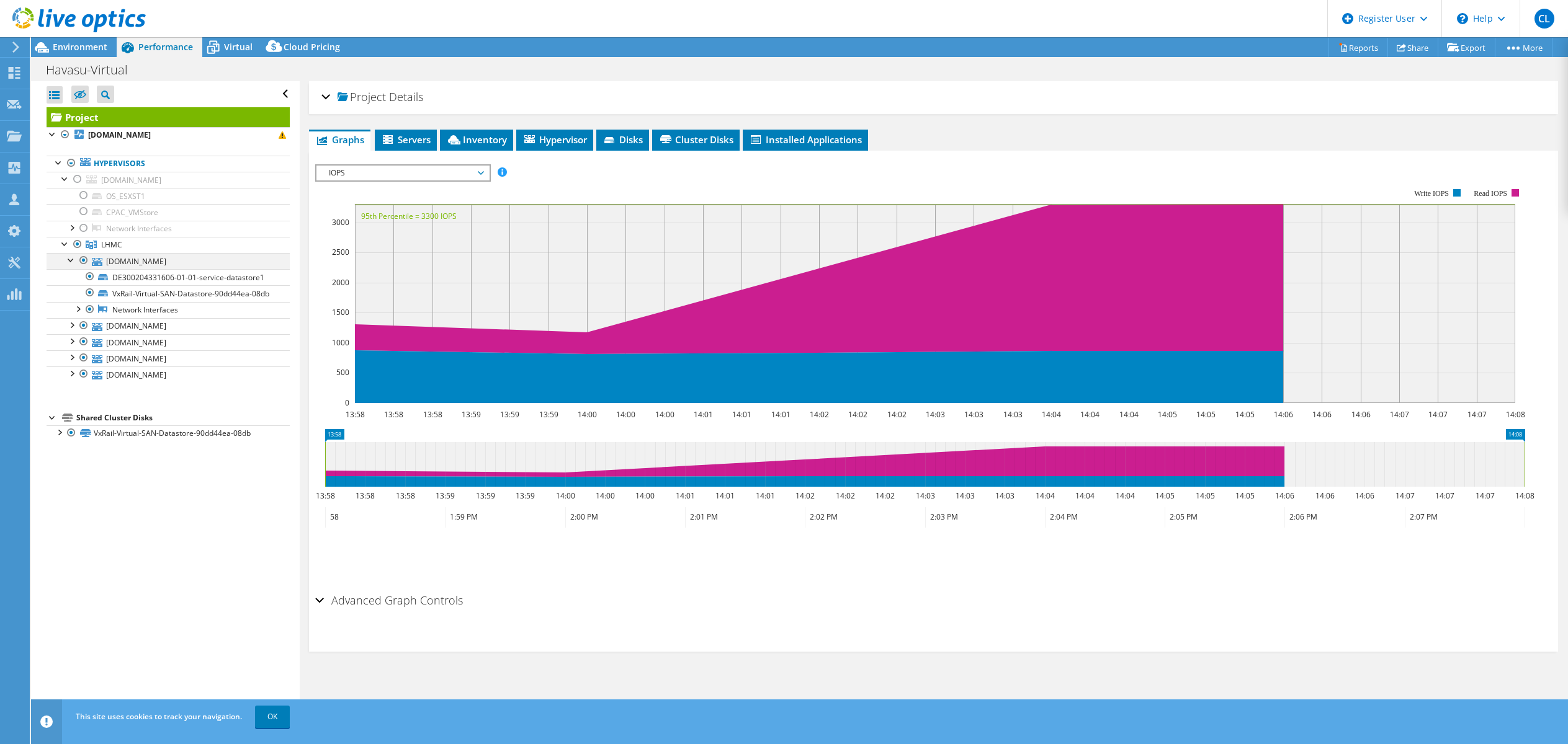
click at [73, 260] on div at bounding box center [71, 259] width 13 height 13
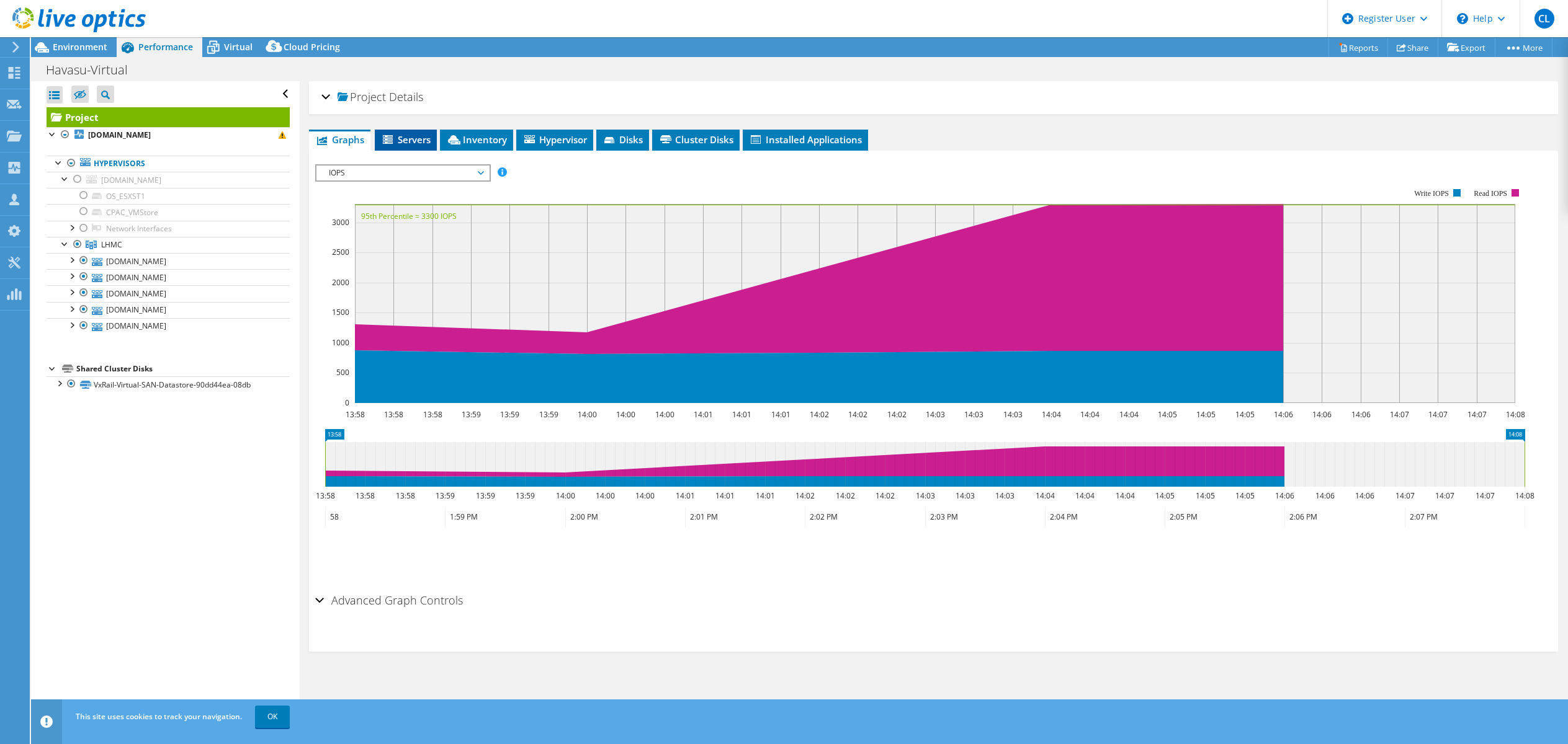
click at [408, 135] on span "Servers" at bounding box center [406, 140] width 49 height 13
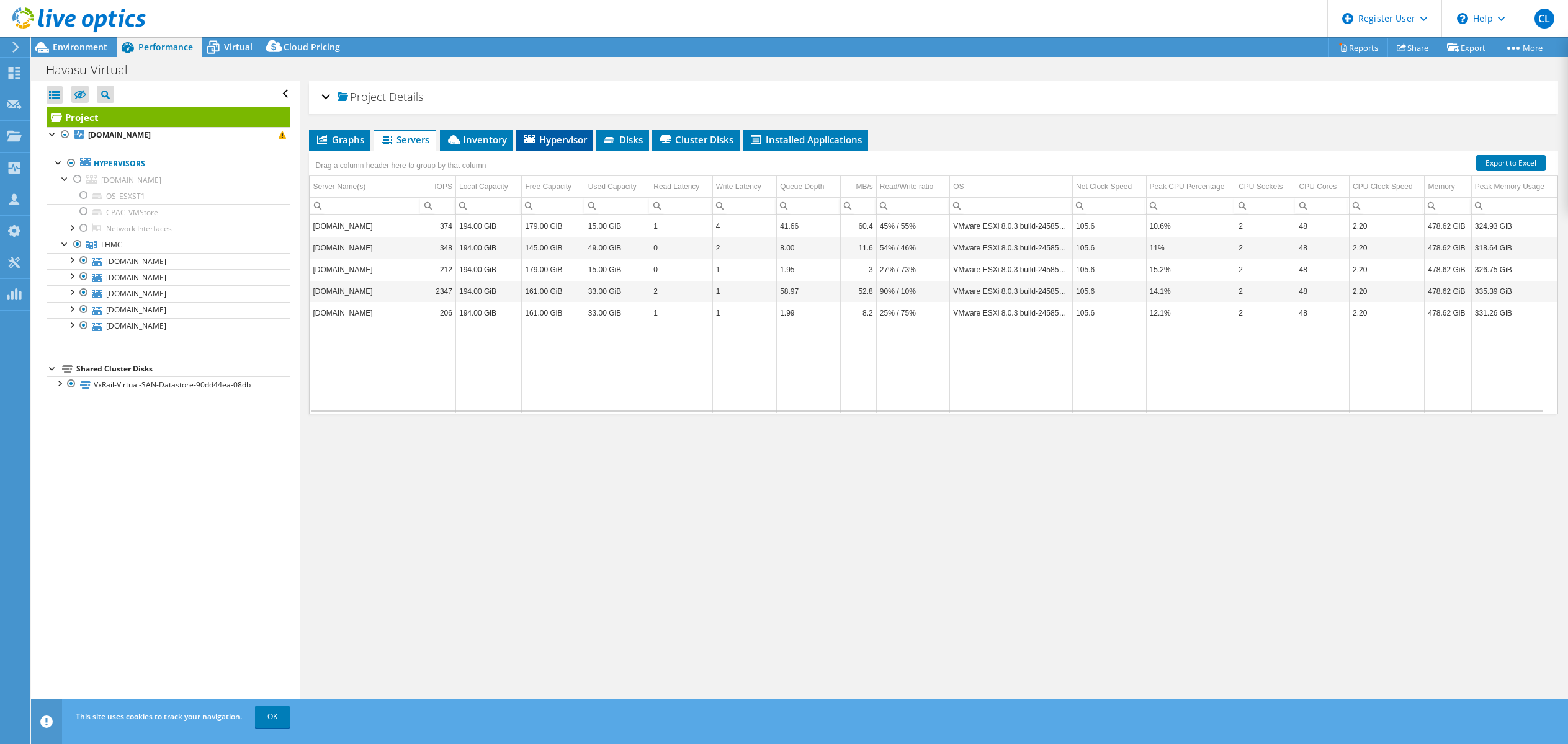
click at [572, 135] on span "Hypervisor" at bounding box center [555, 140] width 64 height 13
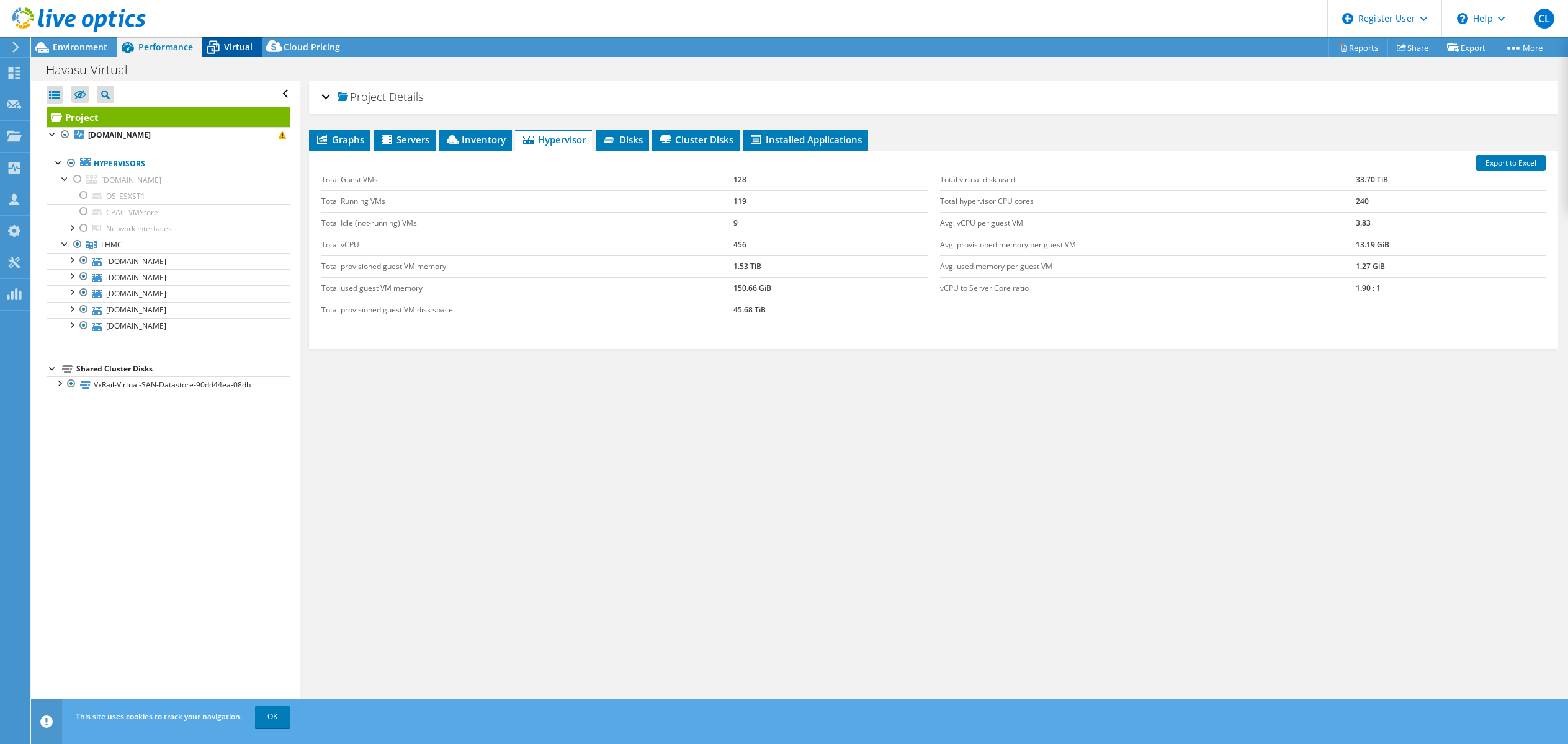
click at [231, 43] on span "Virtual" at bounding box center [238, 46] width 29 height 12
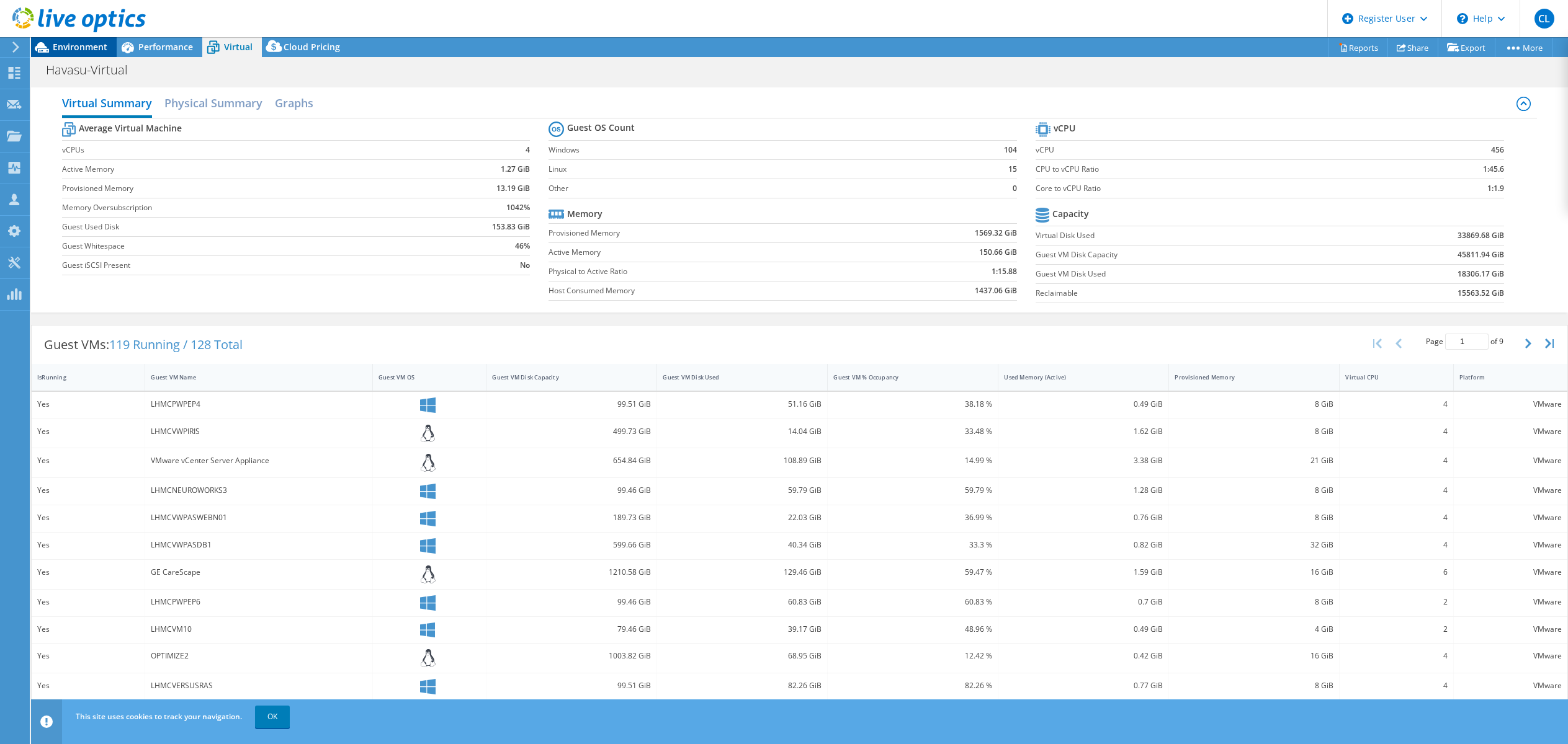
click at [99, 44] on span "Environment" at bounding box center [79, 46] width 54 height 12
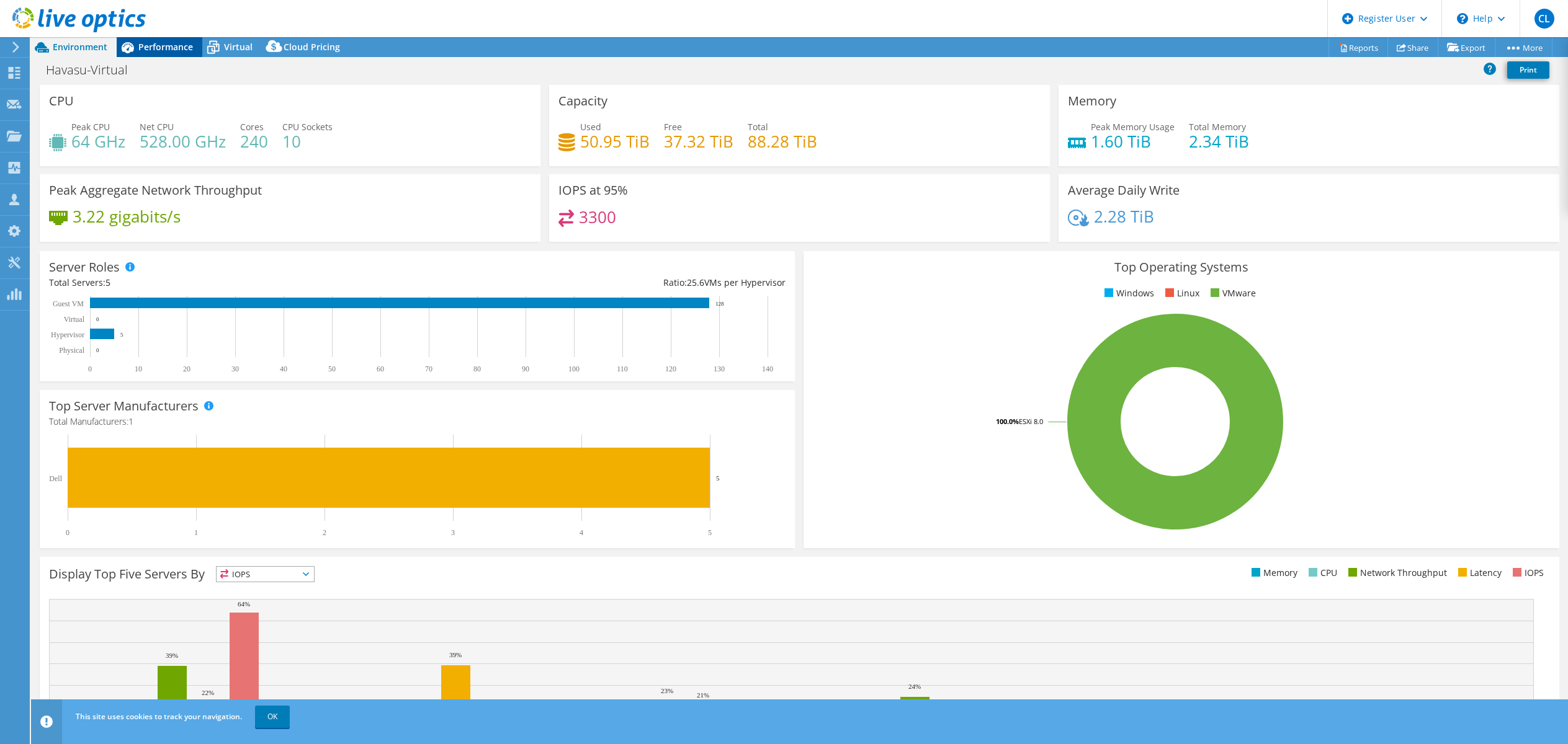
click at [152, 44] on span "Performance" at bounding box center [165, 46] width 54 height 12
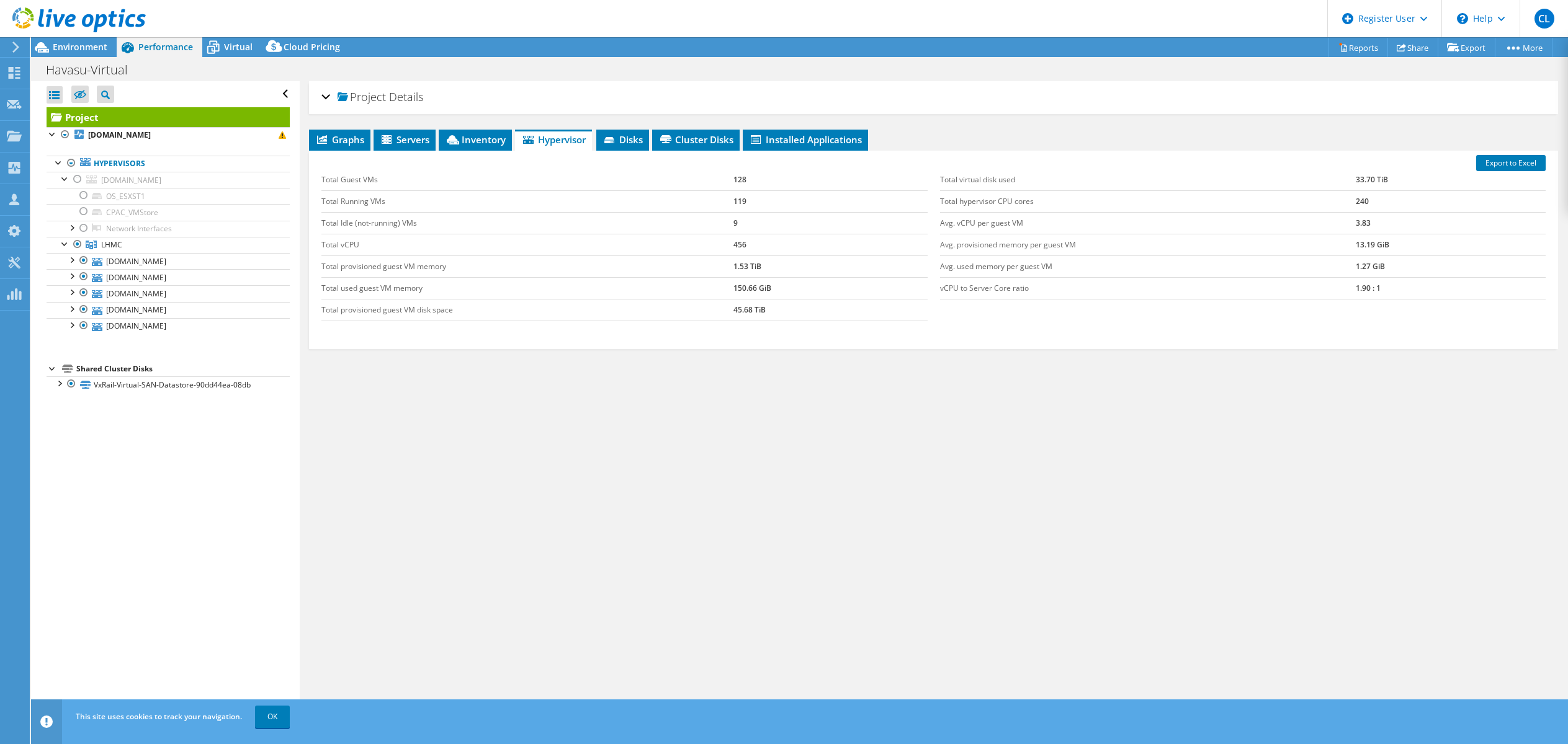
click at [322, 94] on div "Project Details" at bounding box center [933, 98] width 1224 height 27
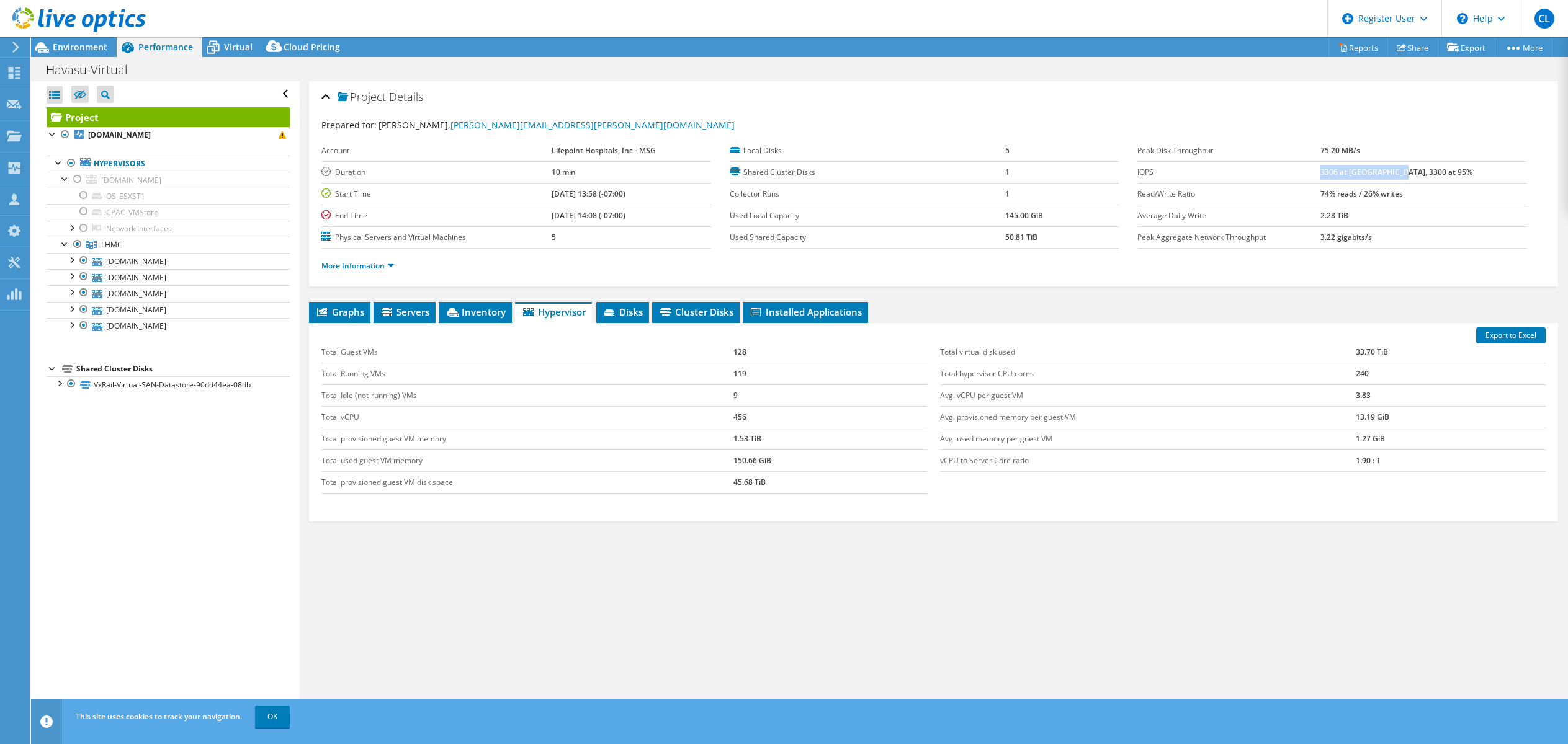
drag, startPoint x: 1360, startPoint y: 173, endPoint x: 1434, endPoint y: 171, distance: 74.0
click at [1434, 171] on b "3306 at Peak, 3300 at 95%" at bounding box center [1396, 172] width 152 height 11
click at [387, 263] on link "More Information" at bounding box center [357, 265] width 73 height 11
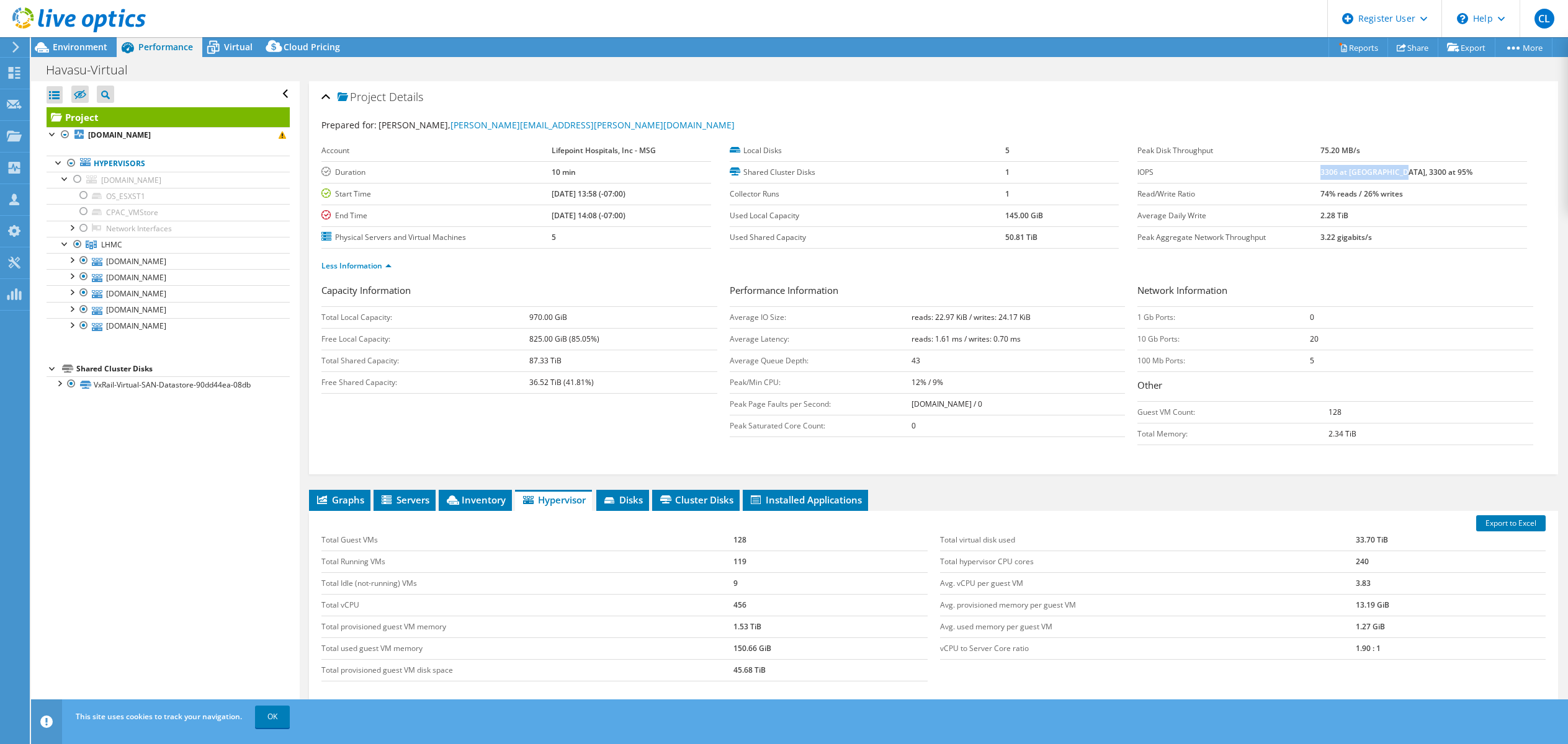
drag, startPoint x: 992, startPoint y: 234, endPoint x: 1061, endPoint y: 237, distance: 69.1
click at [1061, 237] on tr "Used Shared Capacity 50.81 TiB" at bounding box center [924, 237] width 389 height 22
click at [230, 46] on span "Virtual" at bounding box center [238, 46] width 29 height 12
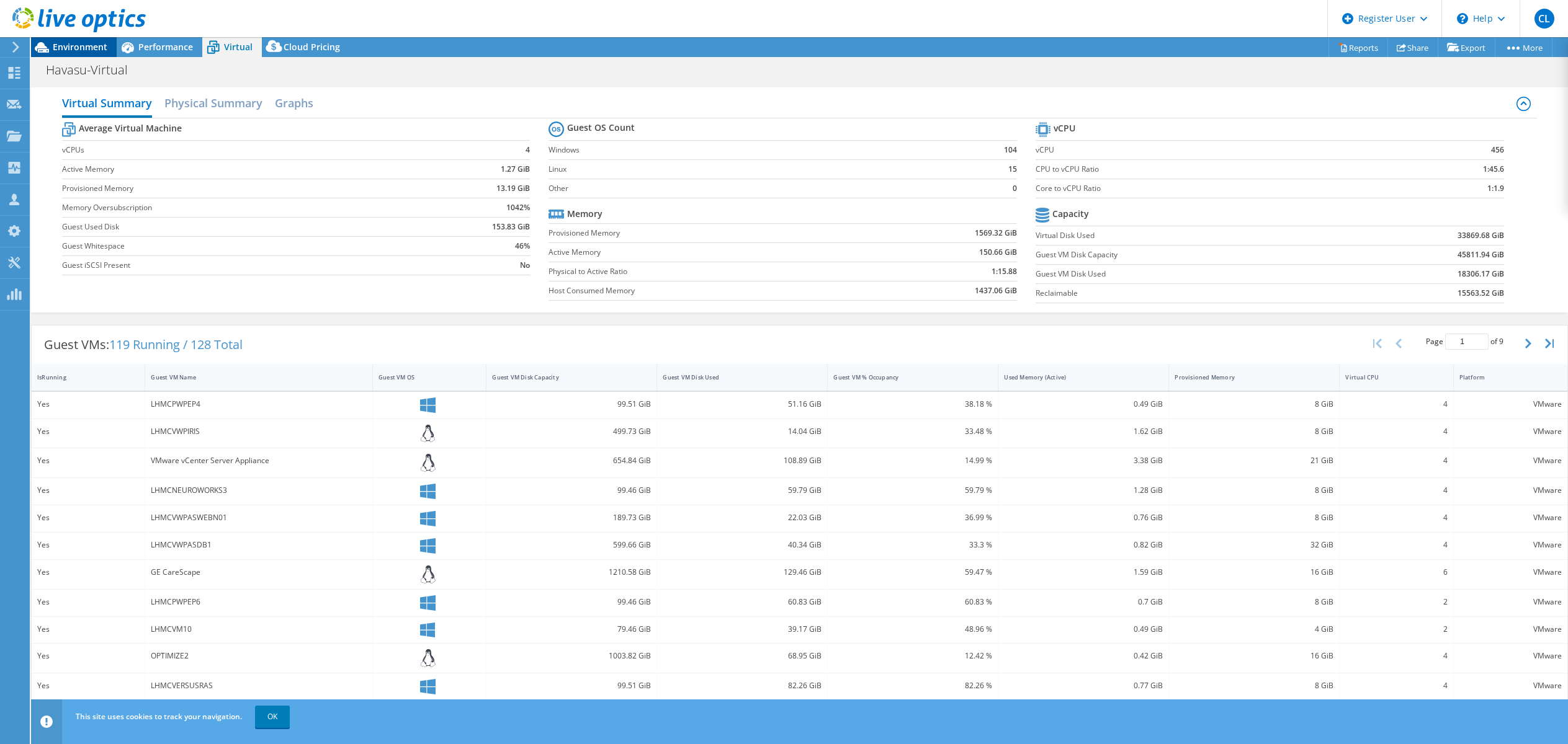
click at [92, 48] on span "Environment" at bounding box center [79, 46] width 54 height 12
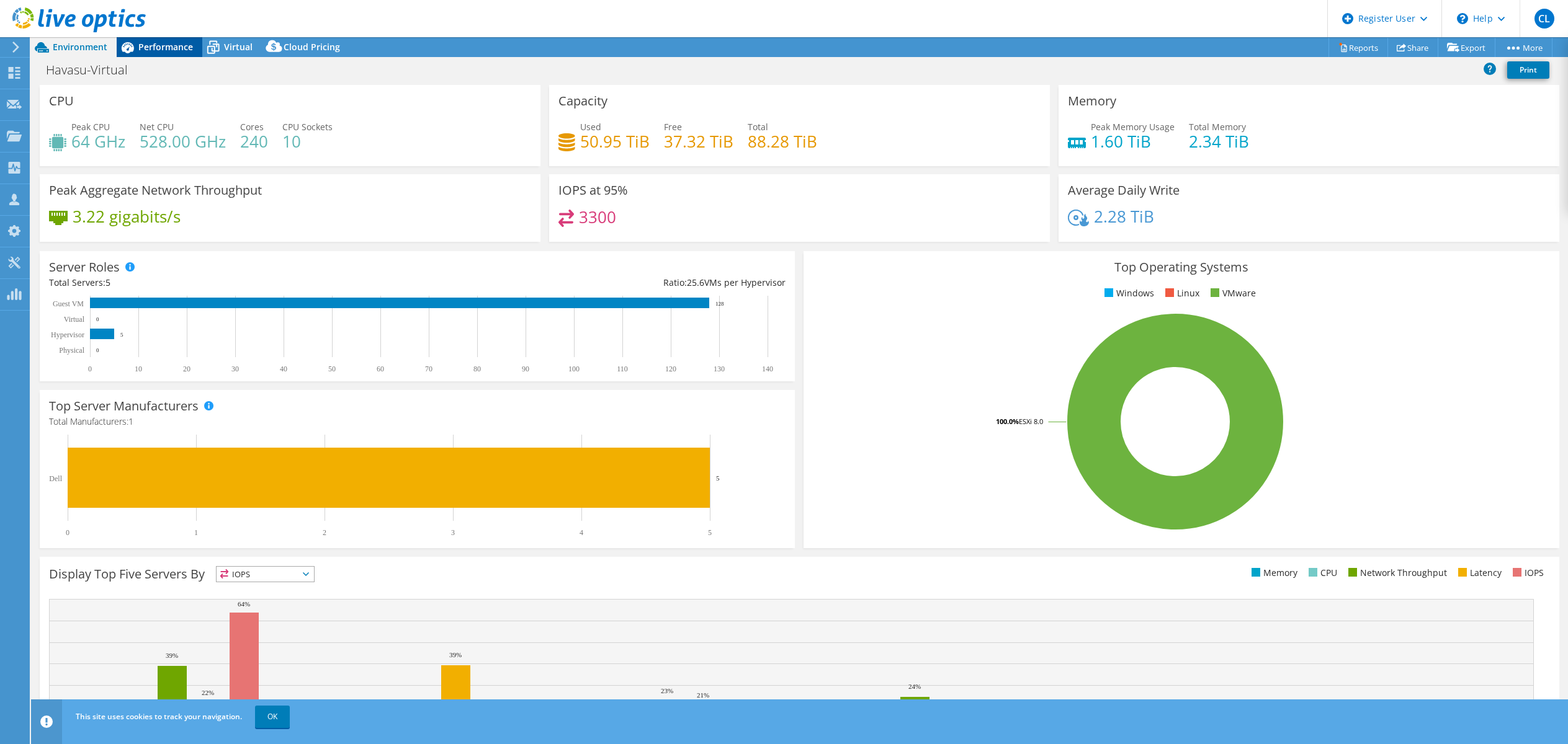
click at [160, 43] on span "Performance" at bounding box center [165, 46] width 54 height 12
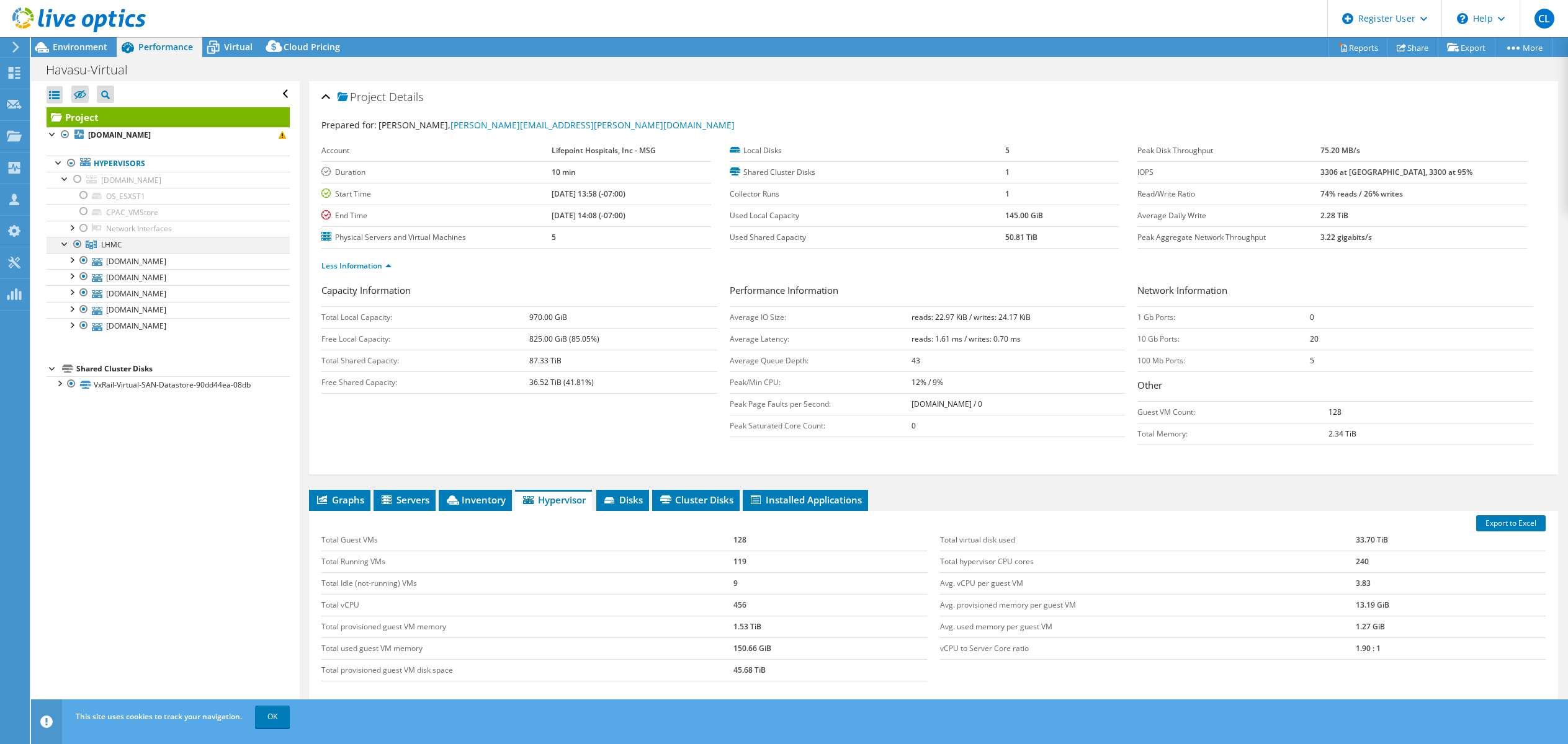
click at [64, 242] on div at bounding box center [65, 243] width 13 height 13
click at [59, 39] on div at bounding box center [73, 21] width 146 height 41
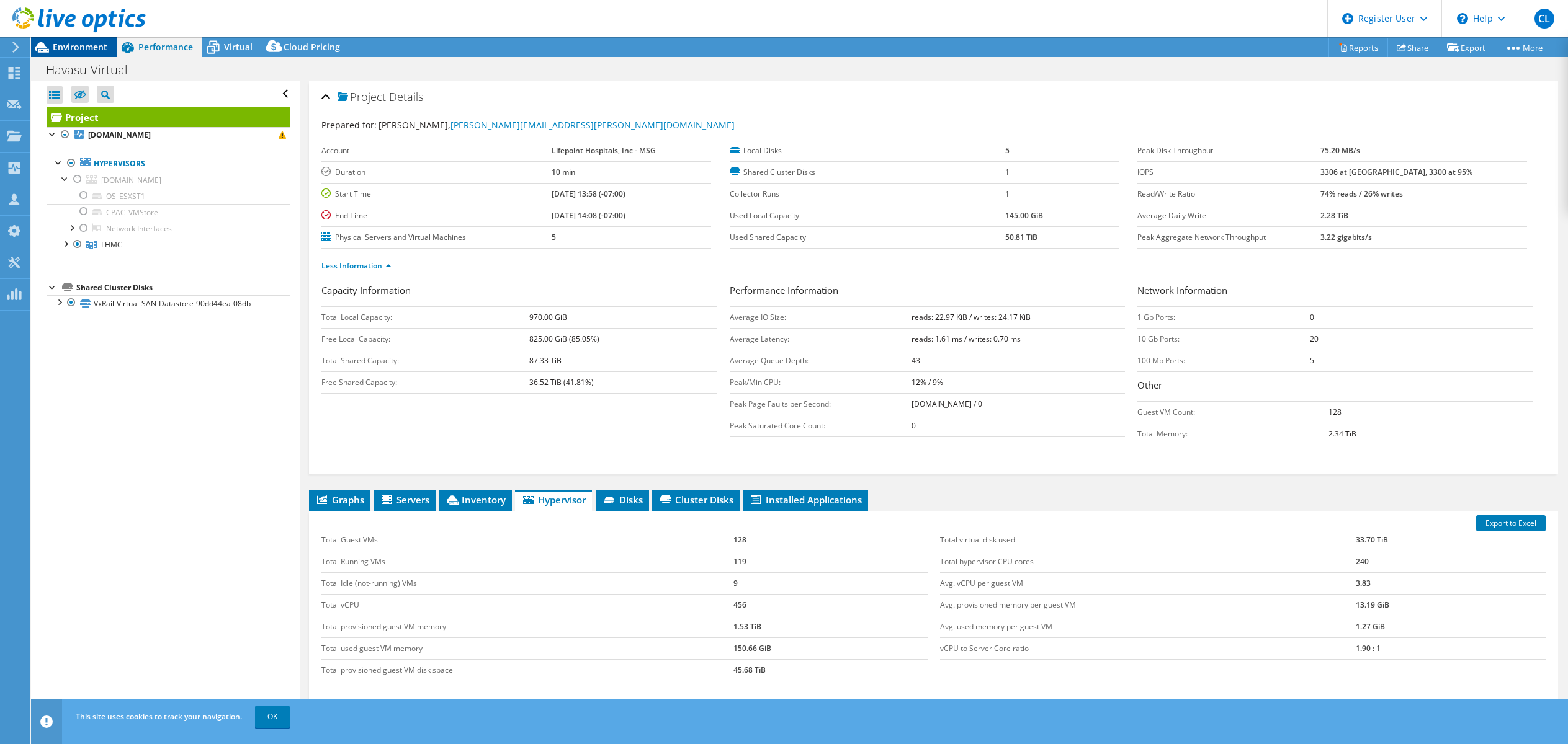
click at [63, 44] on span "Environment" at bounding box center [79, 46] width 54 height 12
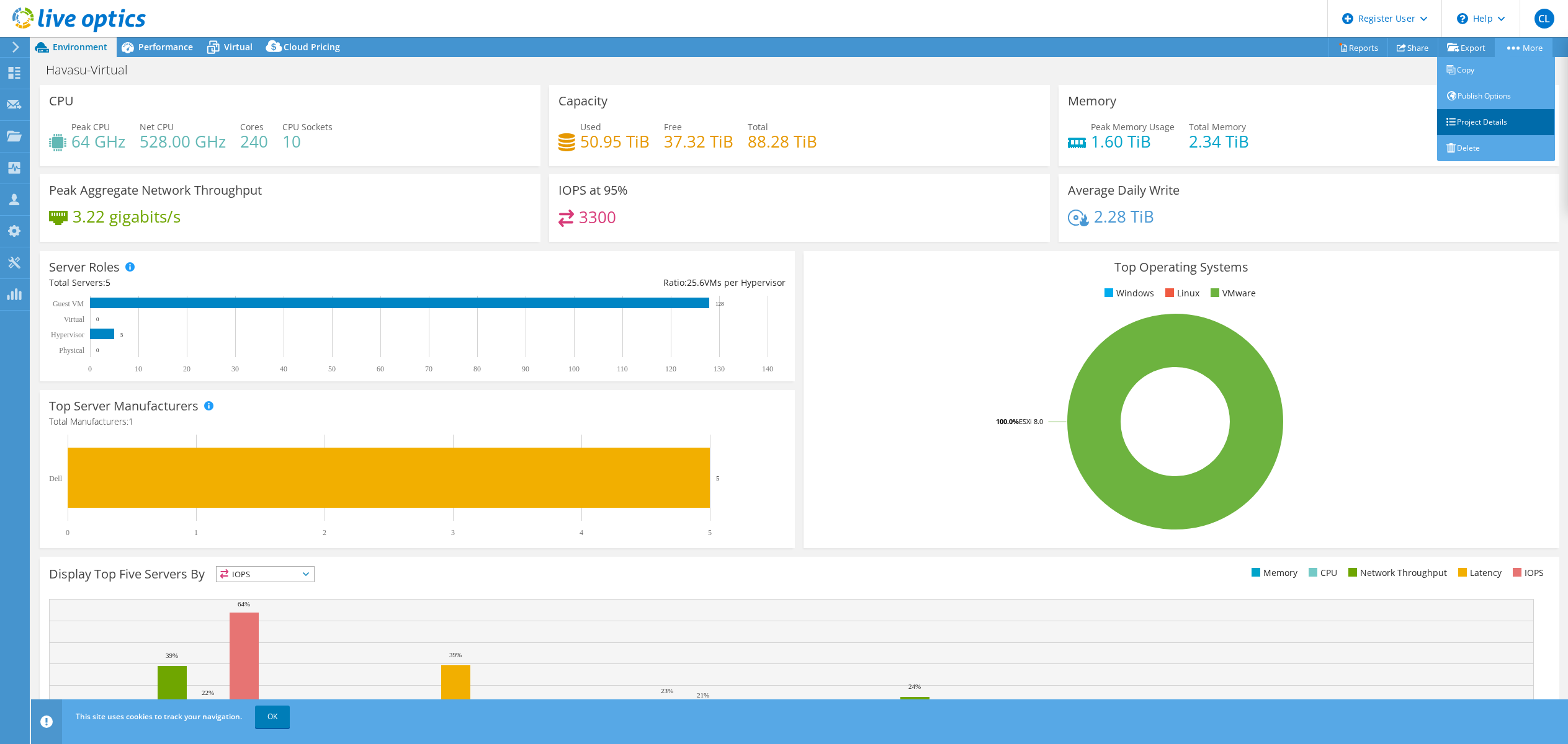
click at [1485, 121] on link "Project Details" at bounding box center [1495, 122] width 118 height 26
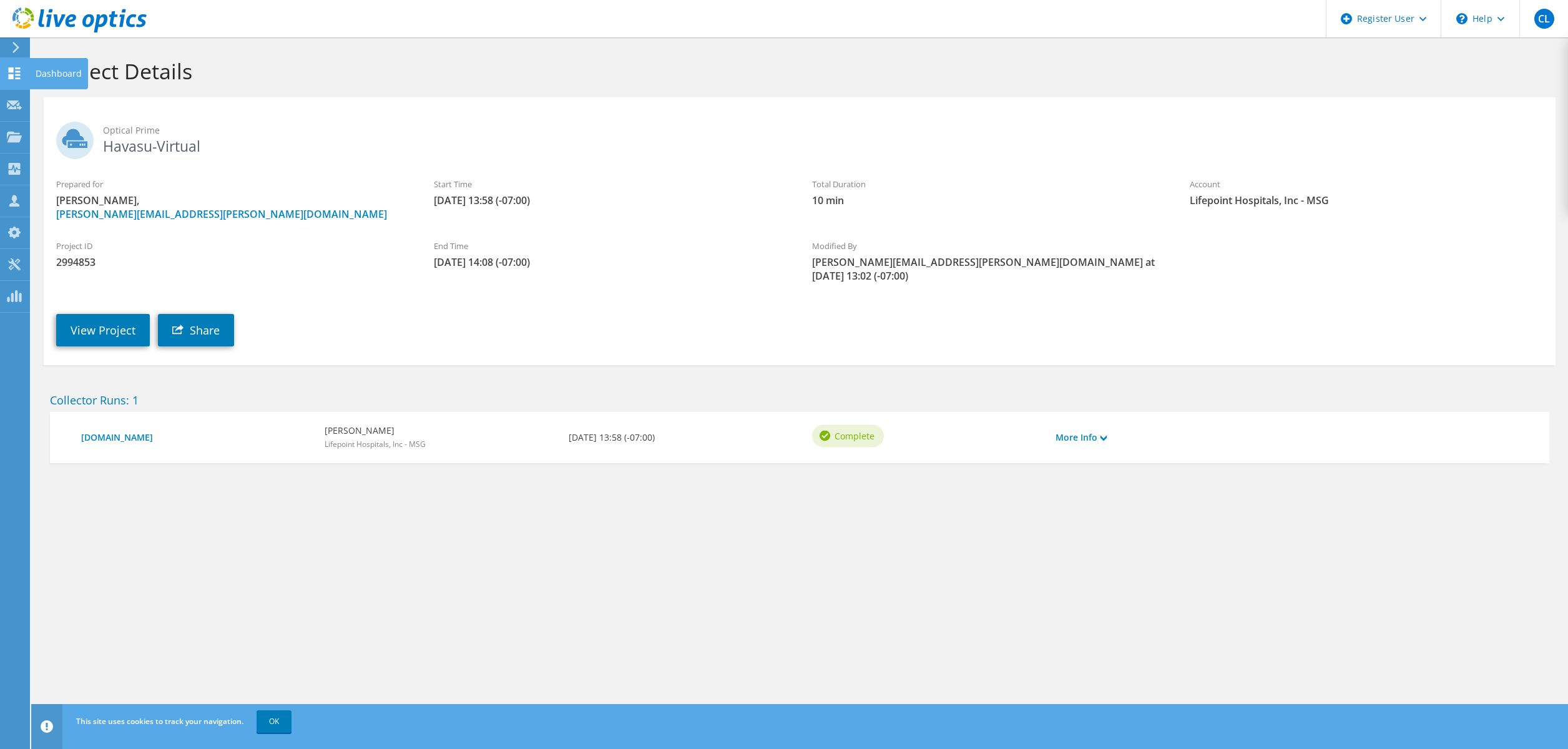
click at [16, 71] on use at bounding box center [14, 73] width 12 height 12
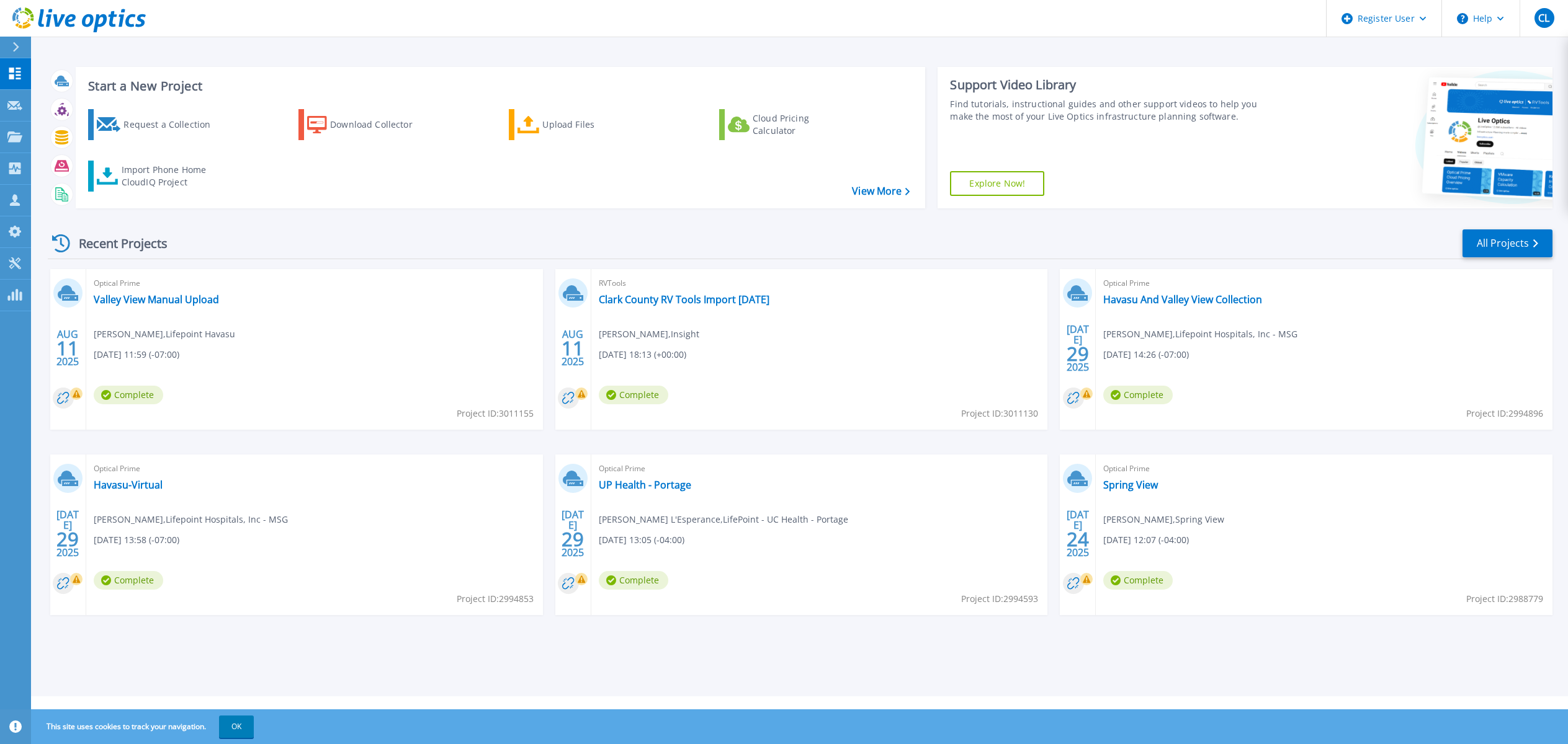
click at [1190, 310] on div "Optical Prime Havasu And Valley View Collection [PERSON_NAME] , Lifepoint Hospi…" at bounding box center [1323, 349] width 456 height 161
click at [1191, 298] on link "Havasu And Valley View Collection" at bounding box center [1182, 300] width 159 height 13
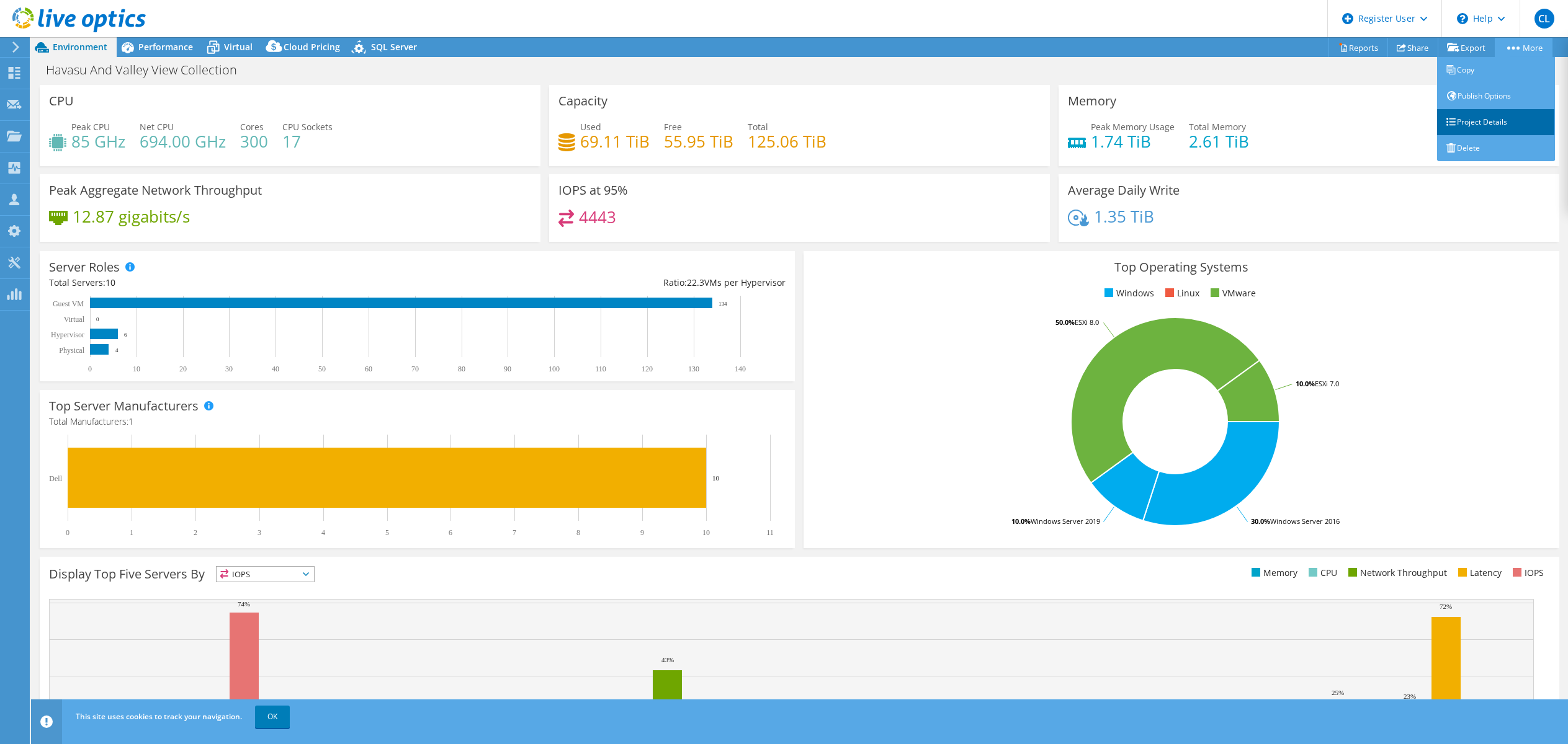
click at [1504, 122] on link "Project Details" at bounding box center [1495, 122] width 118 height 26
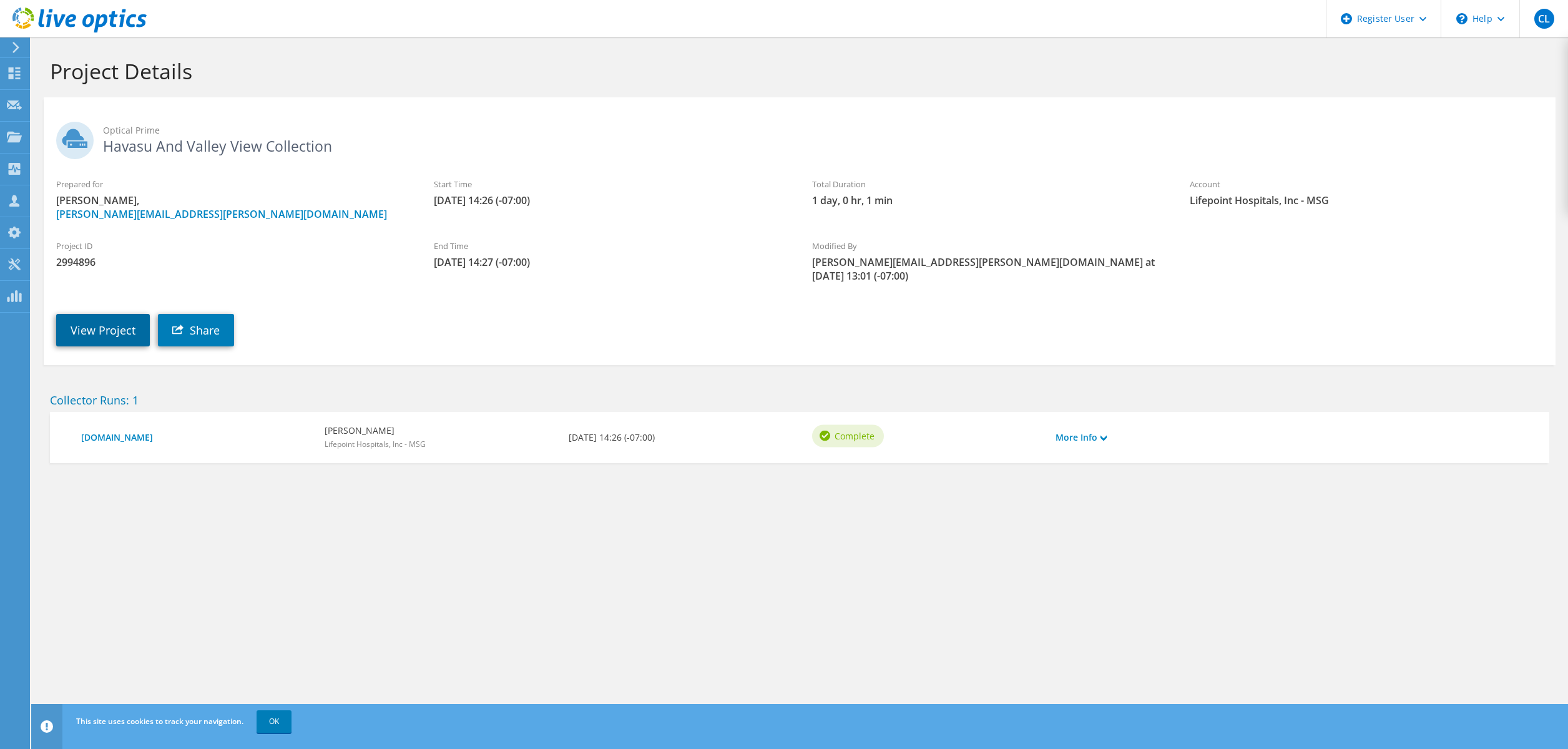
click at [108, 314] on link "View Project" at bounding box center [103, 331] width 94 height 33
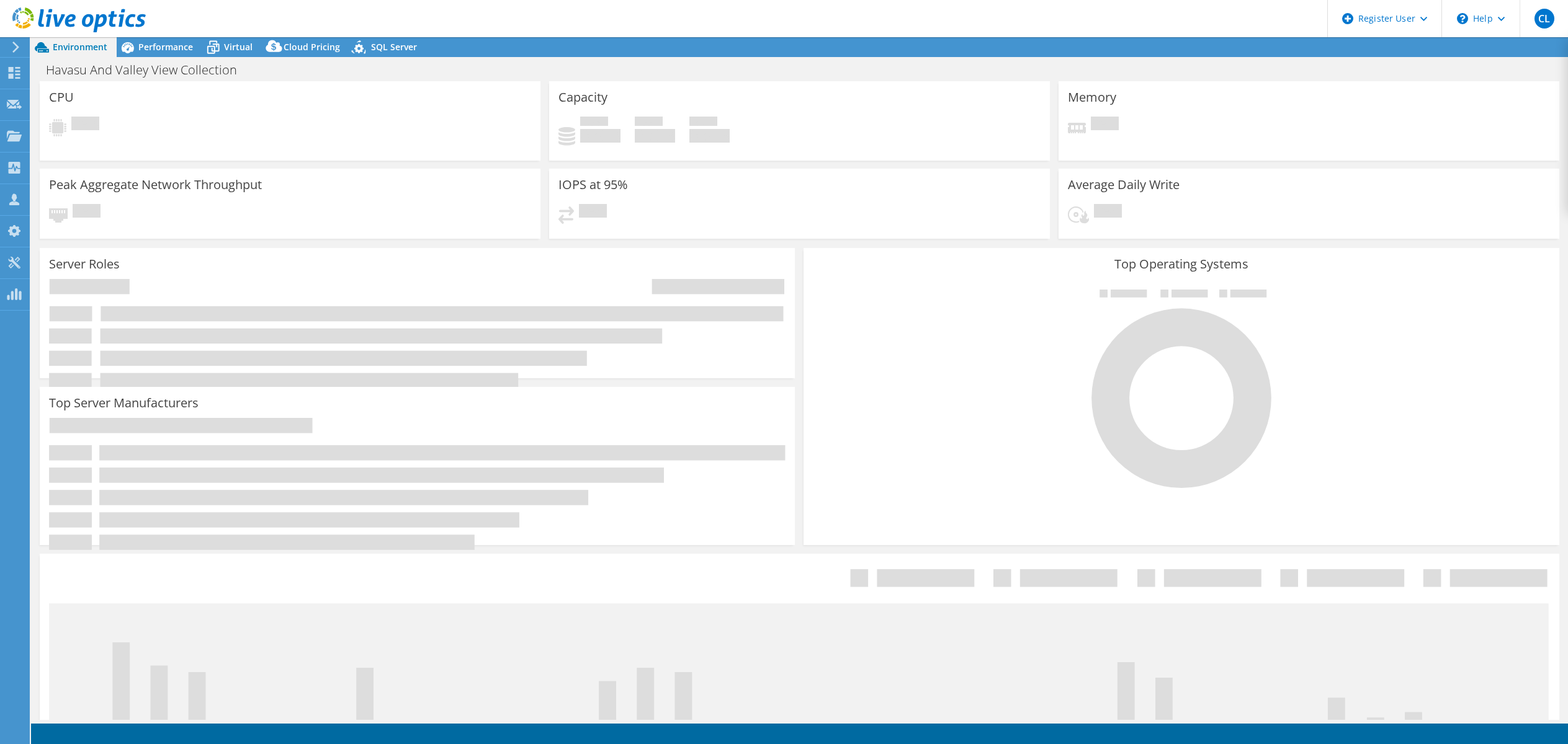
select select "USD"
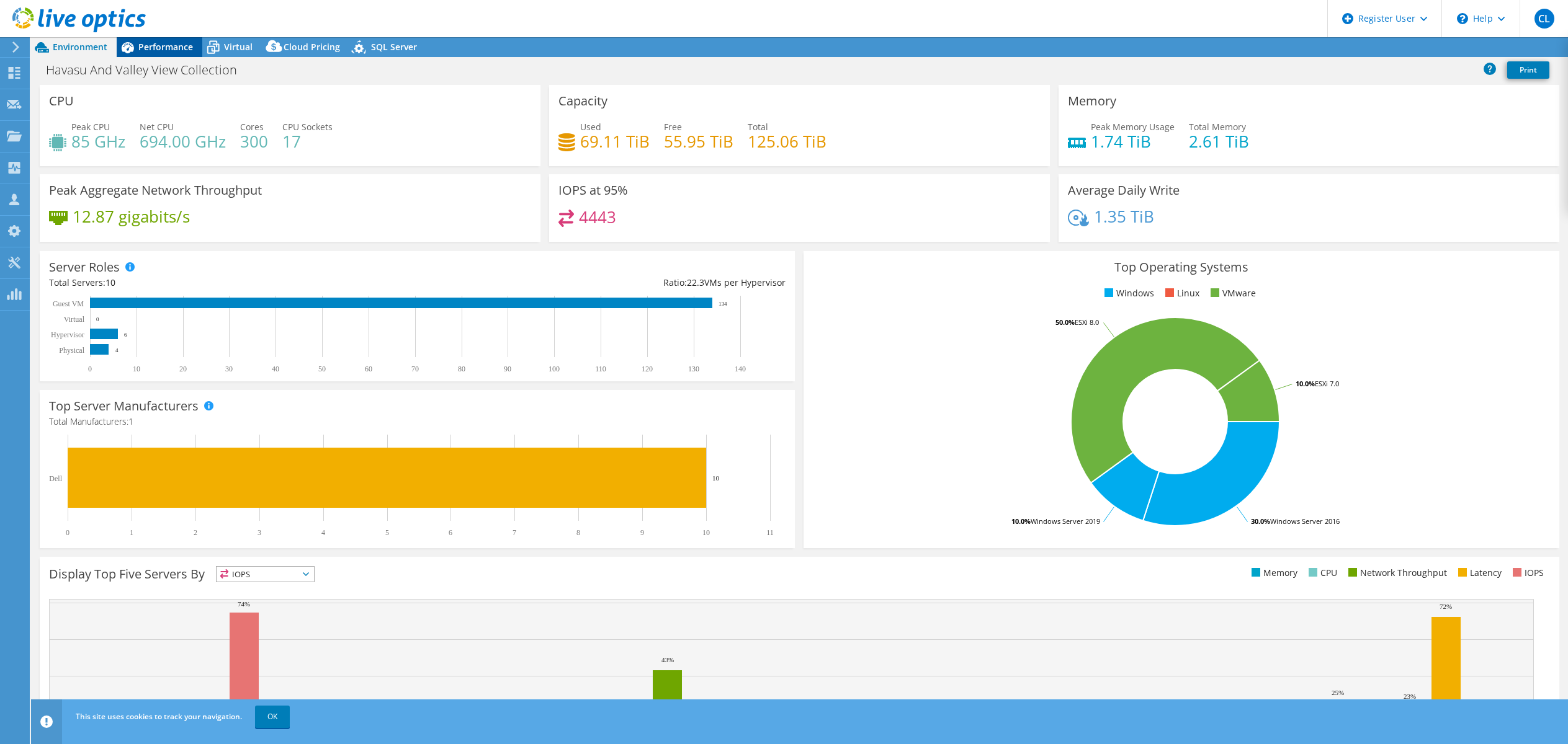
click at [167, 41] on span "Performance" at bounding box center [165, 46] width 54 height 12
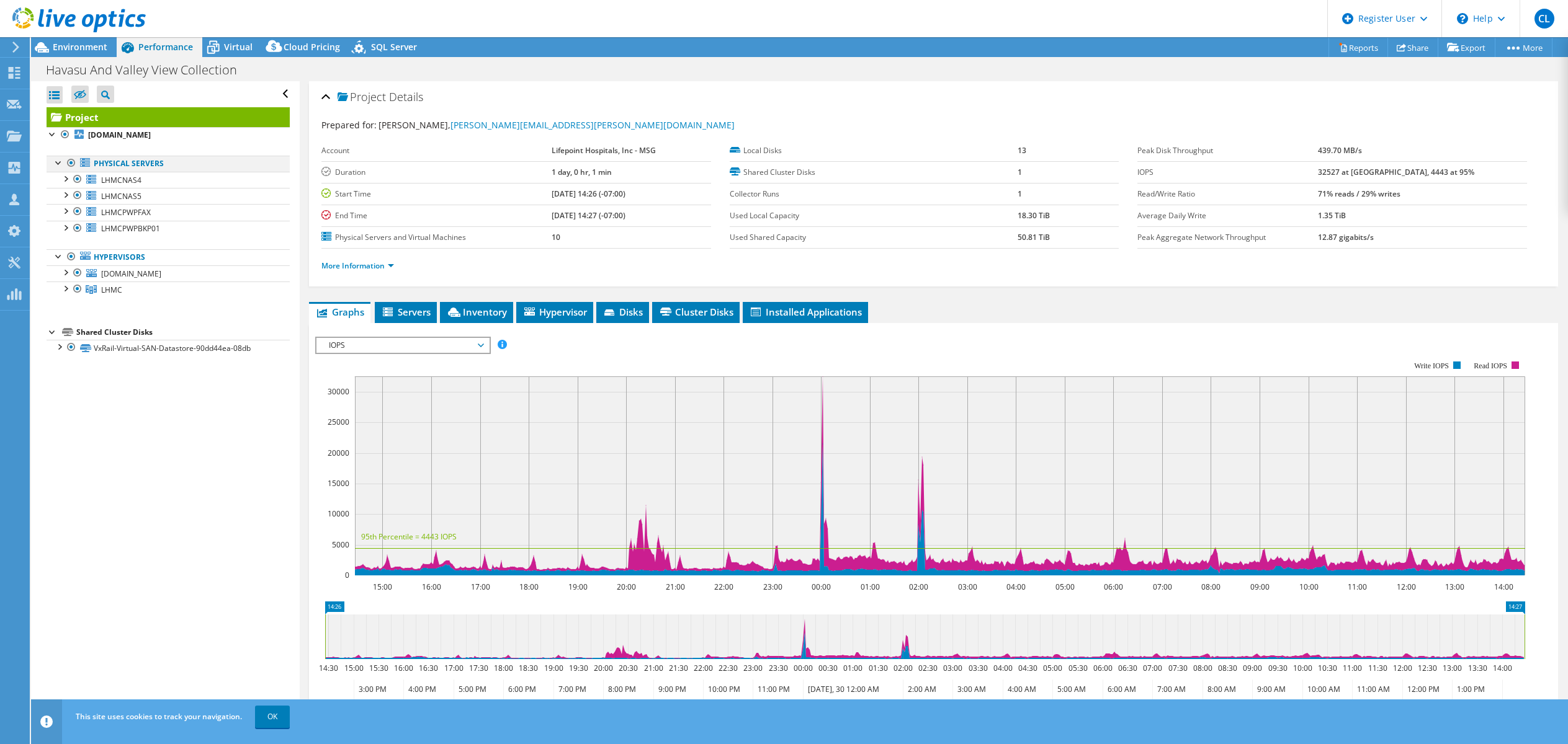
click at [71, 162] on div at bounding box center [71, 163] width 13 height 15
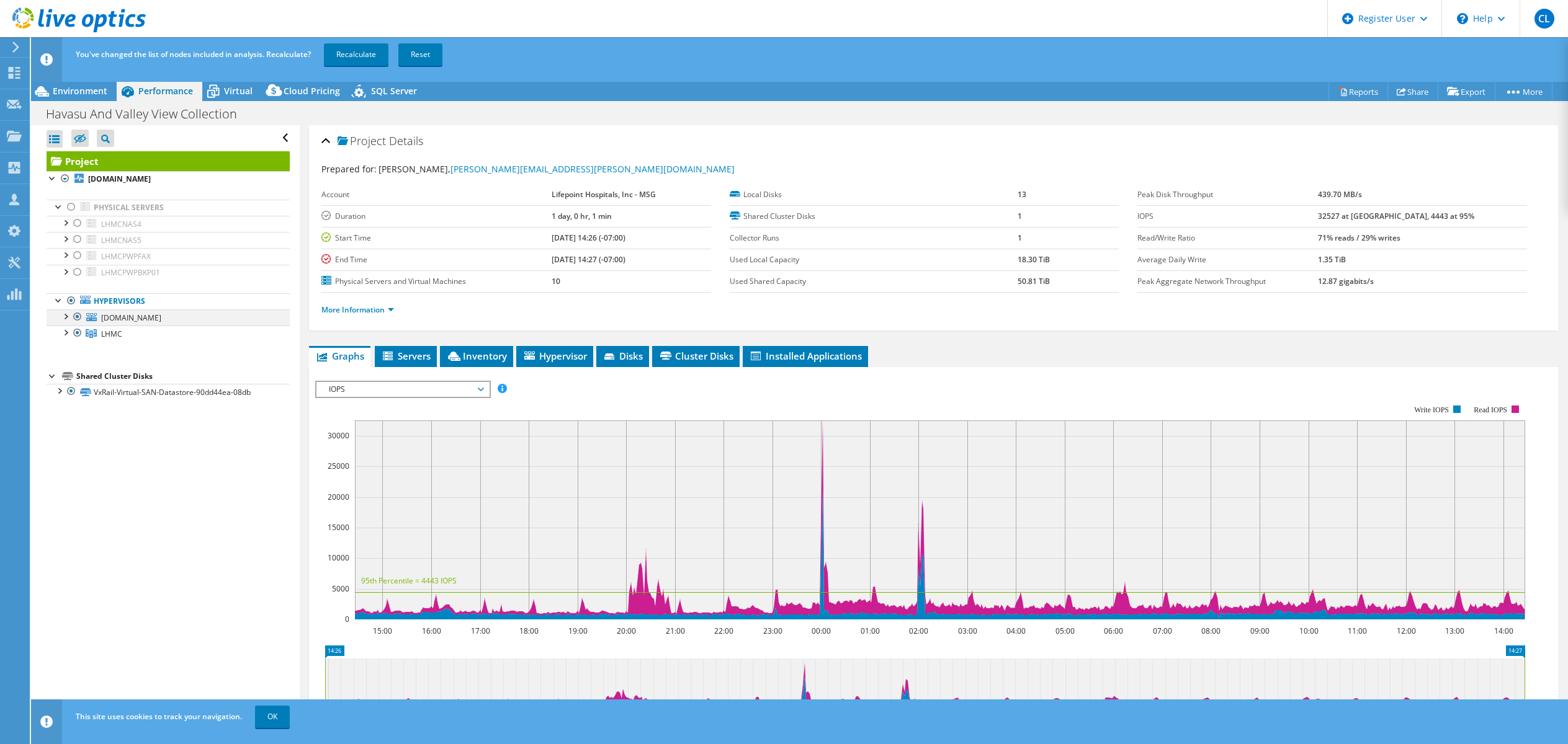
click at [76, 315] on div at bounding box center [78, 317] width 13 height 15
click at [348, 53] on link "Recalculate" at bounding box center [356, 54] width 64 height 23
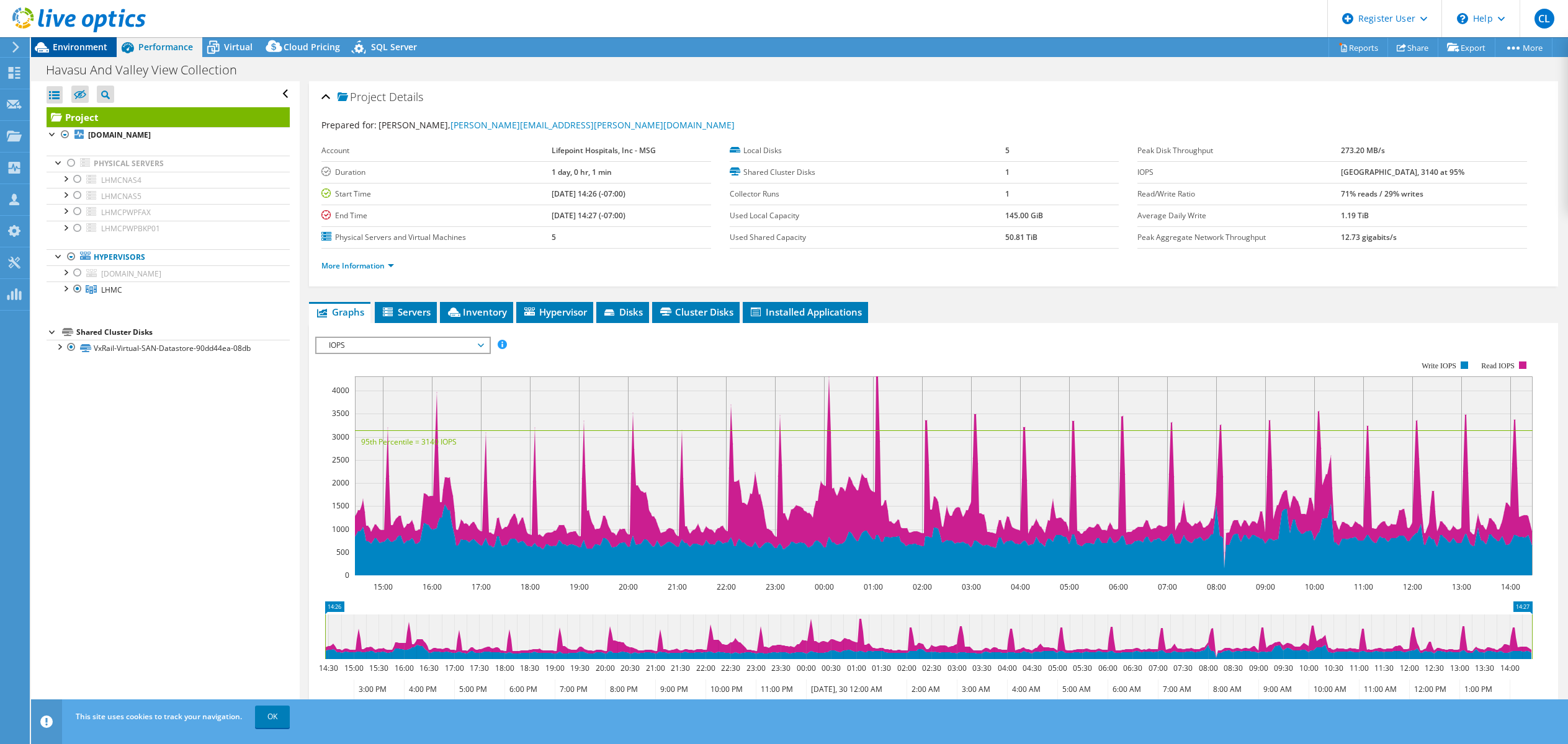
click at [85, 43] on span "Environment" at bounding box center [79, 46] width 54 height 12
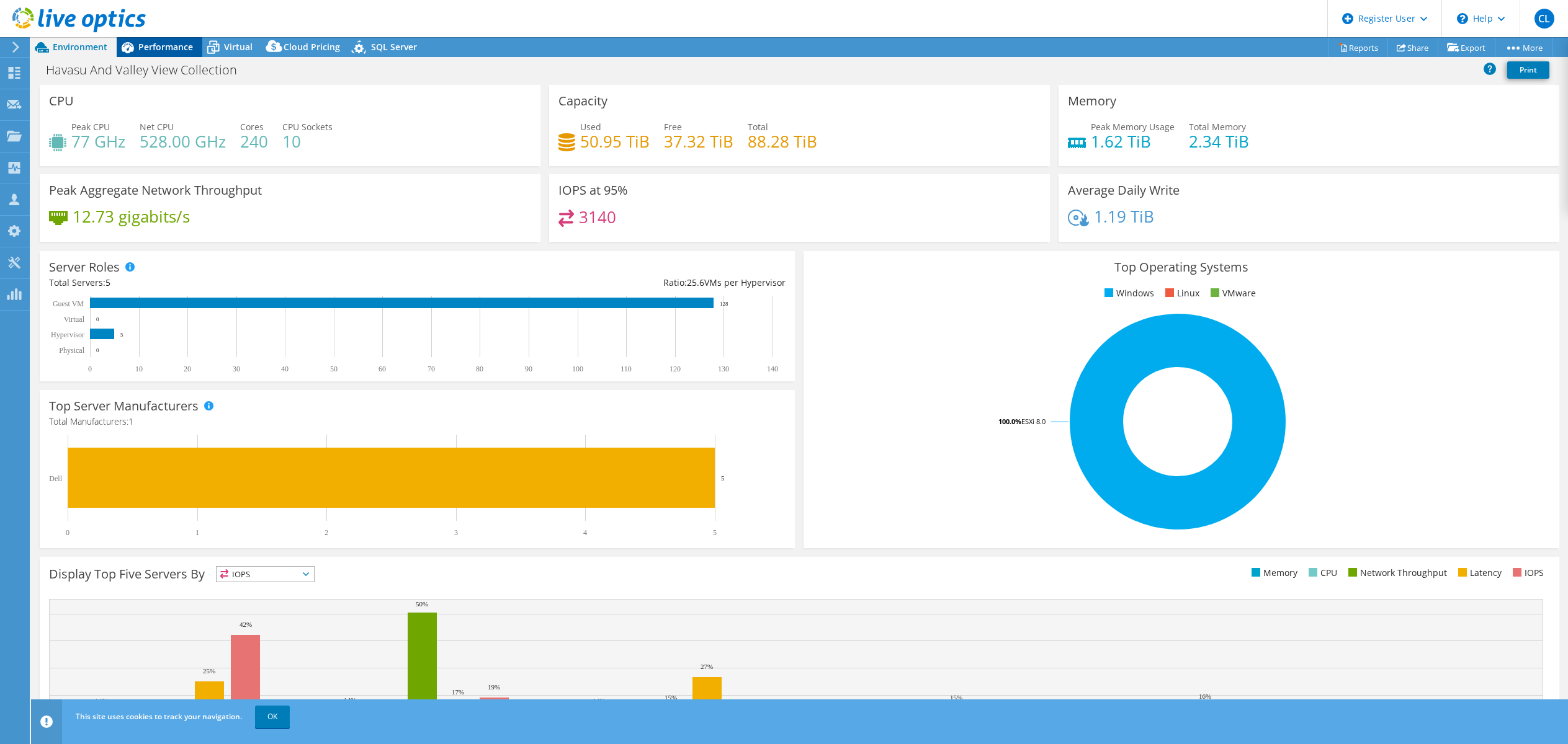
click at [167, 46] on span "Performance" at bounding box center [165, 46] width 54 height 12
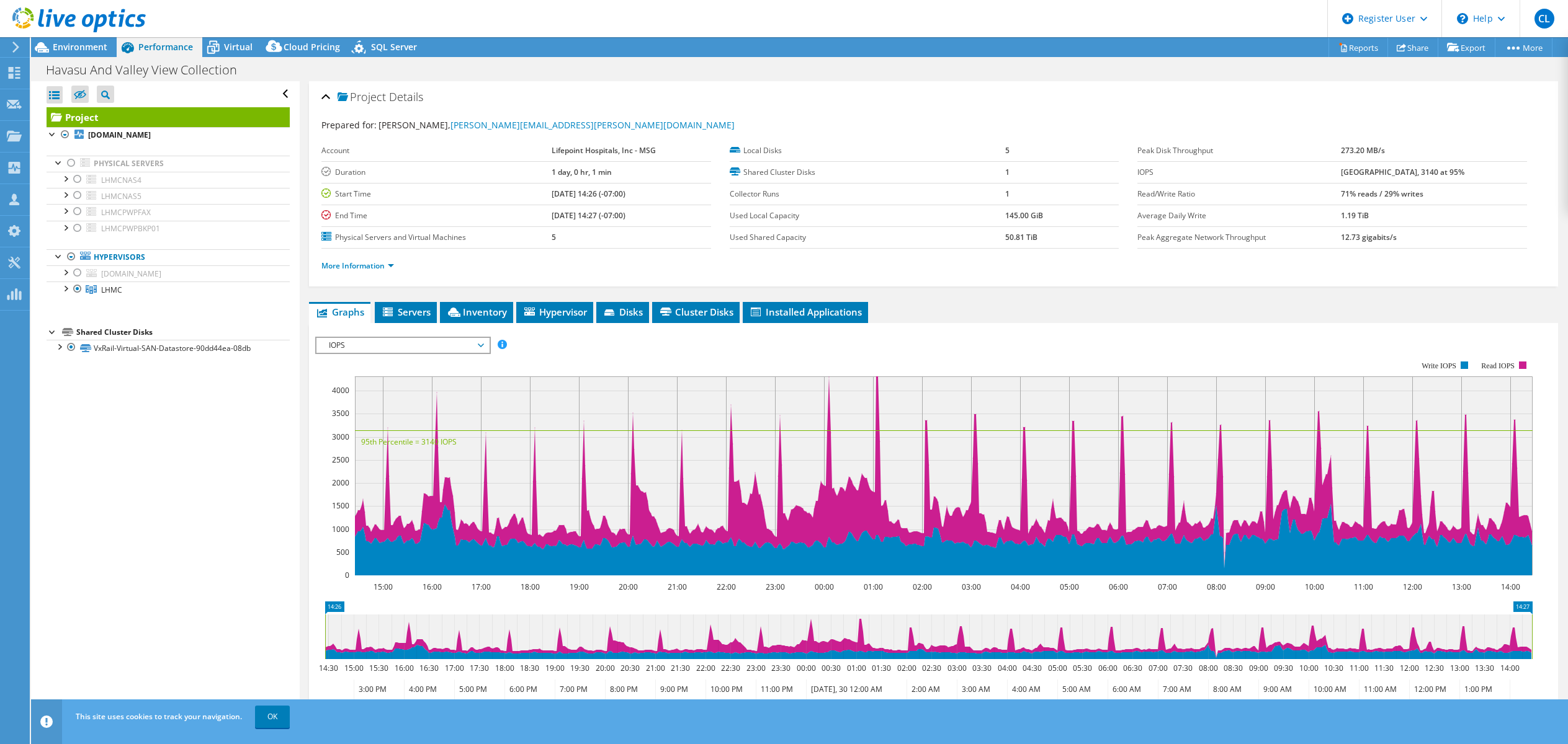
click at [369, 258] on ul "More Information" at bounding box center [933, 264] width 1224 height 17
click at [370, 263] on link "More Information" at bounding box center [357, 265] width 73 height 11
